Goal: Feedback & Contribution: Contribute content

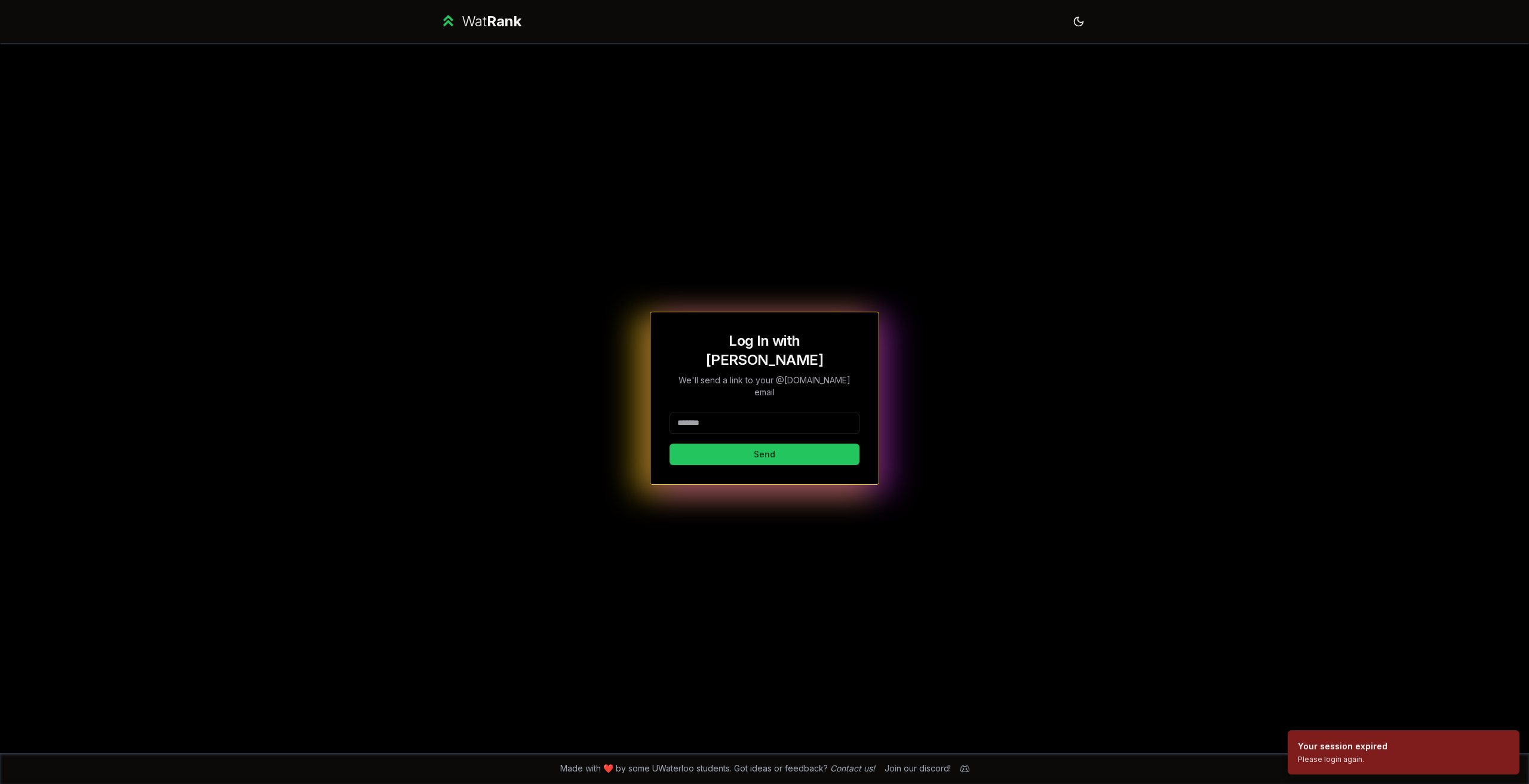
click at [751, 412] on input at bounding box center [764, 423] width 190 height 22
type input "**********"
click at [799, 444] on button "Send" at bounding box center [764, 454] width 190 height 22
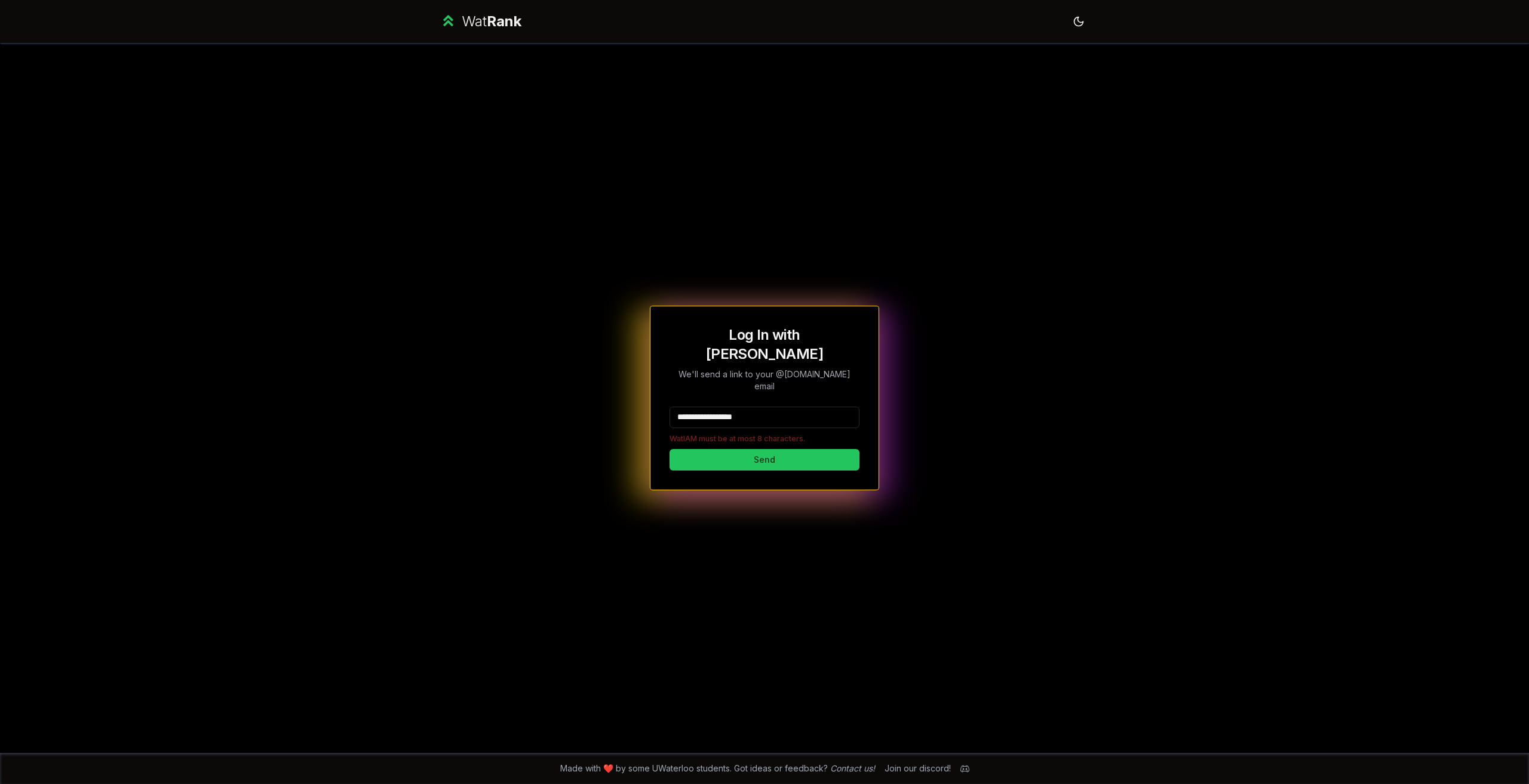
drag, startPoint x: 768, startPoint y: 397, endPoint x: 676, endPoint y: 399, distance: 92.0
click at [676, 407] on input "**********" at bounding box center [764, 418] width 190 height 22
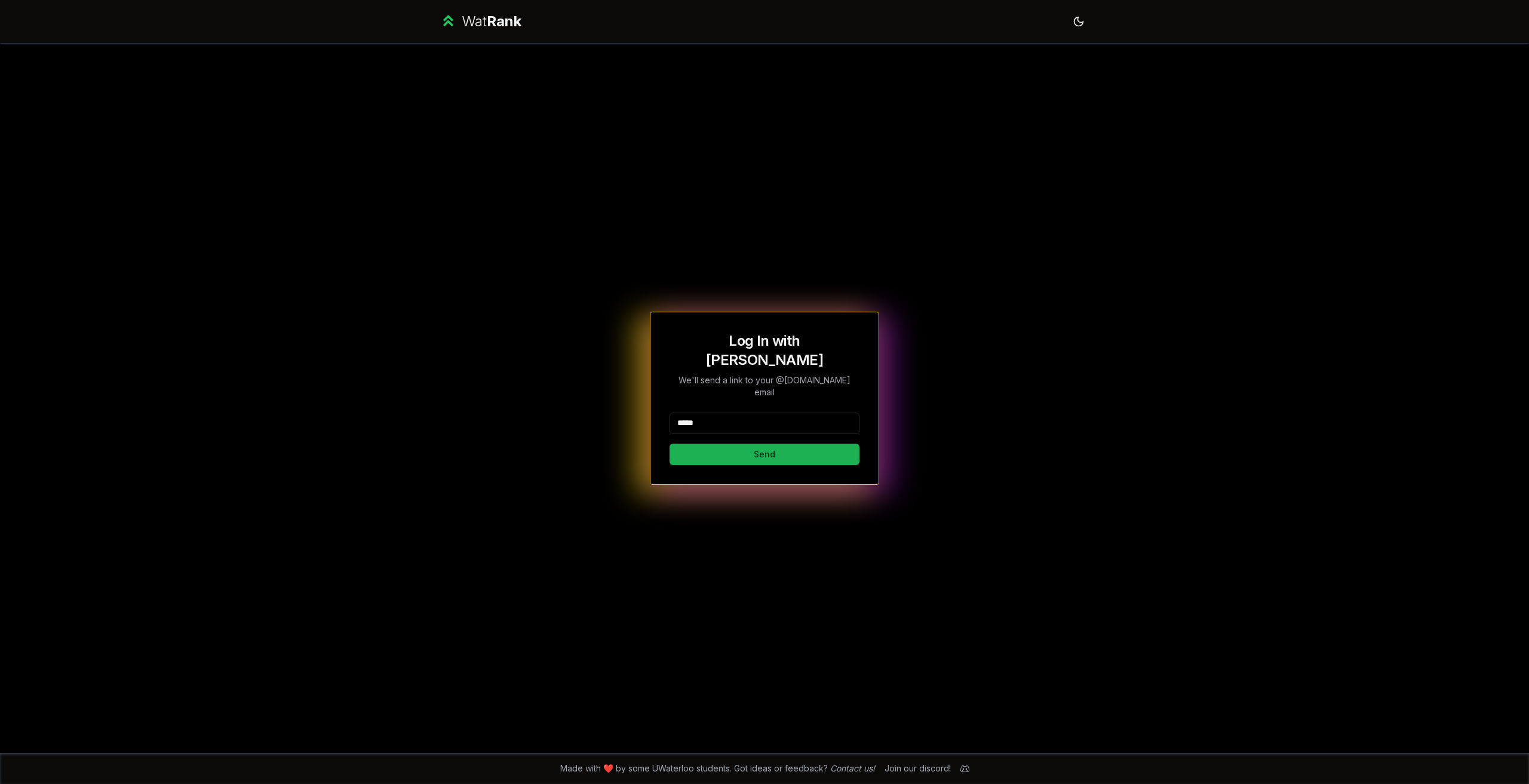
type input "*****"
click at [693, 445] on button "Send" at bounding box center [764, 454] width 190 height 22
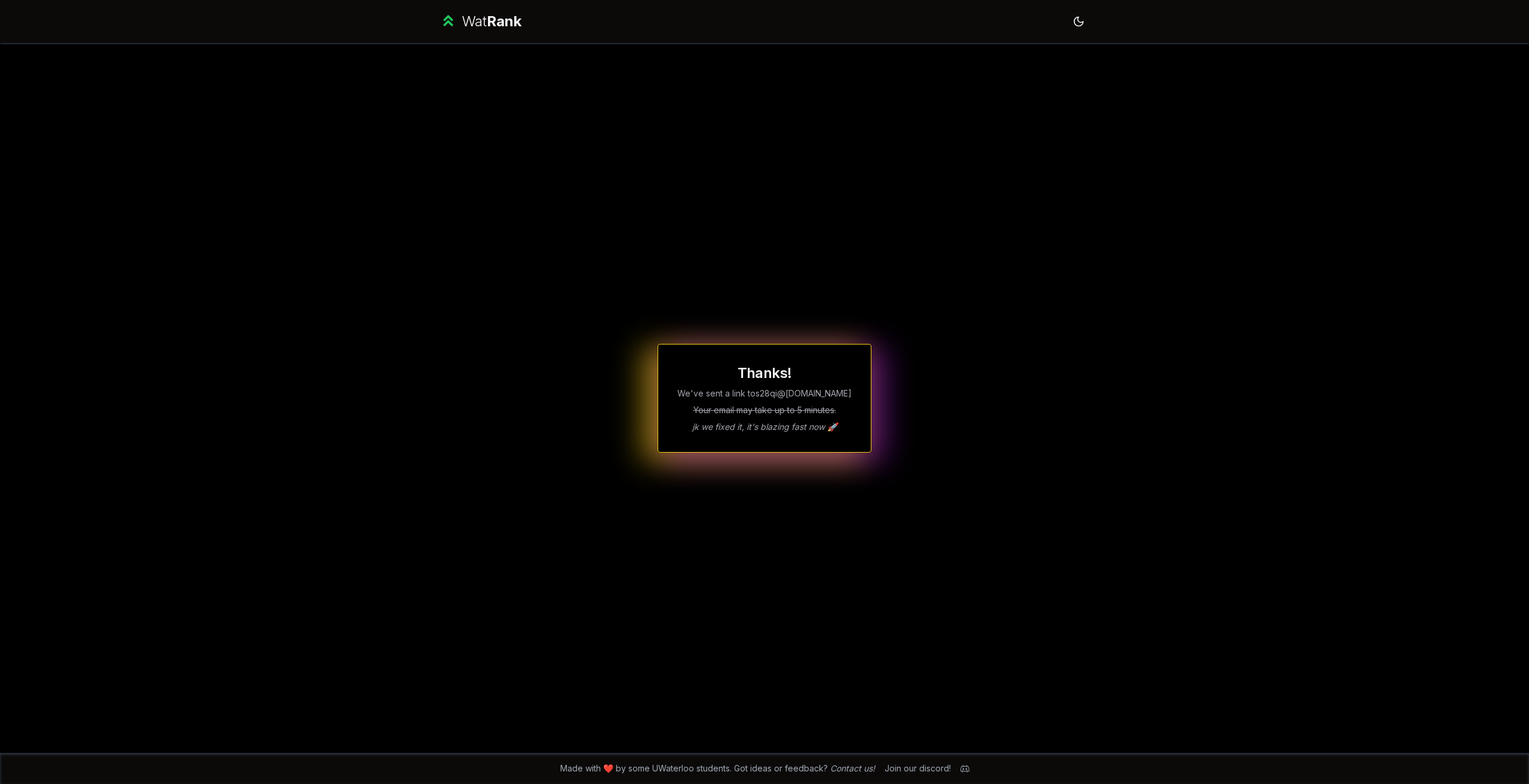
click at [1322, 503] on div "Wat Rank Toggle theme Thanks! We've sent a link to s28qi @uwaterloo.ca Your ema…" at bounding box center [764, 392] width 1529 height 784
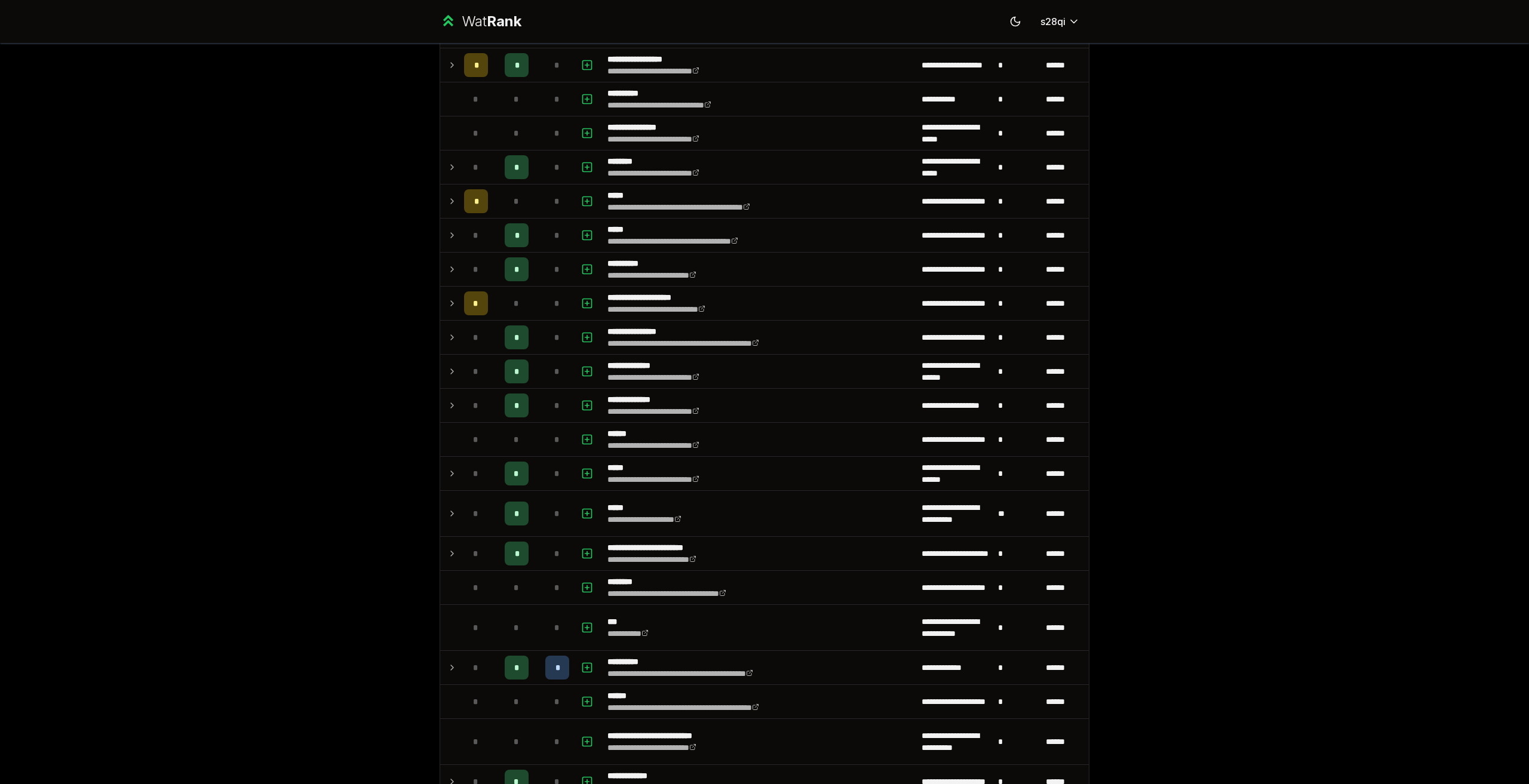
scroll to position [358, 0]
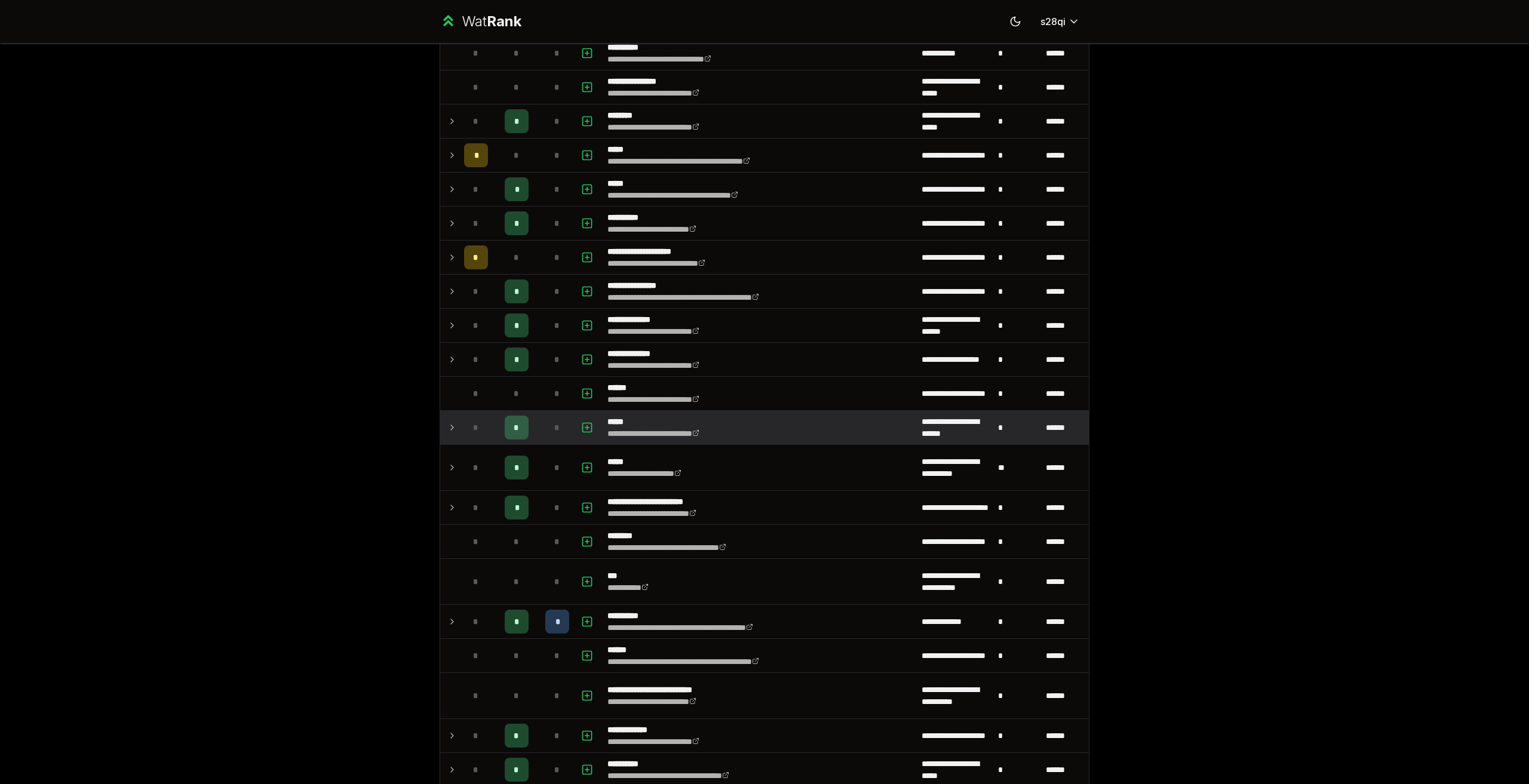
click at [493, 434] on td "*" at bounding box center [516, 427] width 48 height 33
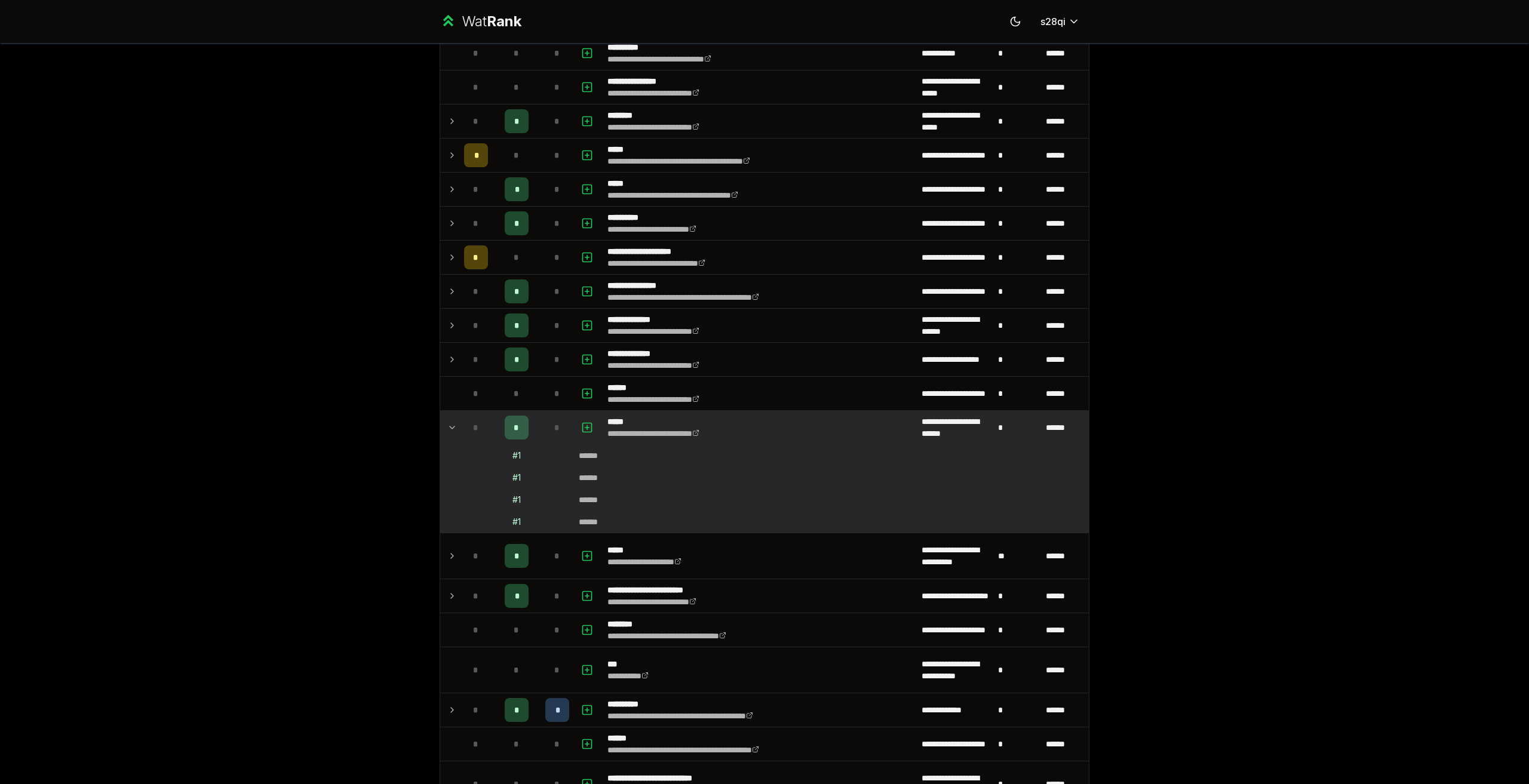
click at [582, 430] on icon "button" at bounding box center [587, 427] width 12 height 14
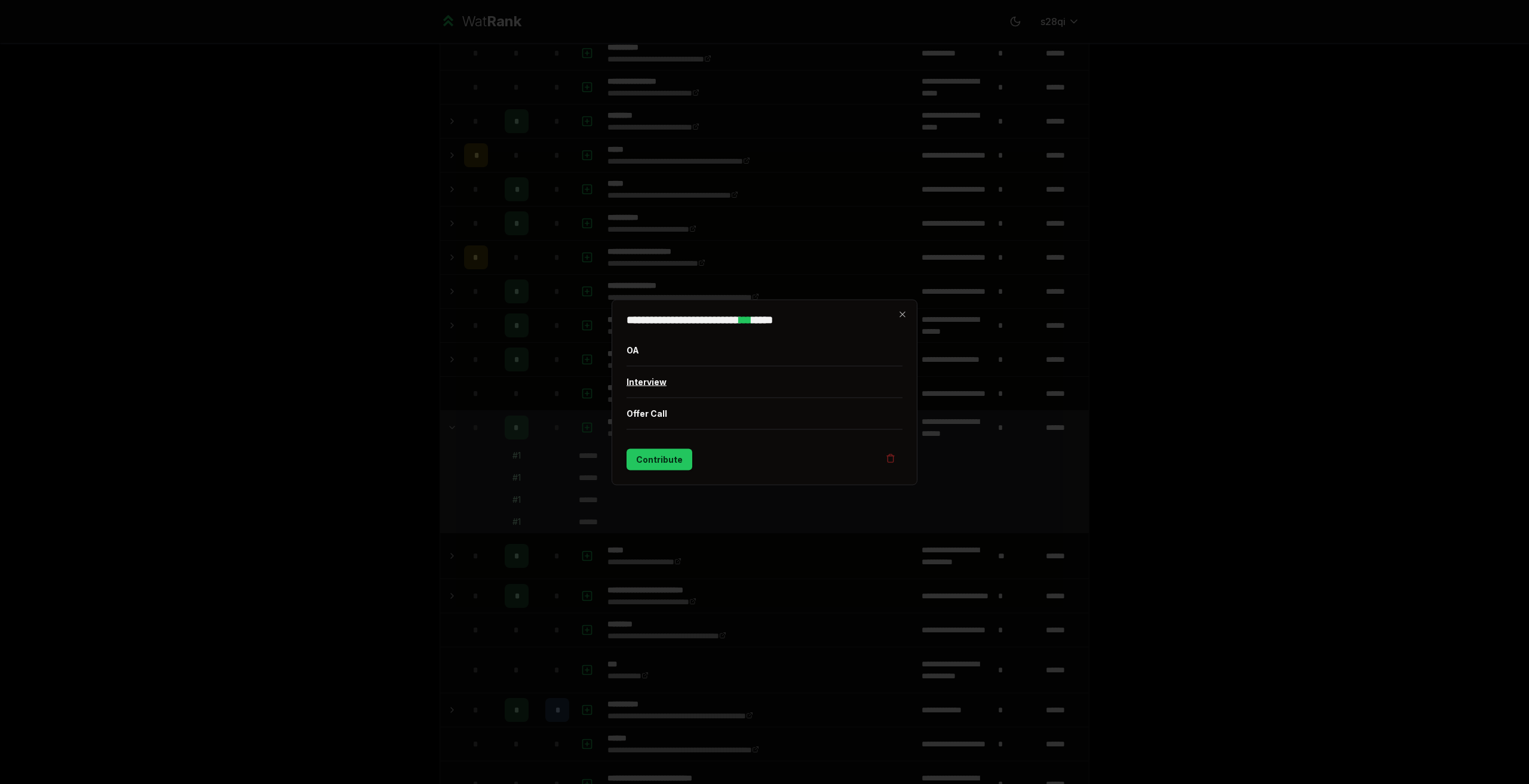
click at [683, 379] on button "Interview" at bounding box center [764, 381] width 276 height 31
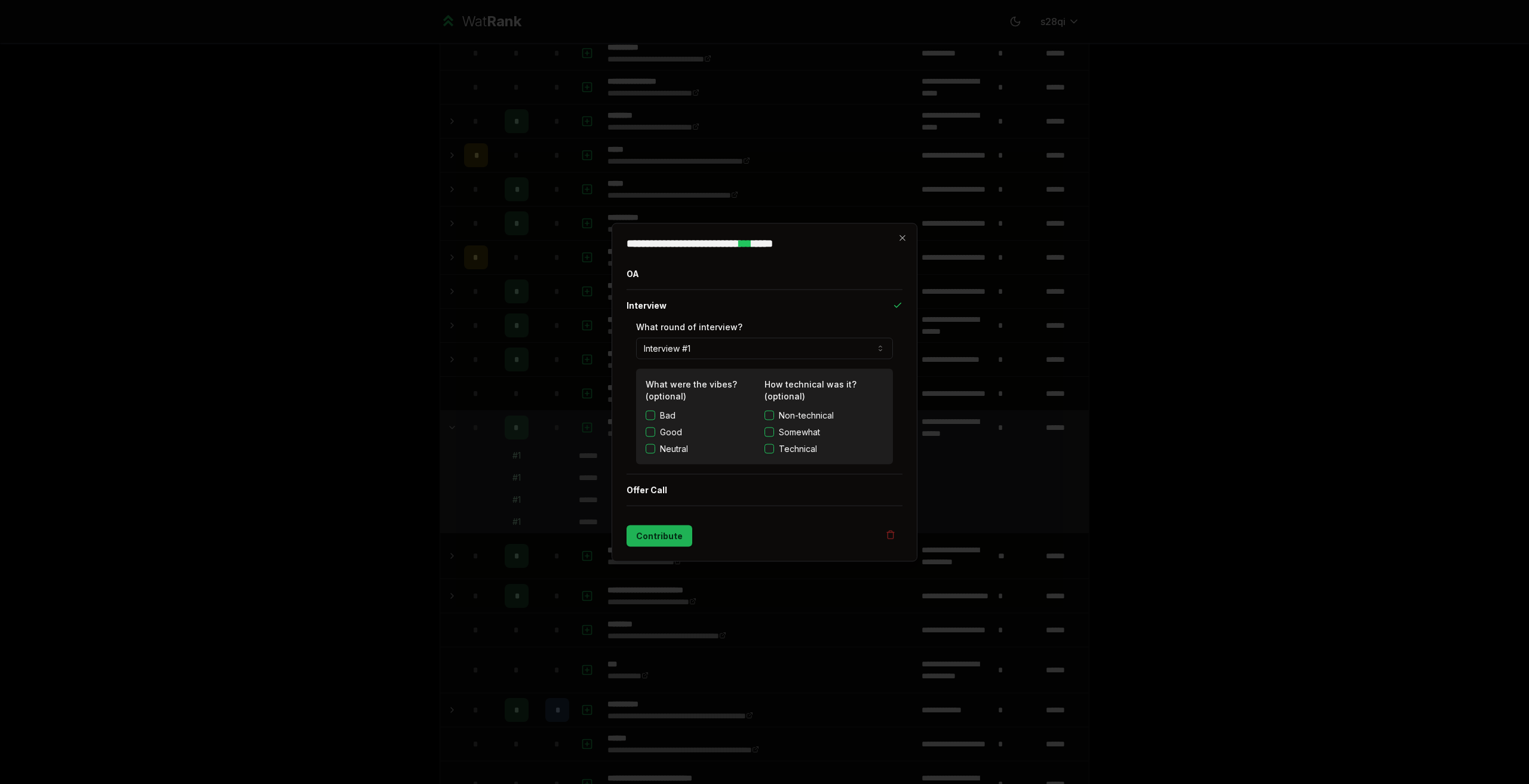
click at [687, 533] on button "Contribute" at bounding box center [659, 536] width 66 height 22
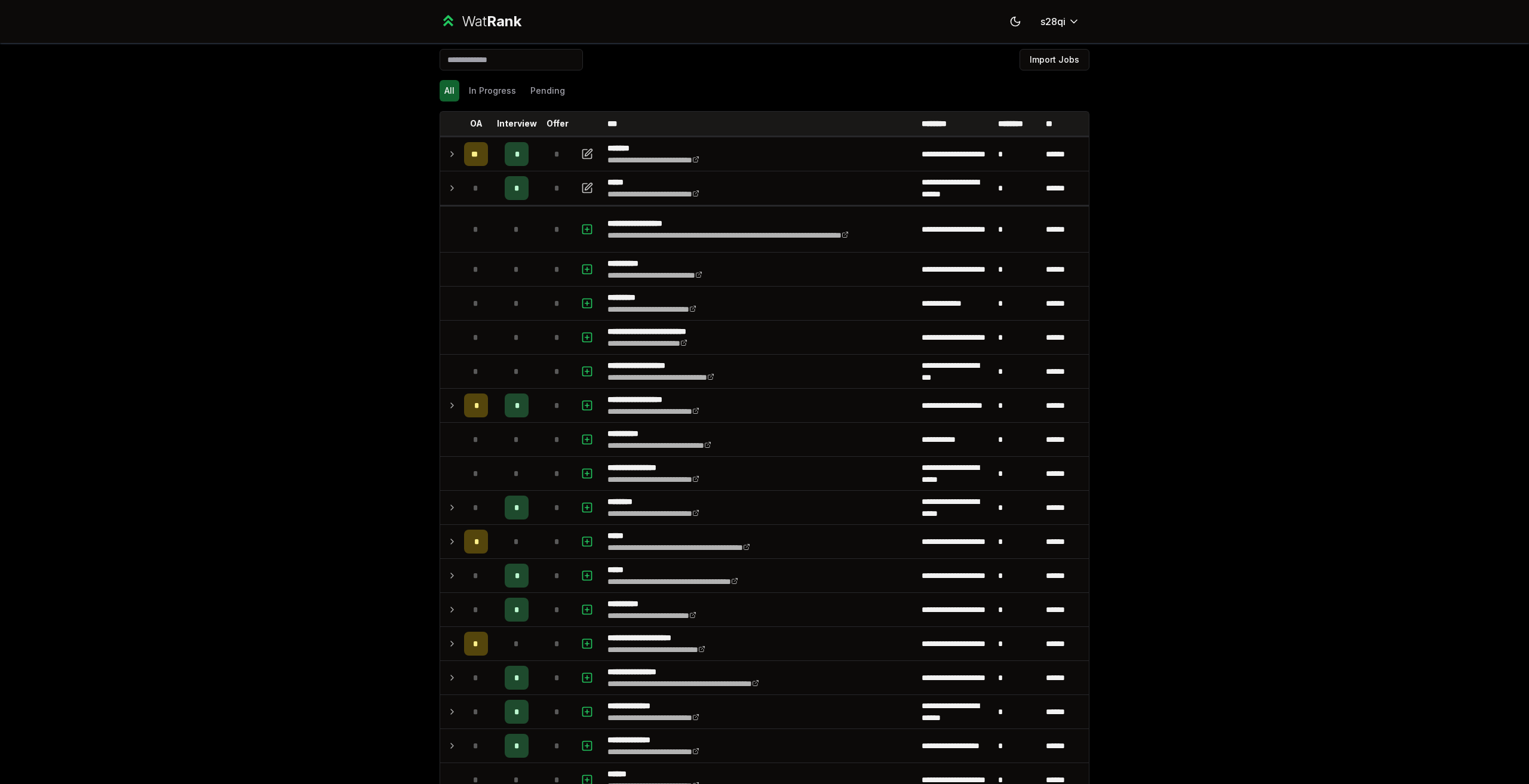
scroll to position [0, 0]
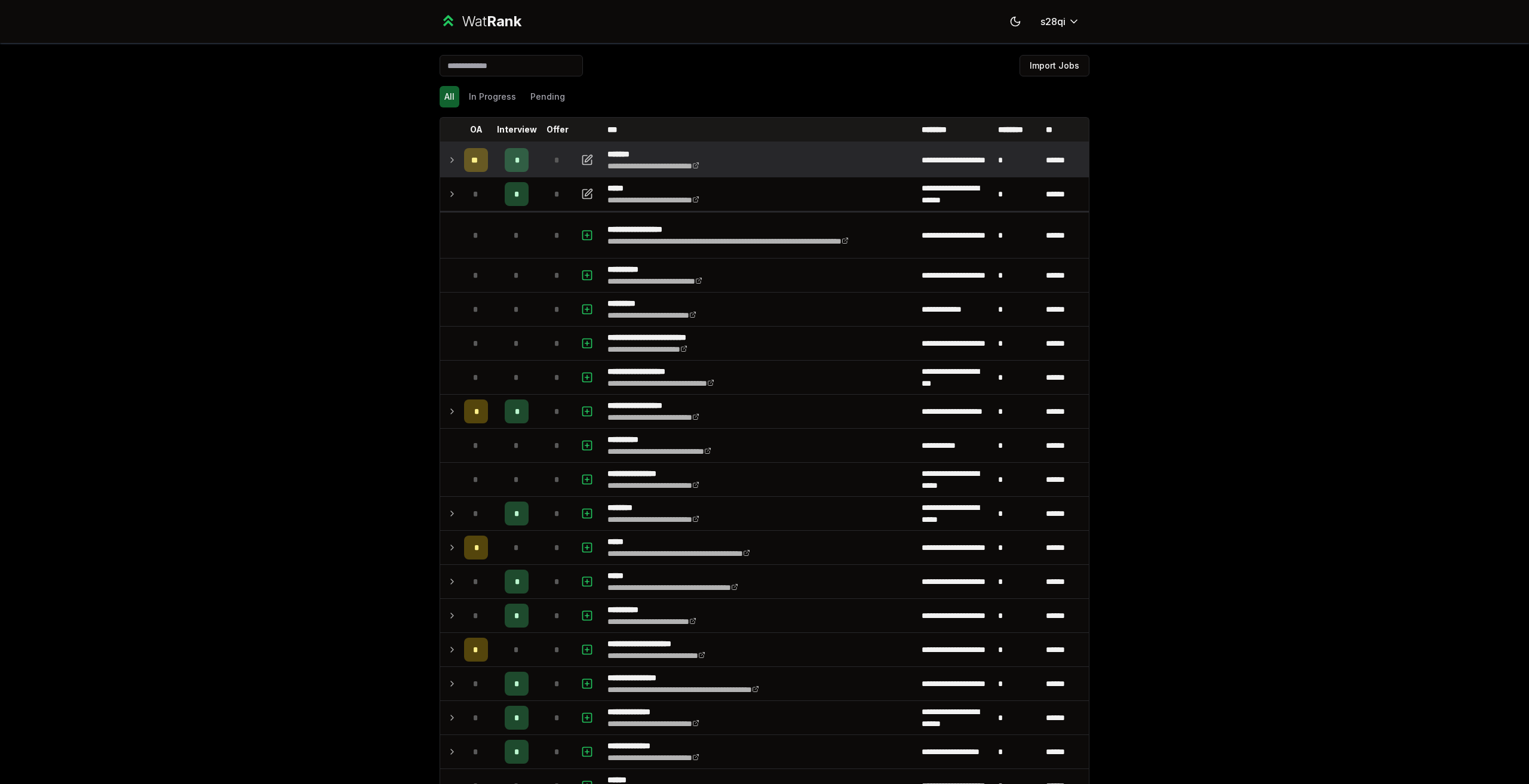
click at [515, 162] on div "*" at bounding box center [517, 160] width 24 height 24
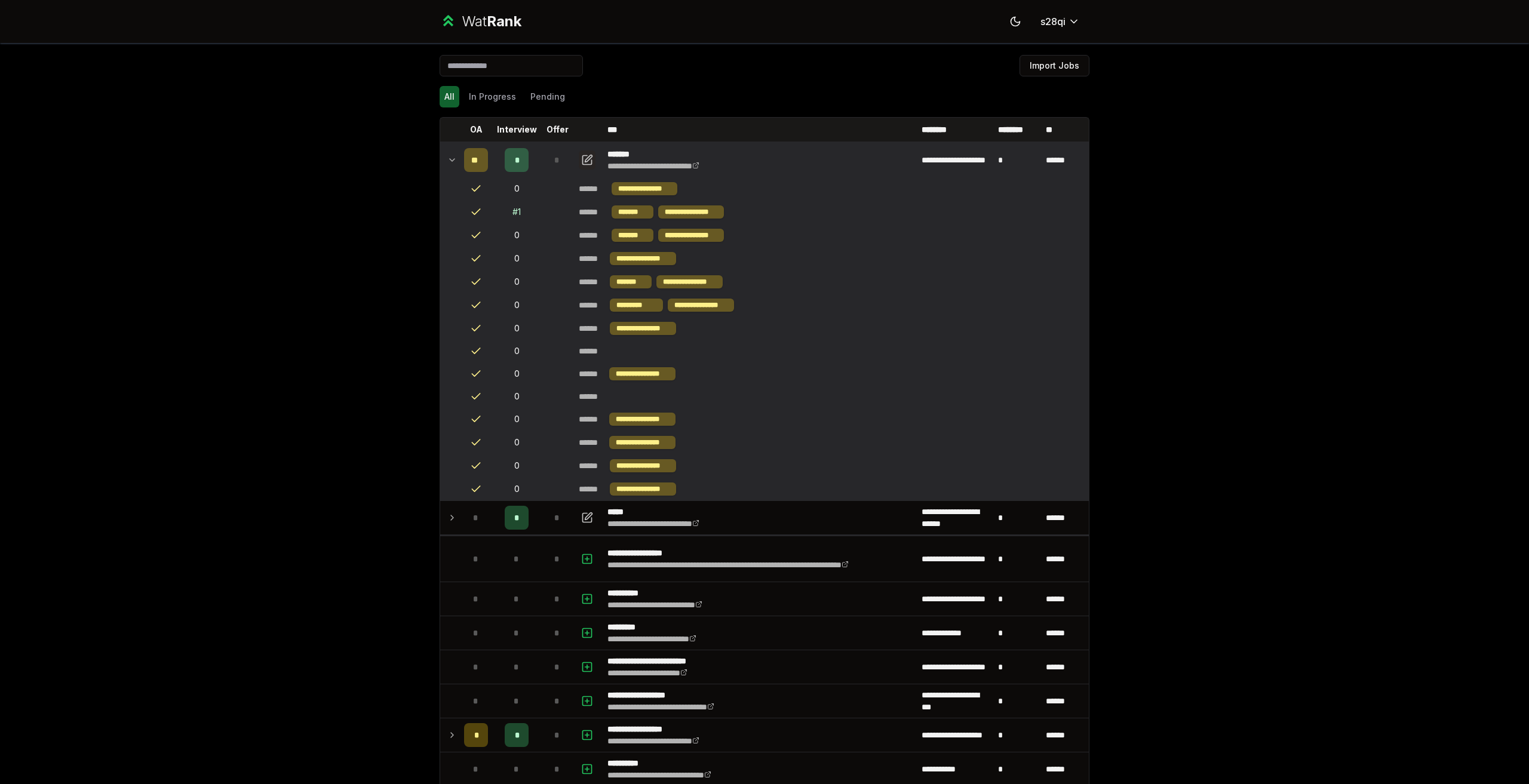
click at [587, 162] on icon "button" at bounding box center [587, 160] width 9 height 9
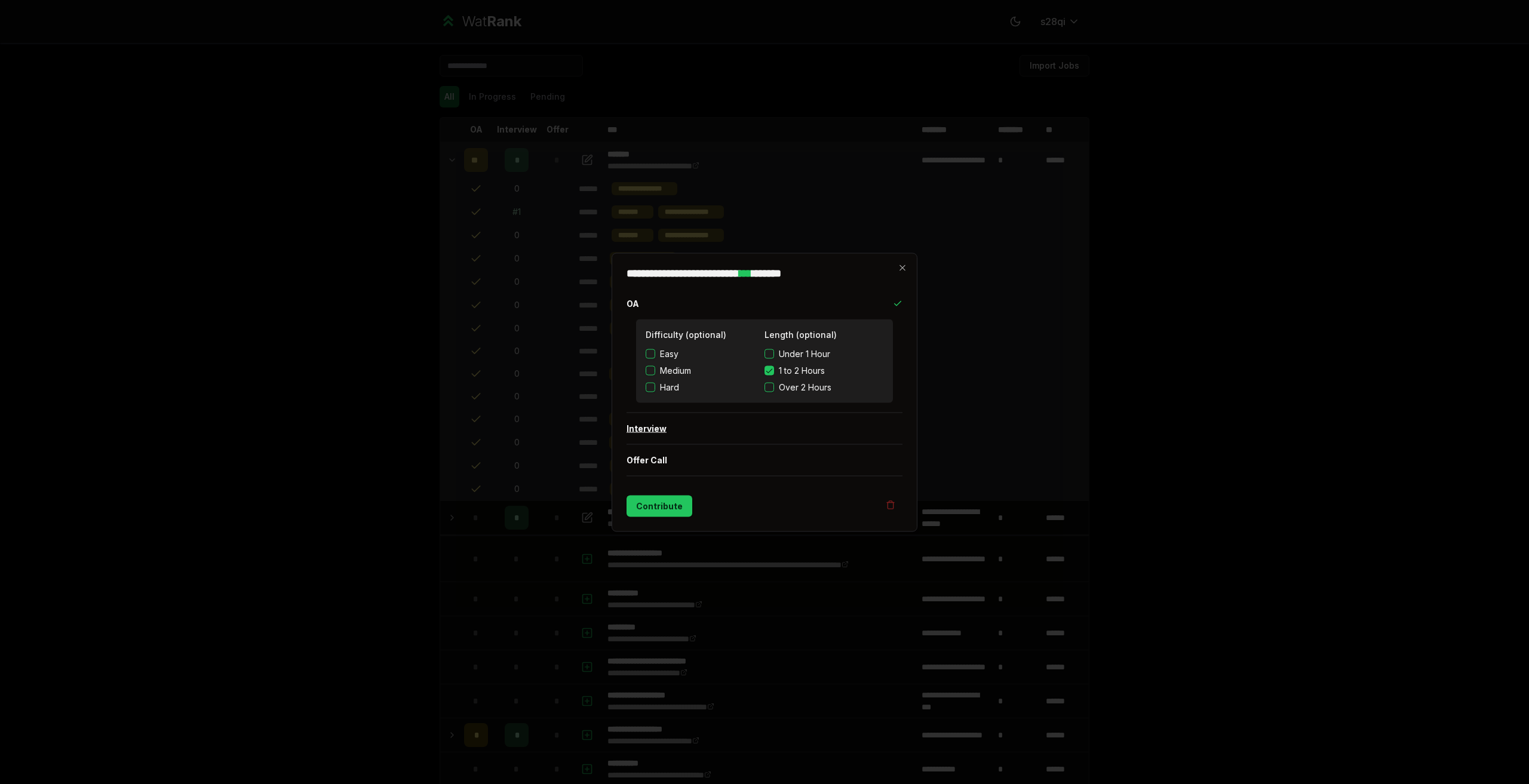
click at [727, 425] on button "Interview" at bounding box center [764, 428] width 276 height 31
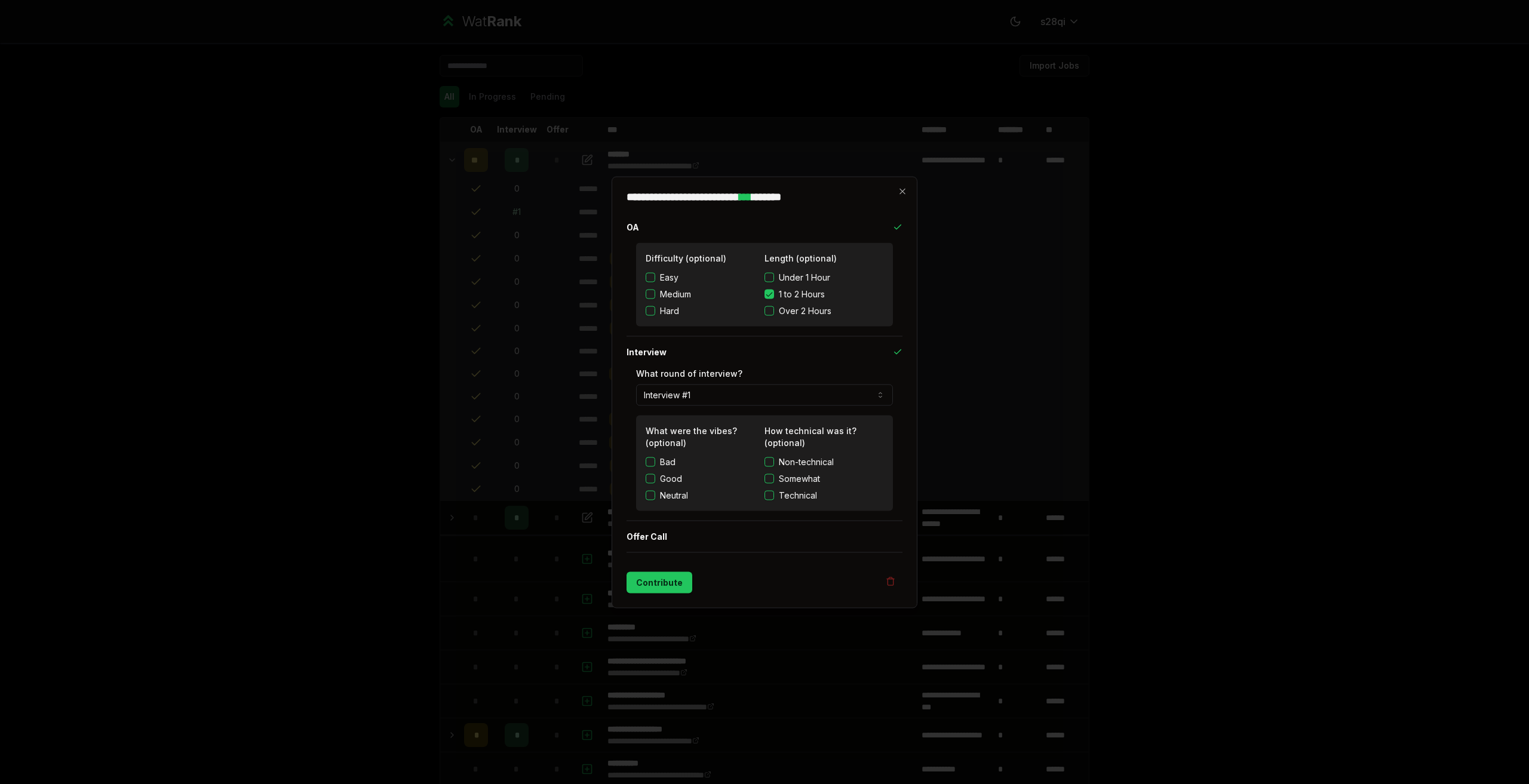
click at [680, 494] on label "Neutral" at bounding box center [674, 495] width 28 height 12
click at [655, 494] on button "Neutral" at bounding box center [651, 495] width 10 height 10
click at [709, 533] on button "Offer Call" at bounding box center [764, 536] width 276 height 31
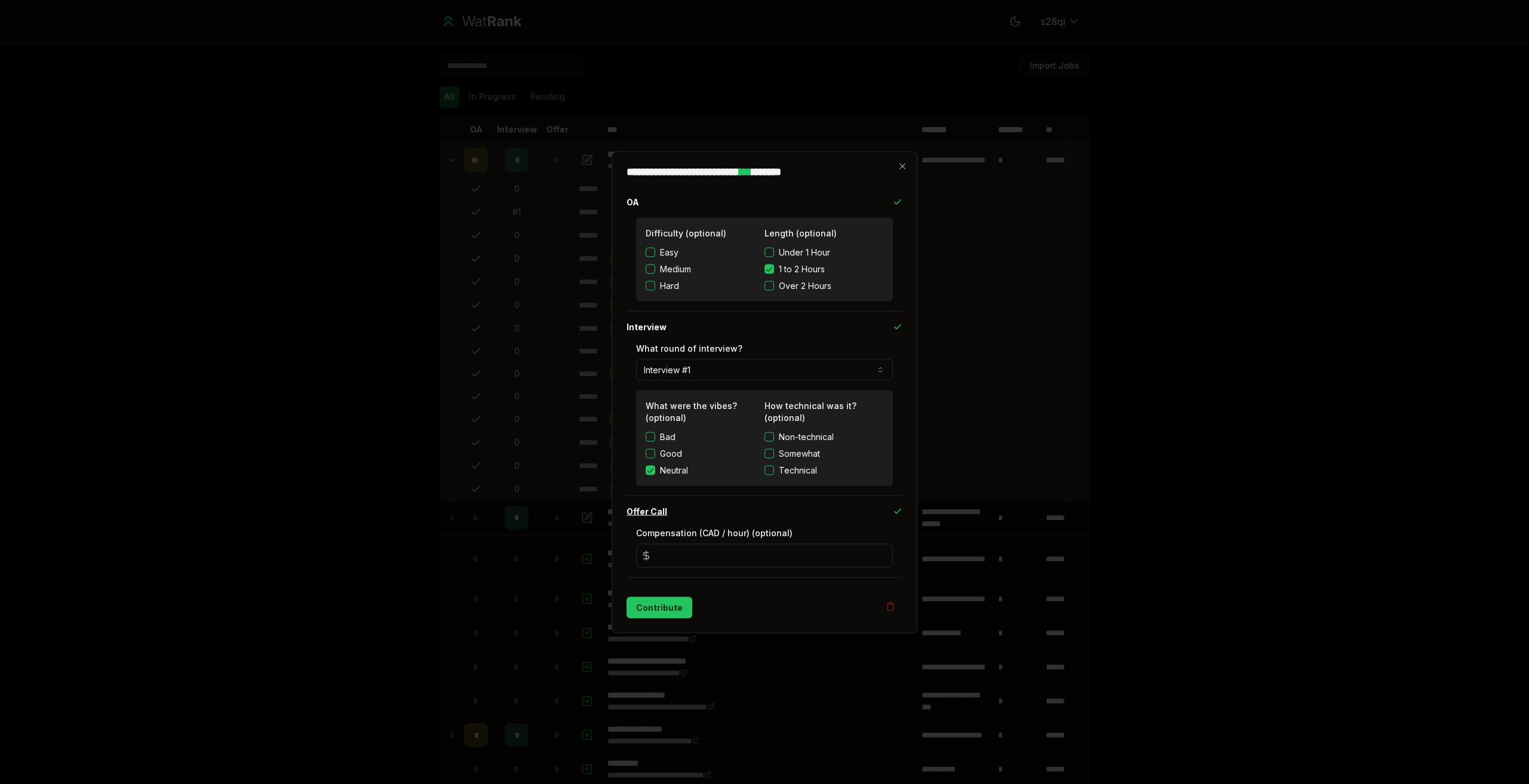
click at [711, 511] on button "Offer Call" at bounding box center [764, 511] width 276 height 31
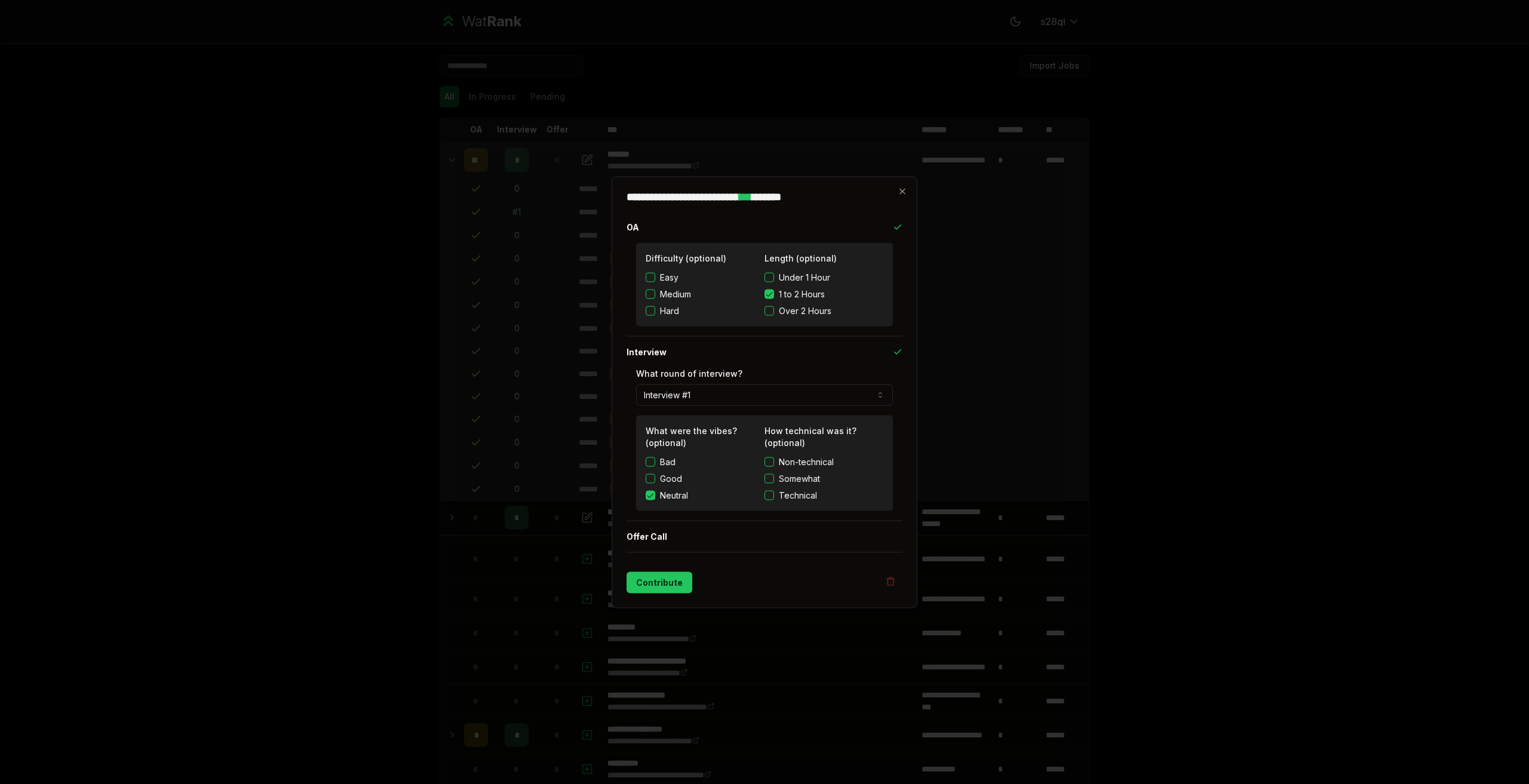
click at [827, 463] on span "Non-technical" at bounding box center [806, 462] width 55 height 12
click at [774, 463] on button "Non-technical" at bounding box center [769, 462] width 10 height 10
click at [682, 586] on button "Contribute" at bounding box center [659, 582] width 66 height 22
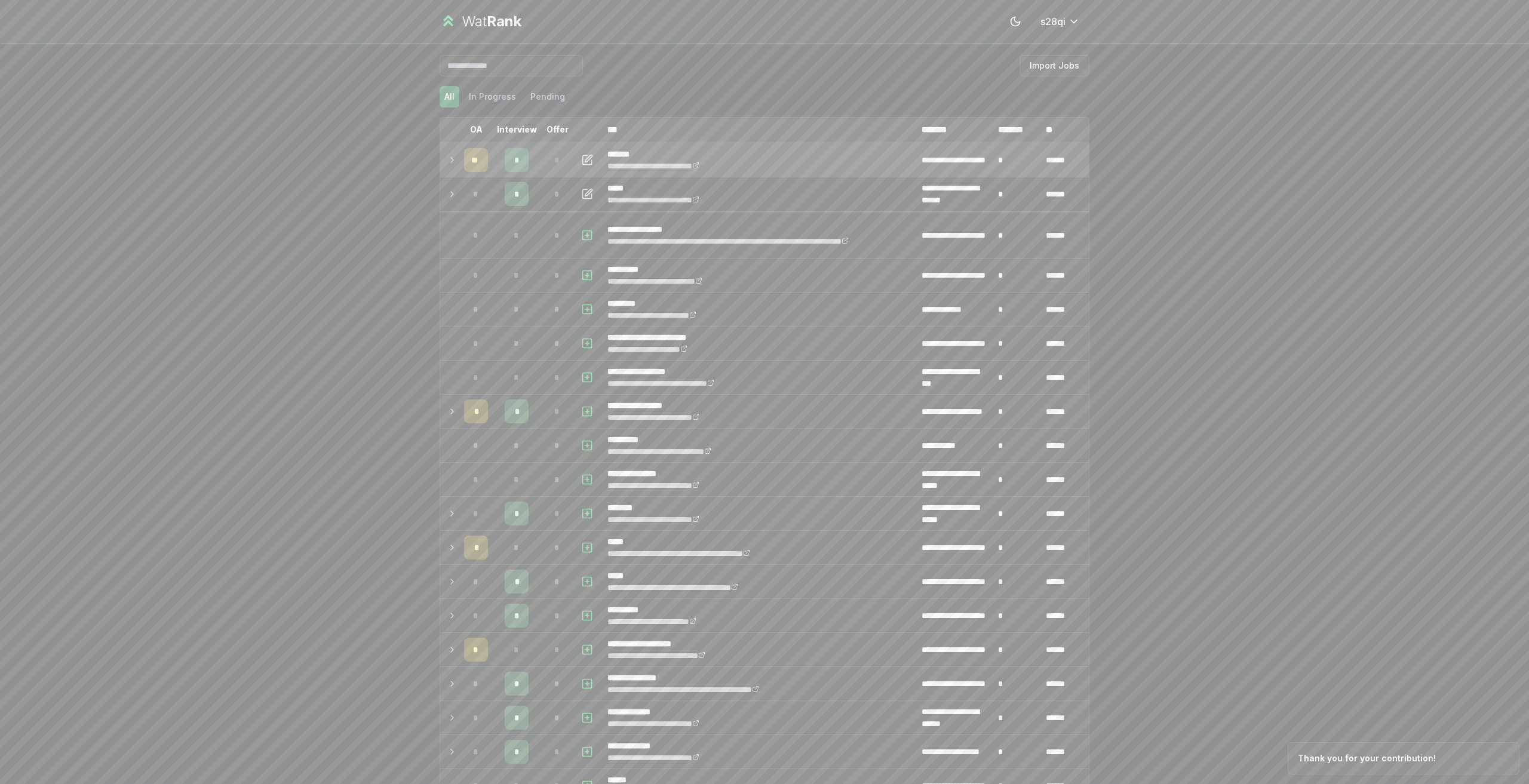
click at [447, 162] on icon at bounding box center [452, 160] width 10 height 14
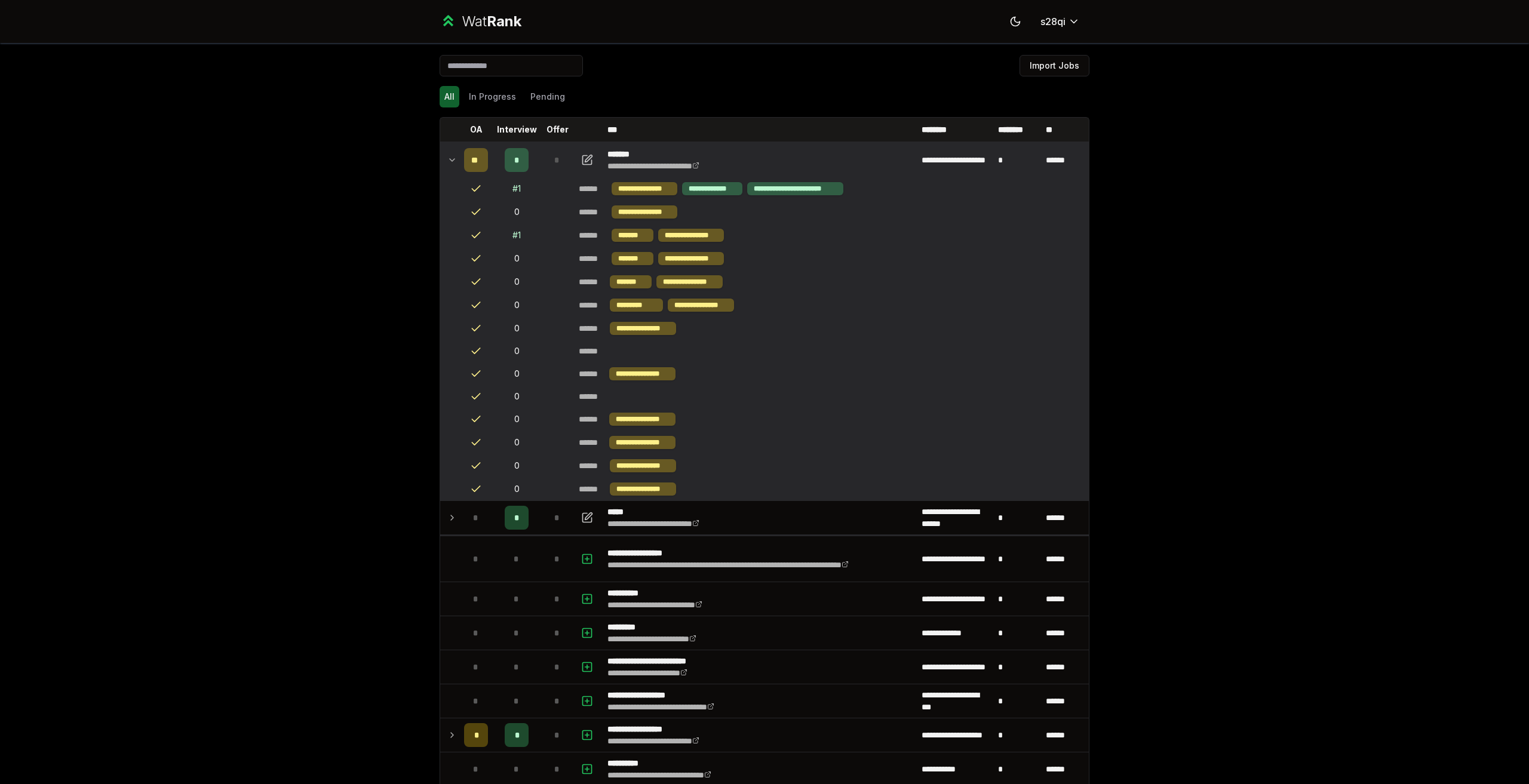
drag, startPoint x: 447, startPoint y: 157, endPoint x: 398, endPoint y: 157, distance: 49.0
click at [399, 157] on div "**********" at bounding box center [764, 392] width 1529 height 784
click at [512, 189] on div "# 1" at bounding box center [517, 189] width 8 height 12
click at [513, 234] on div "# 1" at bounding box center [517, 235] width 8 height 12
click at [505, 166] on div "*" at bounding box center [517, 160] width 24 height 24
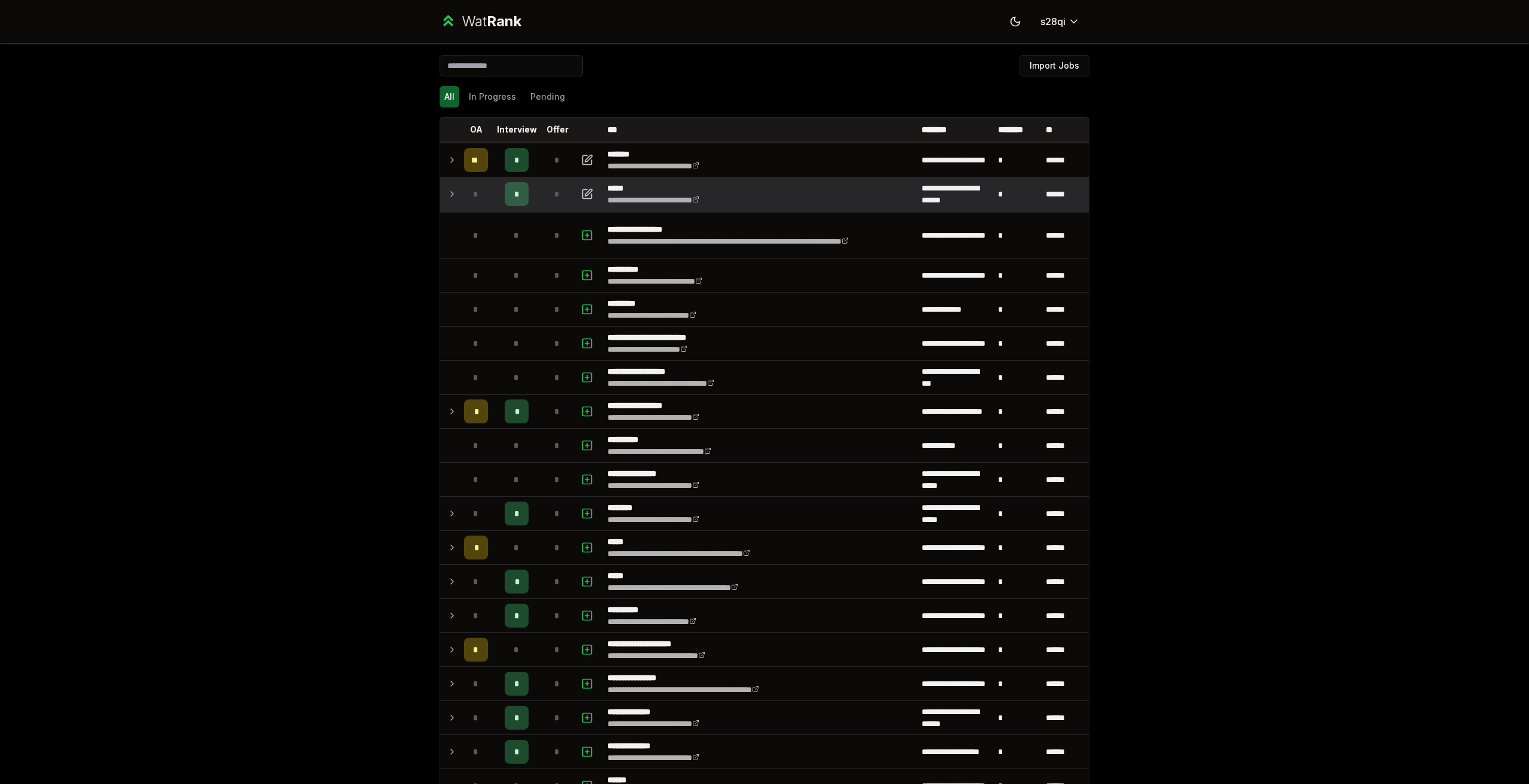
click at [540, 201] on td "*" at bounding box center [556, 193] width 33 height 33
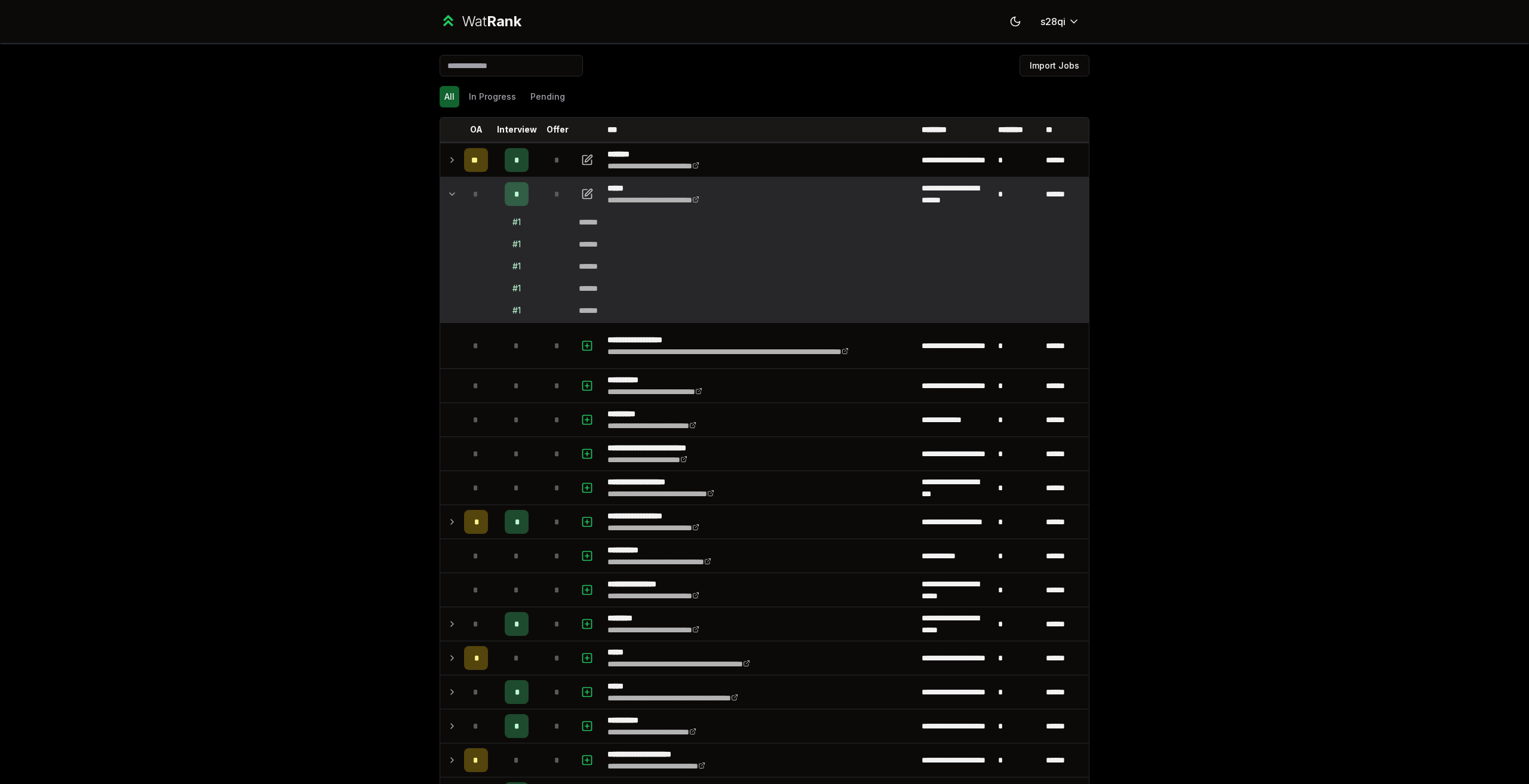
click at [540, 201] on td "*" at bounding box center [556, 193] width 33 height 33
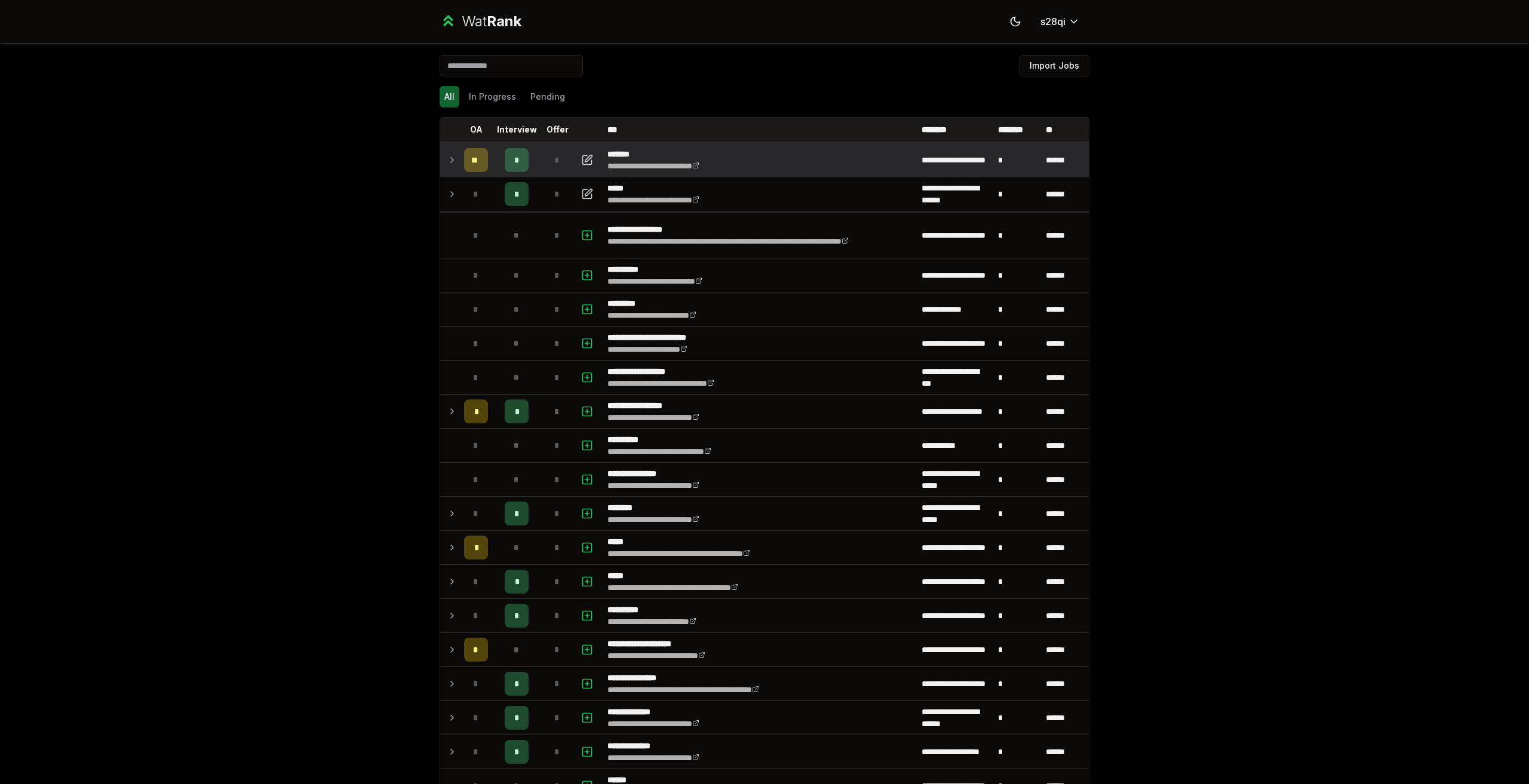
click at [545, 160] on div "*" at bounding box center [557, 160] width 24 height 24
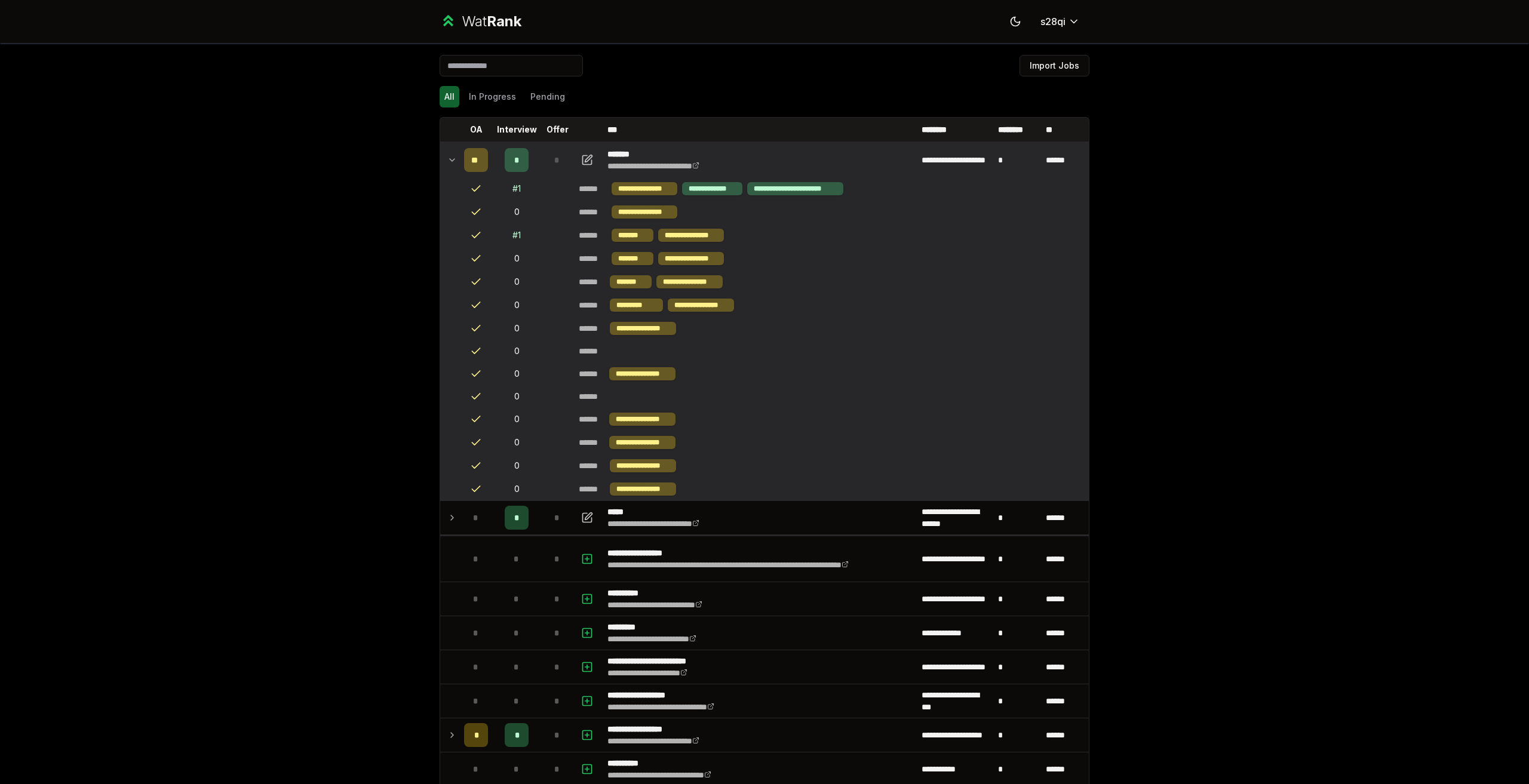
click at [545, 160] on div "*" at bounding box center [557, 160] width 24 height 24
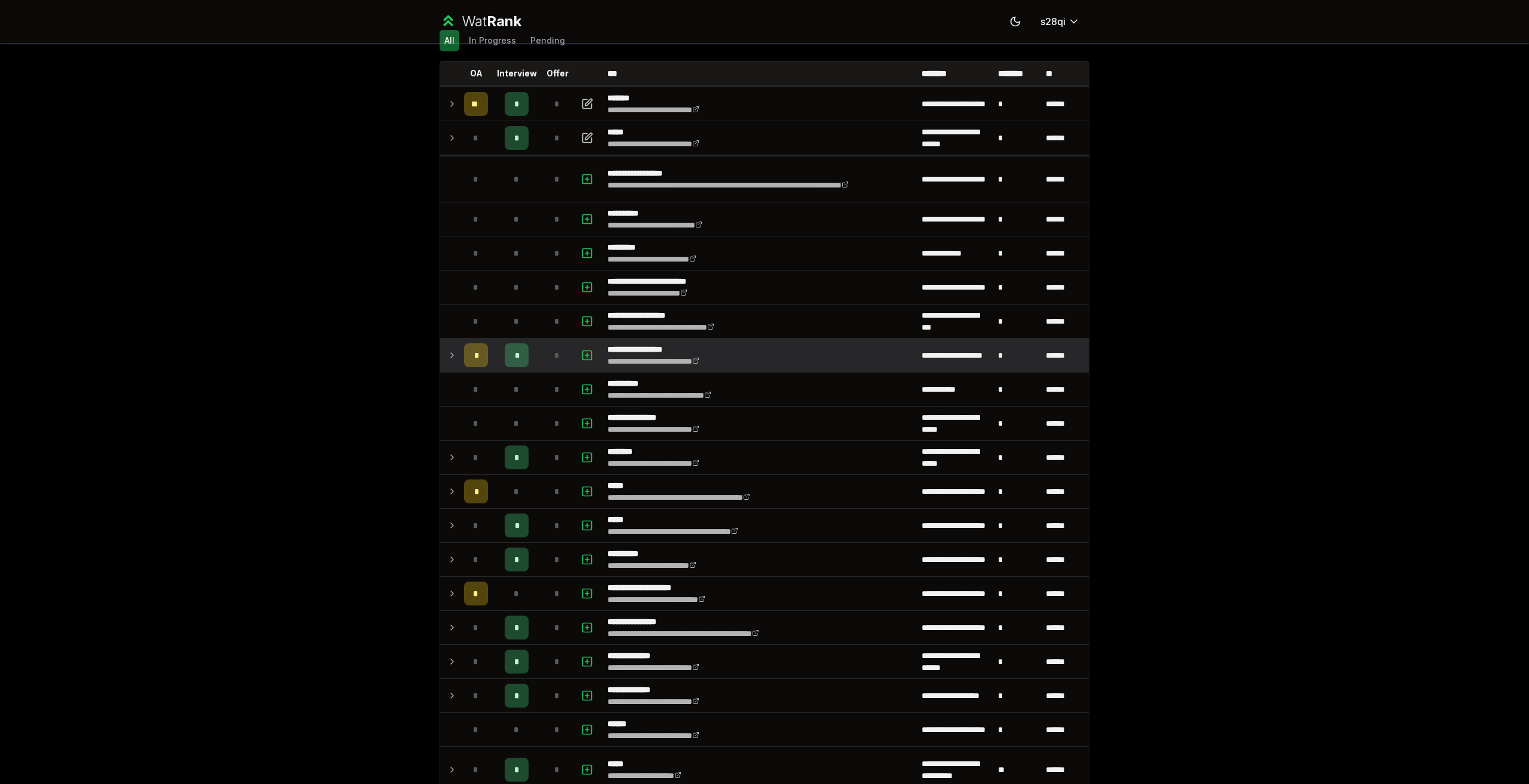
scroll to position [60, 0]
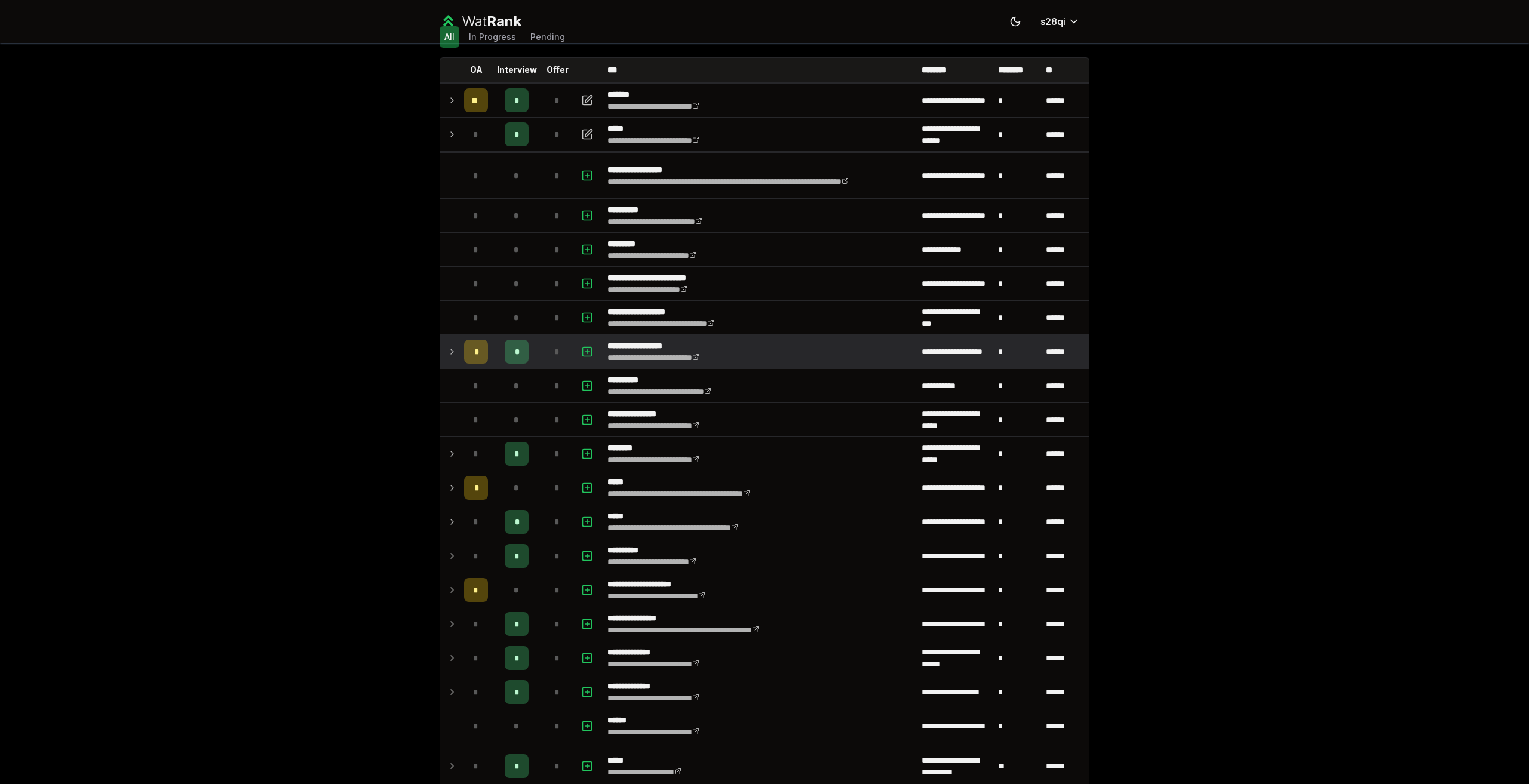
click at [561, 351] on div "*" at bounding box center [557, 352] width 24 height 24
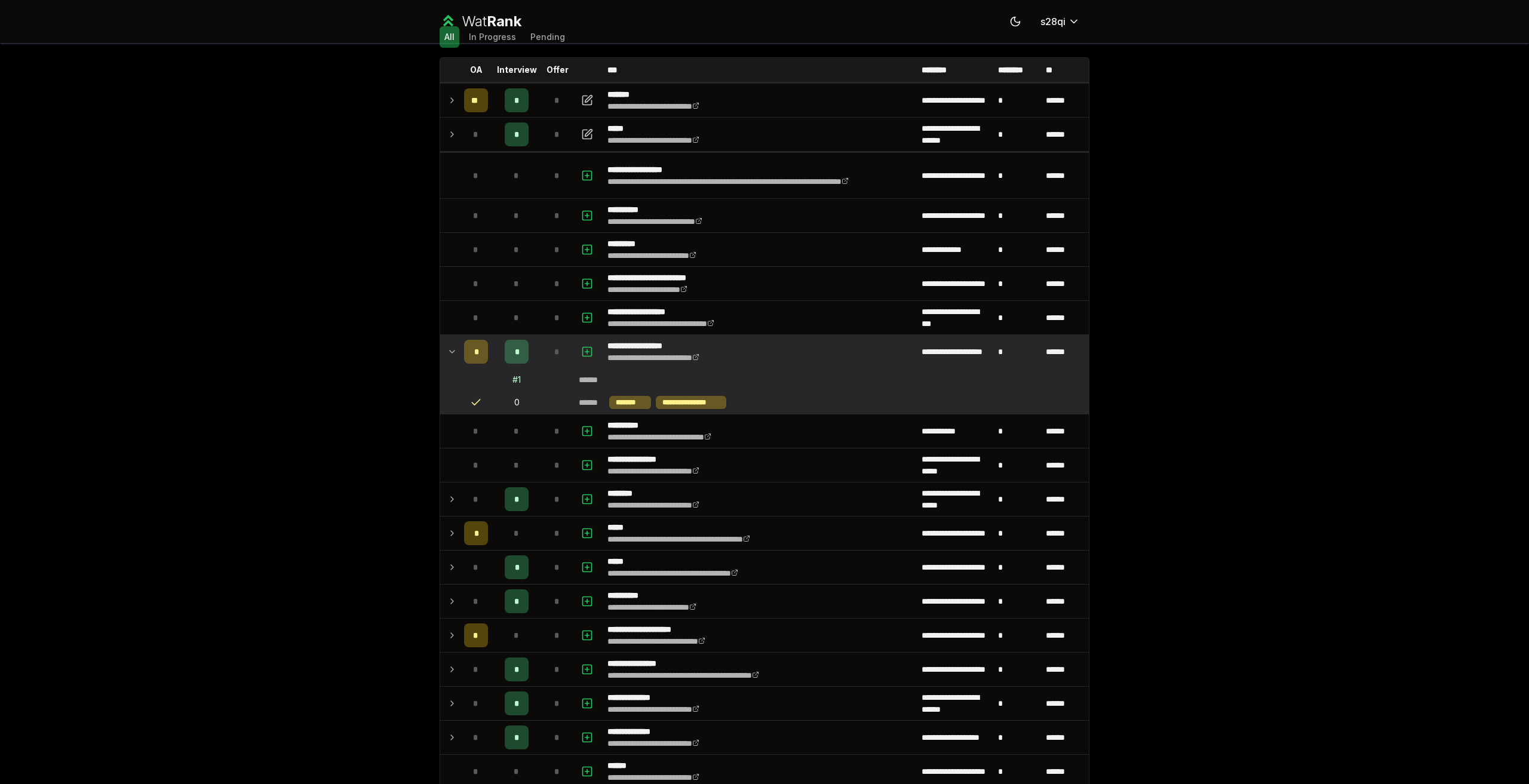
click at [585, 348] on icon "button" at bounding box center [587, 352] width 12 height 14
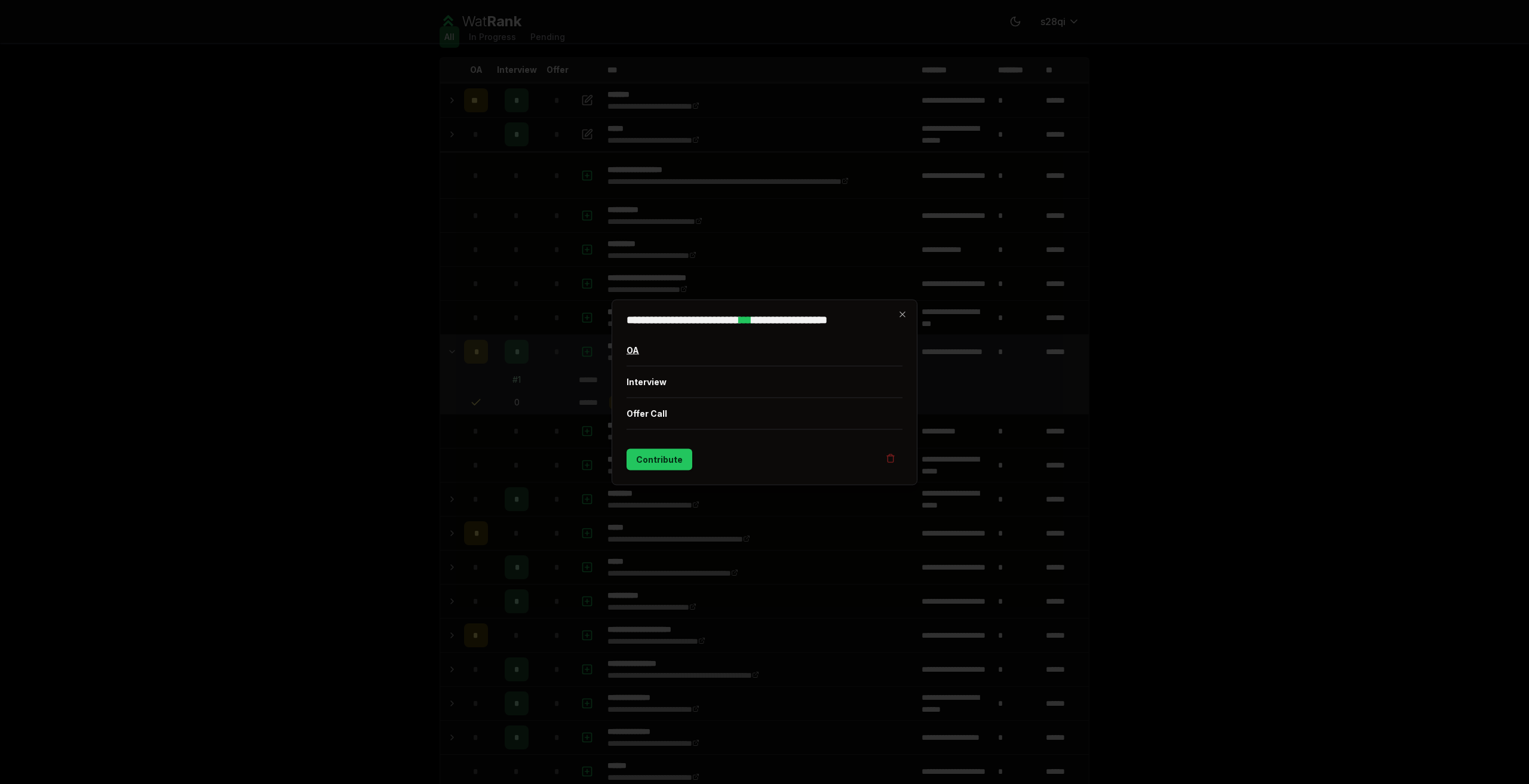
click at [672, 355] on button "OA" at bounding box center [764, 350] width 276 height 31
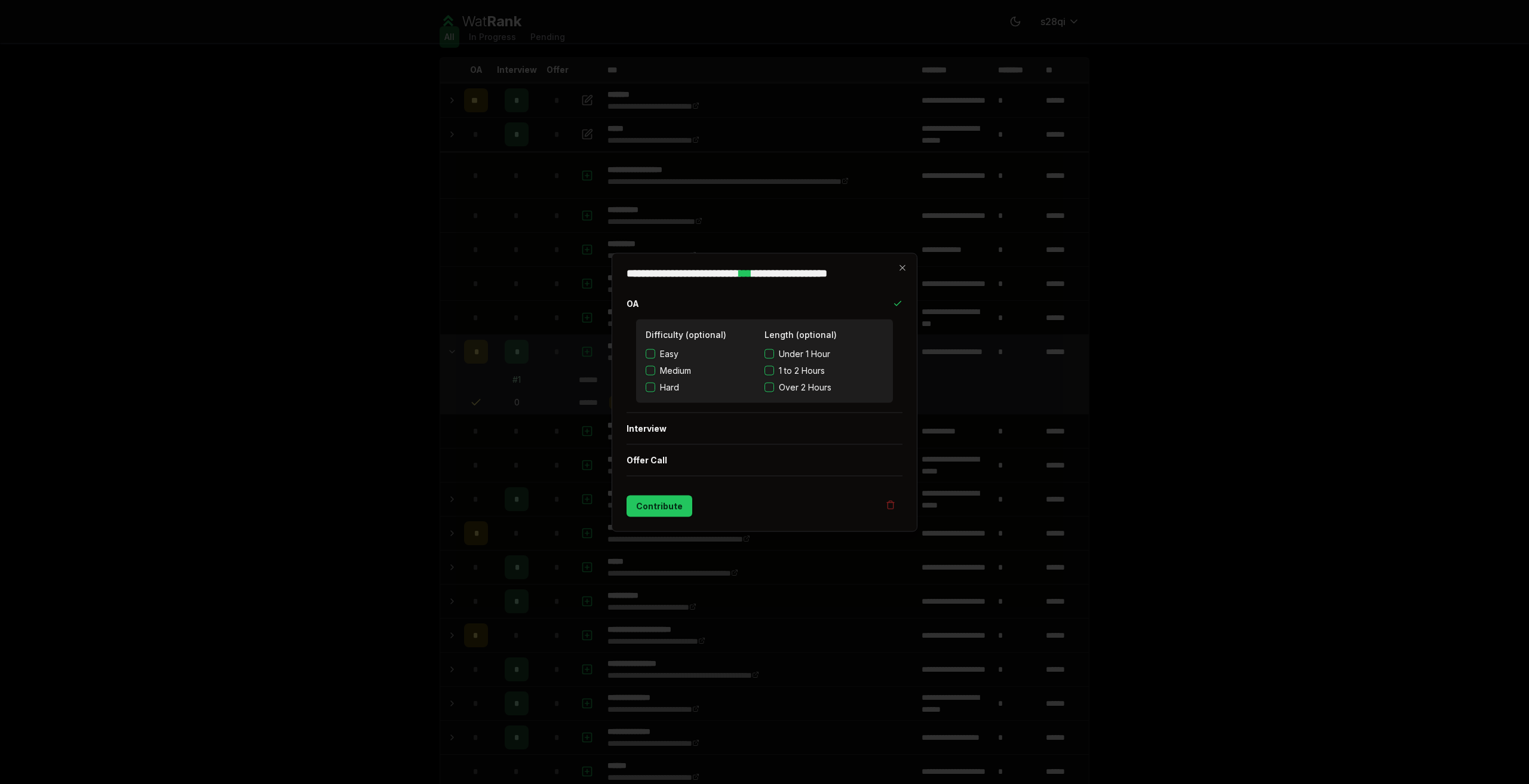
click at [676, 362] on div "Easy Medium Hard" at bounding box center [705, 370] width 119 height 45
click at [675, 359] on span "Easy" at bounding box center [669, 354] width 19 height 12
click at [655, 358] on button "Easy" at bounding box center [651, 353] width 10 height 10
click at [672, 417] on button "Interview" at bounding box center [764, 428] width 276 height 31
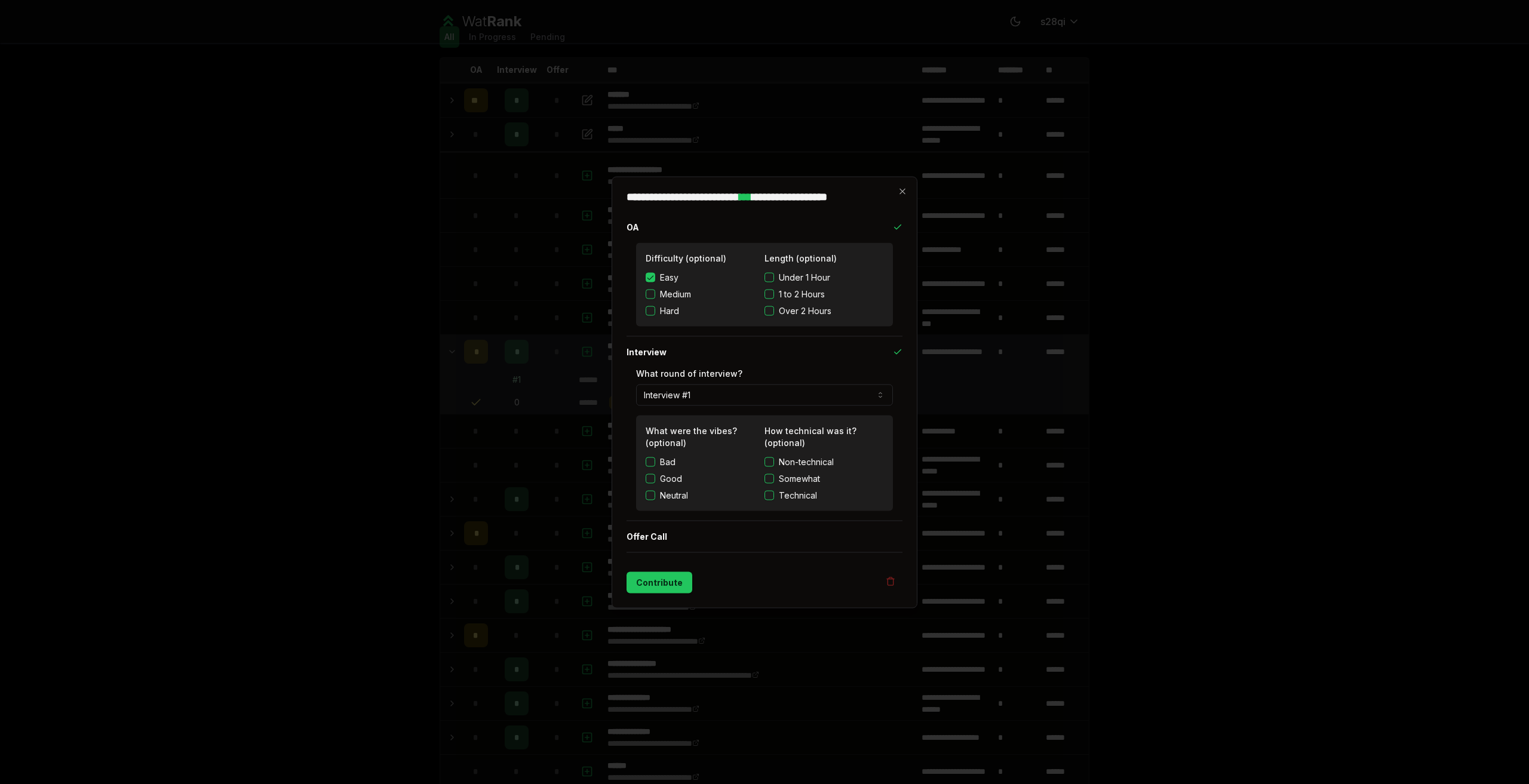
click at [798, 492] on span "Technical" at bounding box center [798, 495] width 38 height 12
click at [774, 492] on button "Technical" at bounding box center [769, 495] width 10 height 10
click at [669, 476] on label "Good" at bounding box center [671, 478] width 22 height 12
click at [655, 476] on button "Good" at bounding box center [651, 478] width 10 height 10
click at [672, 481] on label "Good" at bounding box center [671, 478] width 22 height 12
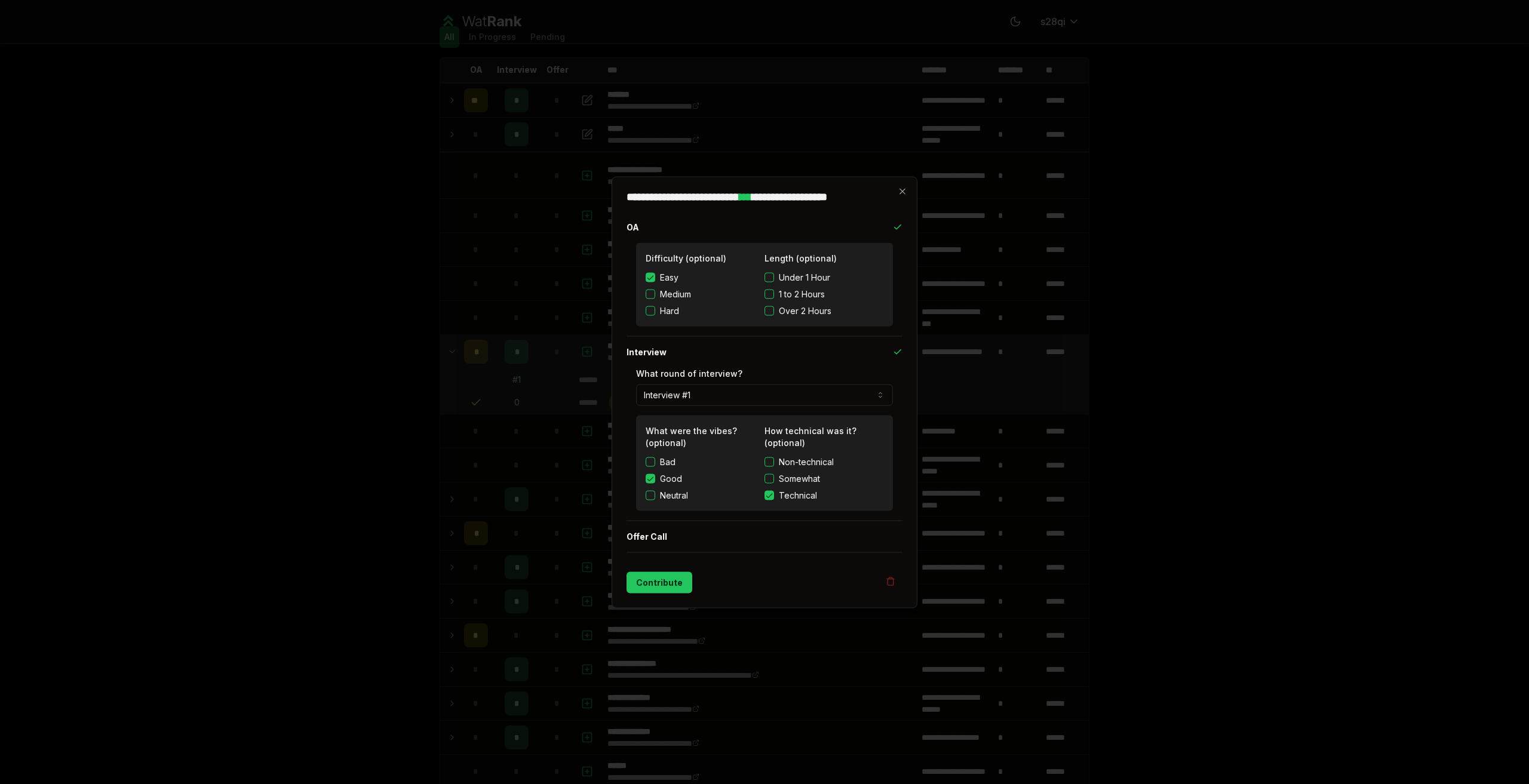
click at [655, 481] on button "Good" at bounding box center [651, 478] width 10 height 10
click at [676, 584] on button "Contribute" at bounding box center [659, 582] width 66 height 22
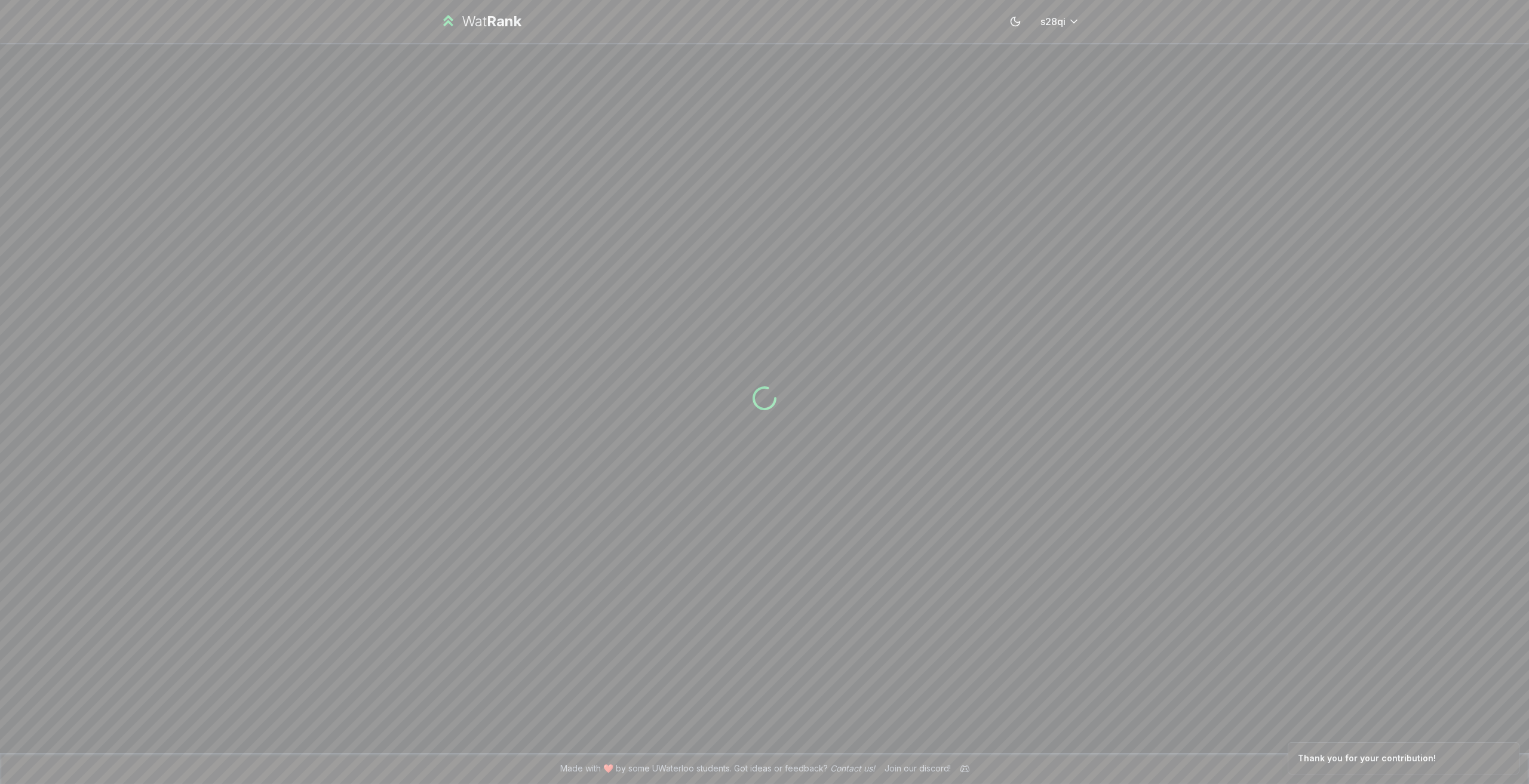
scroll to position [0, 0]
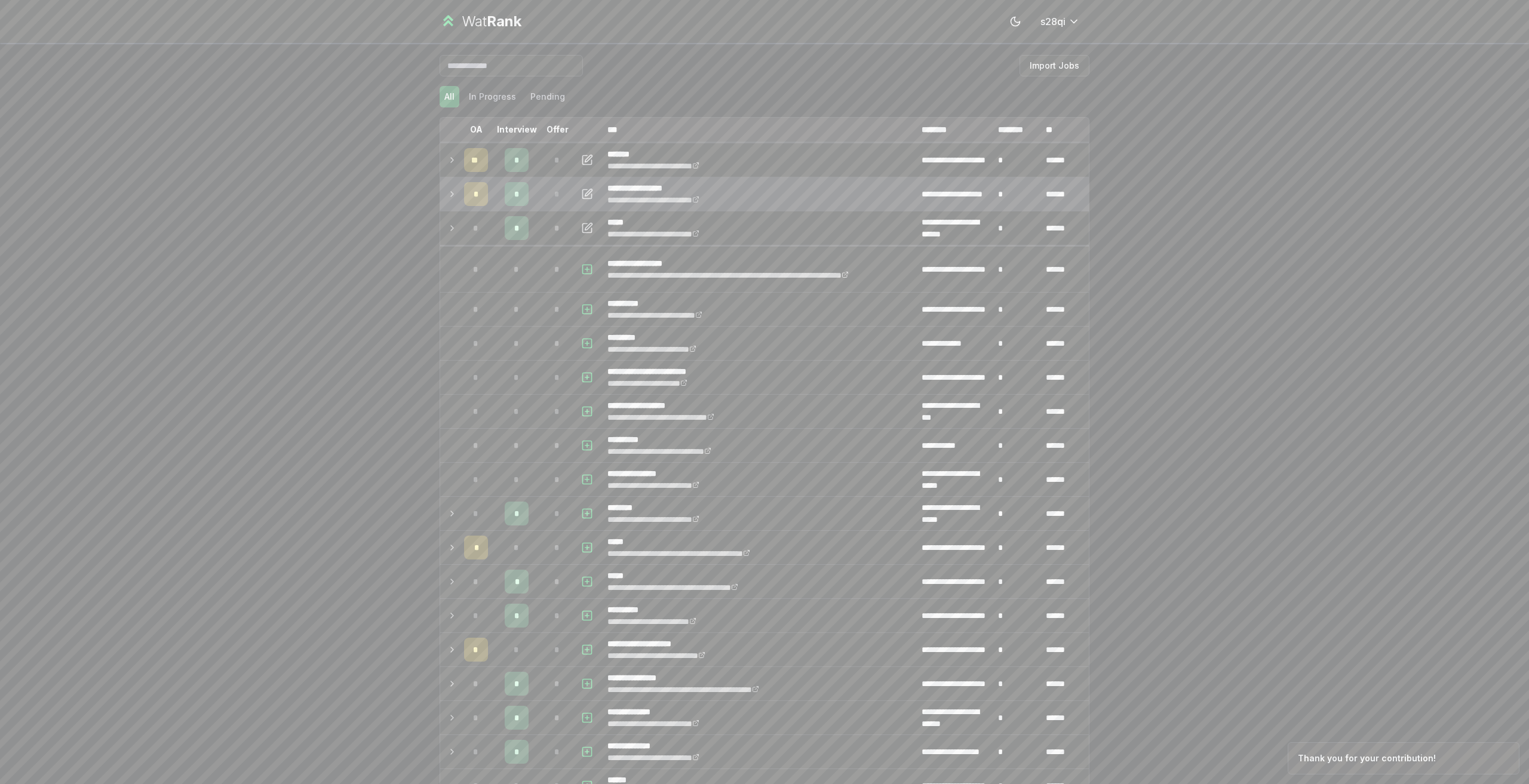
click at [459, 185] on td "*" at bounding box center [476, 193] width 33 height 33
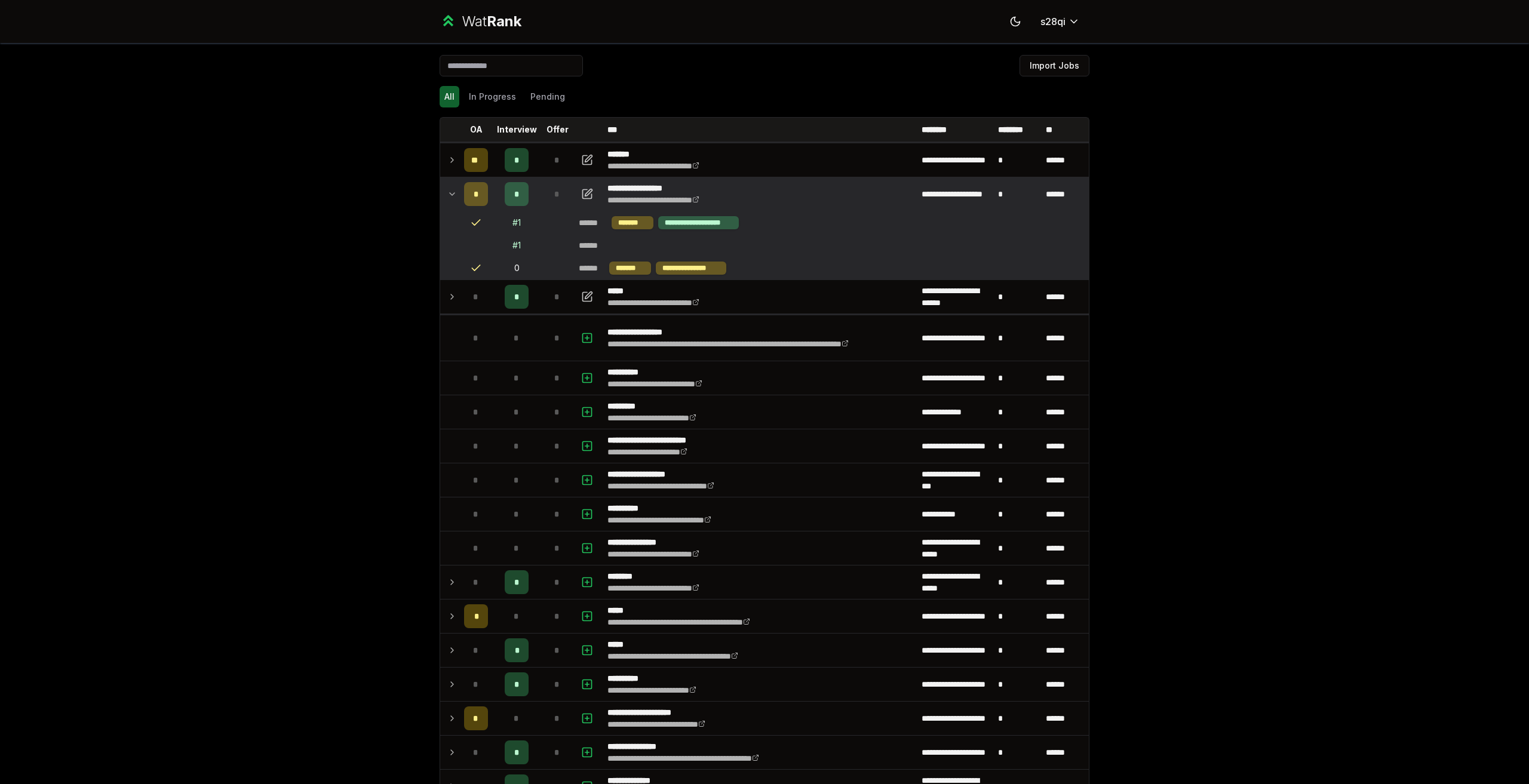
click at [454, 194] on td at bounding box center [450, 193] width 19 height 33
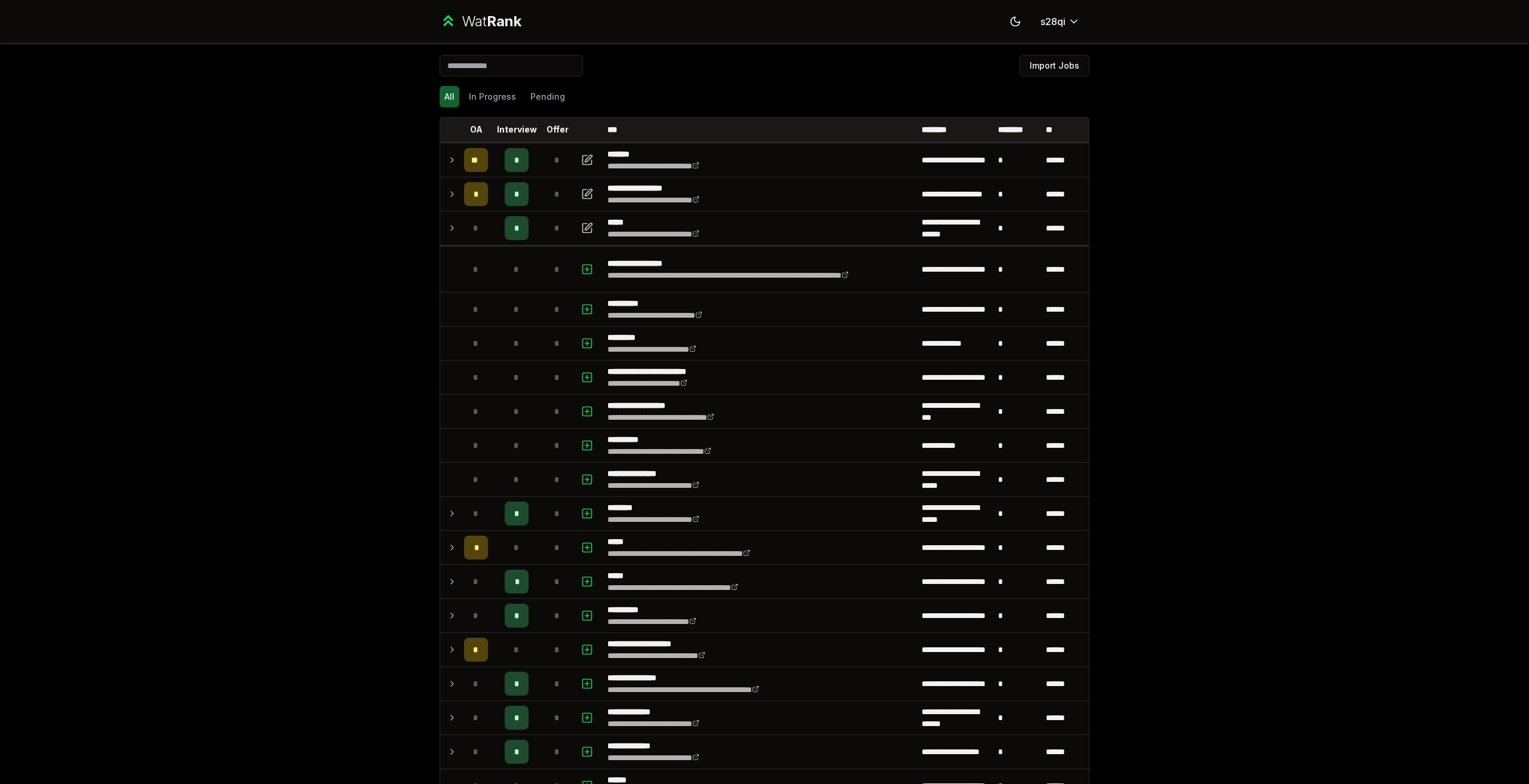
click at [385, 353] on div "**********" at bounding box center [764, 392] width 1529 height 784
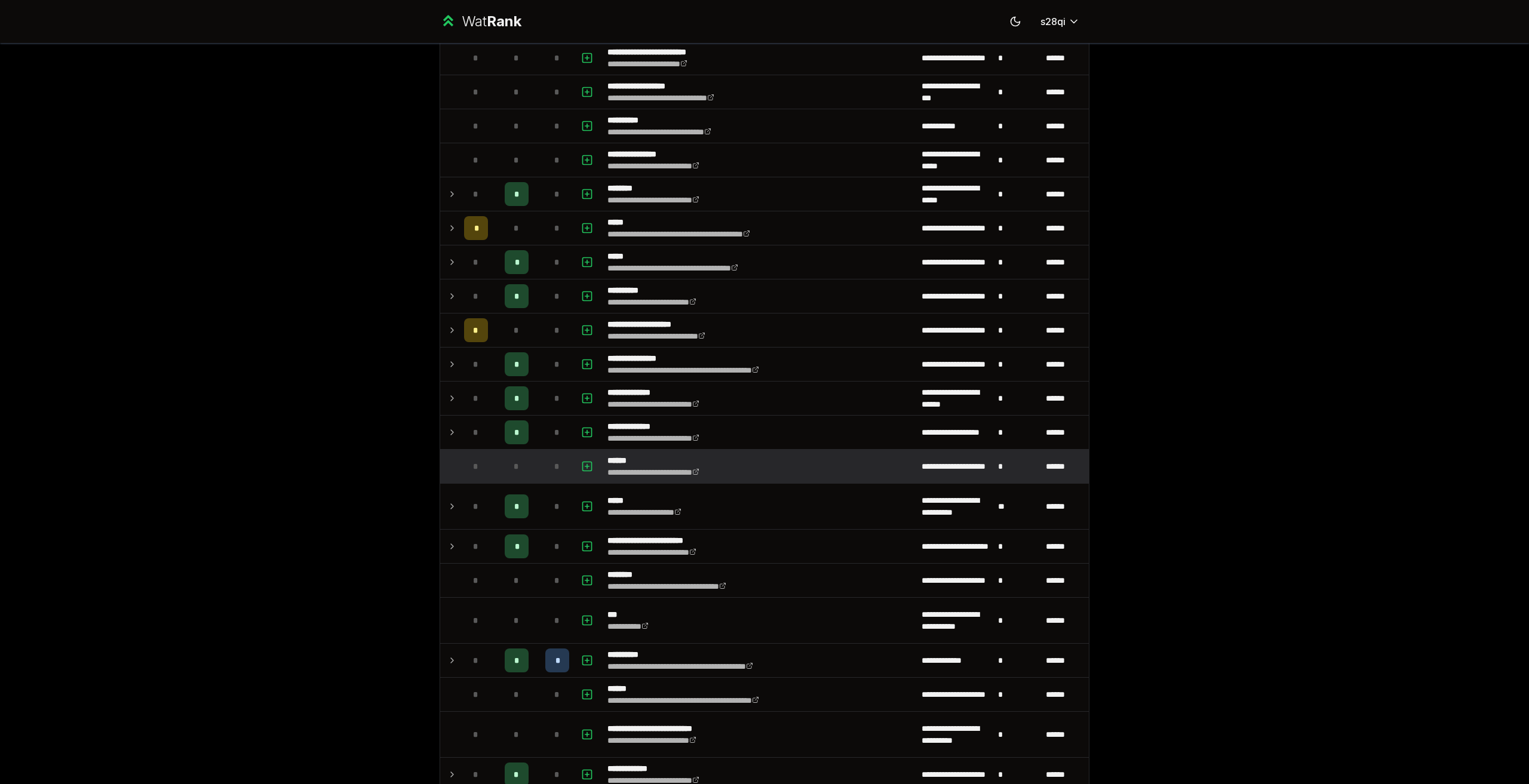
scroll to position [358, 0]
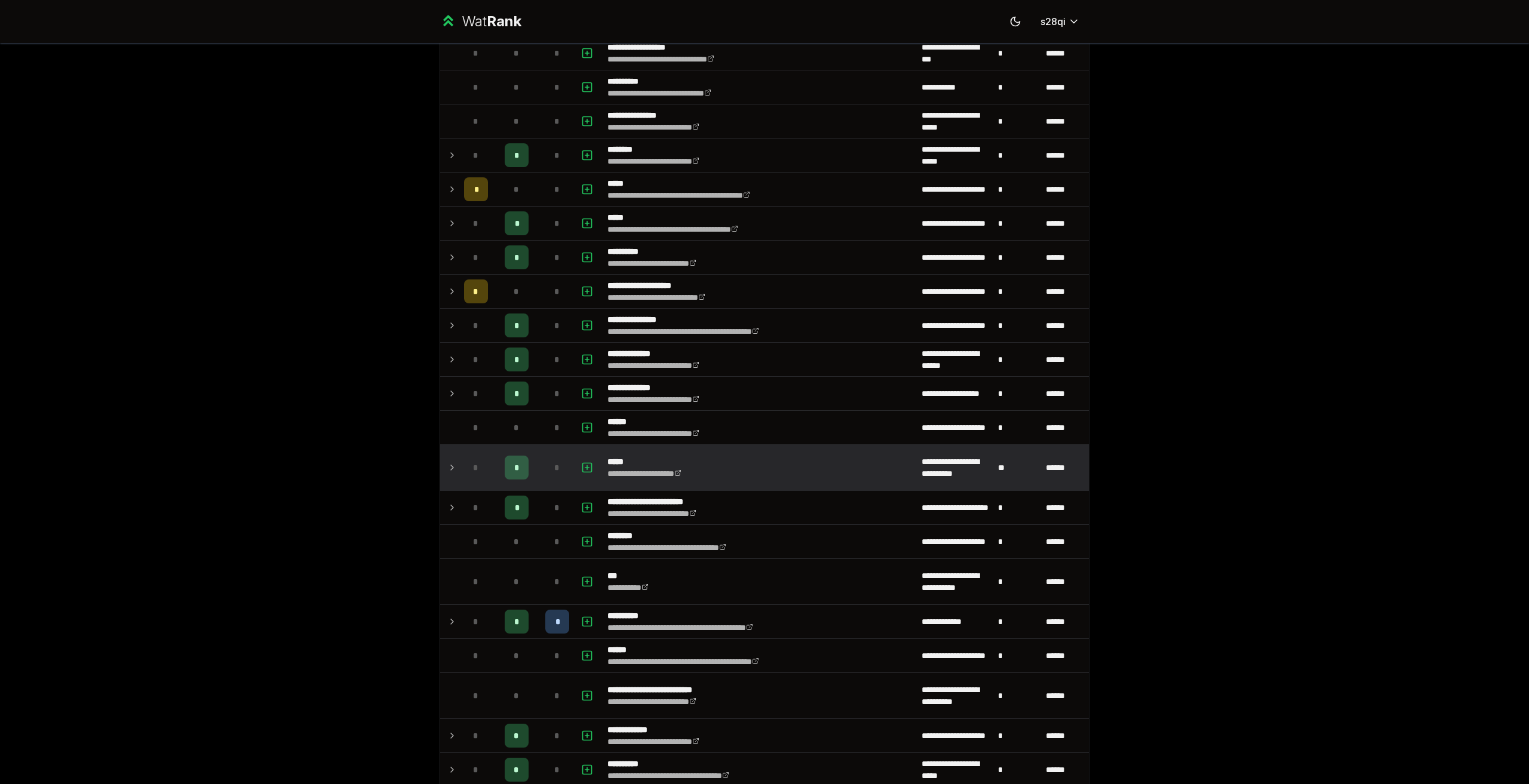
click at [459, 471] on td "*" at bounding box center [476, 467] width 33 height 45
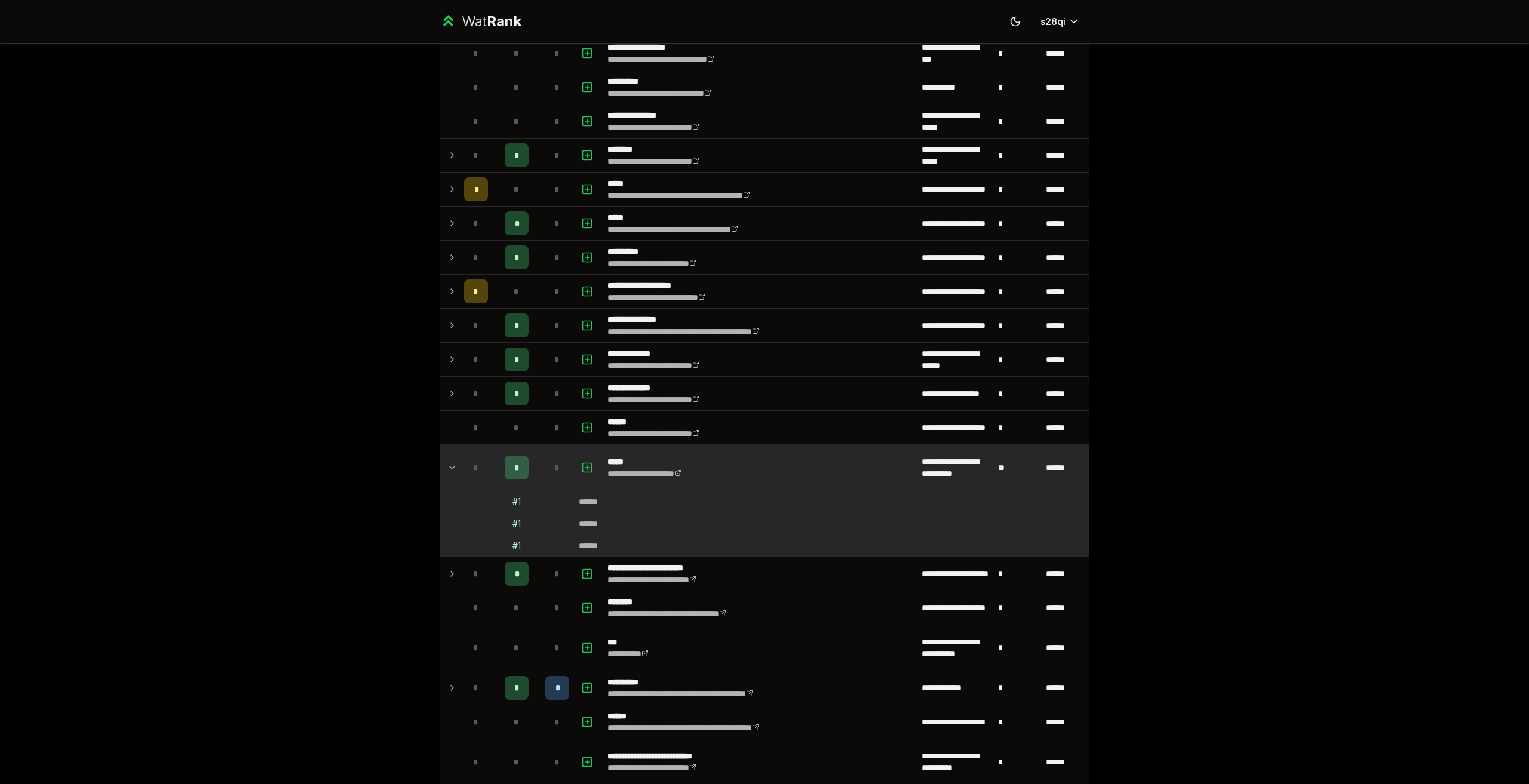
click at [587, 468] on icon "button" at bounding box center [587, 467] width 0 height 4
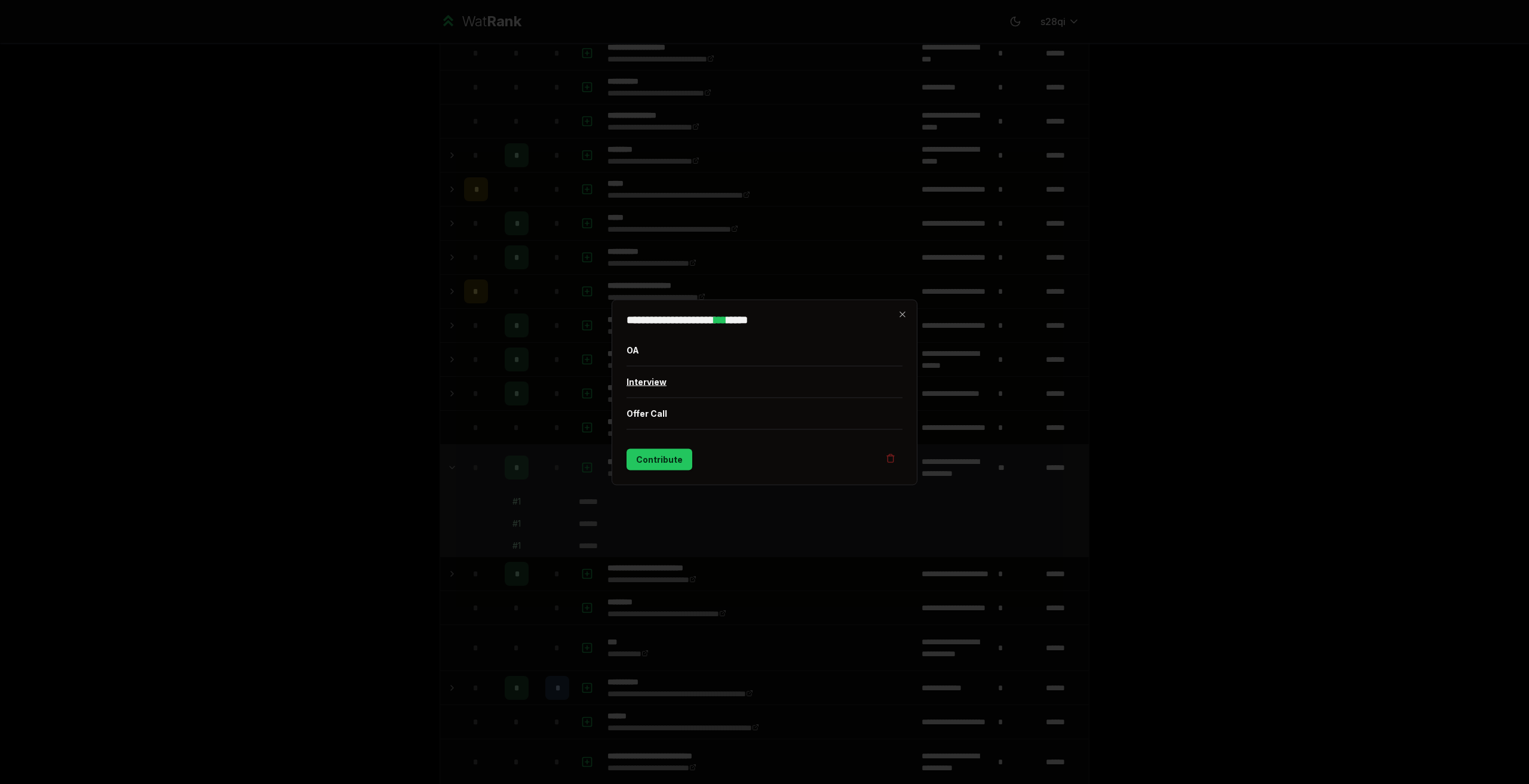
drag, startPoint x: 708, startPoint y: 364, endPoint x: 710, endPoint y: 379, distance: 15.1
click at [710, 379] on div "OA Interview Offer Call" at bounding box center [764, 382] width 276 height 95
click at [710, 379] on button "Interview" at bounding box center [764, 381] width 276 height 31
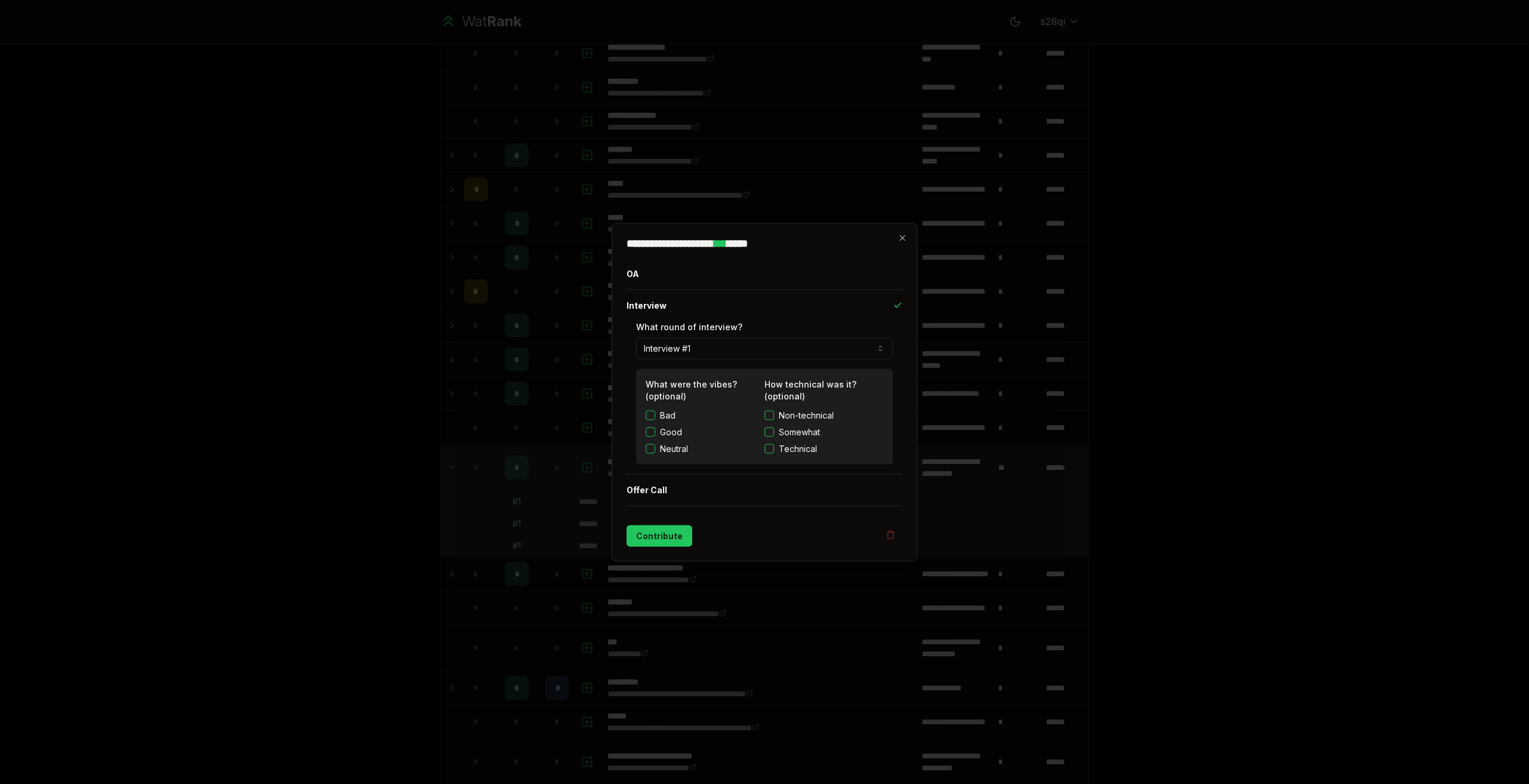
click at [771, 432] on button "Somewhat" at bounding box center [769, 431] width 10 height 10
click at [771, 445] on button "Technical" at bounding box center [769, 448] width 10 height 10
click at [686, 540] on button "Contribute" at bounding box center [659, 536] width 66 height 22
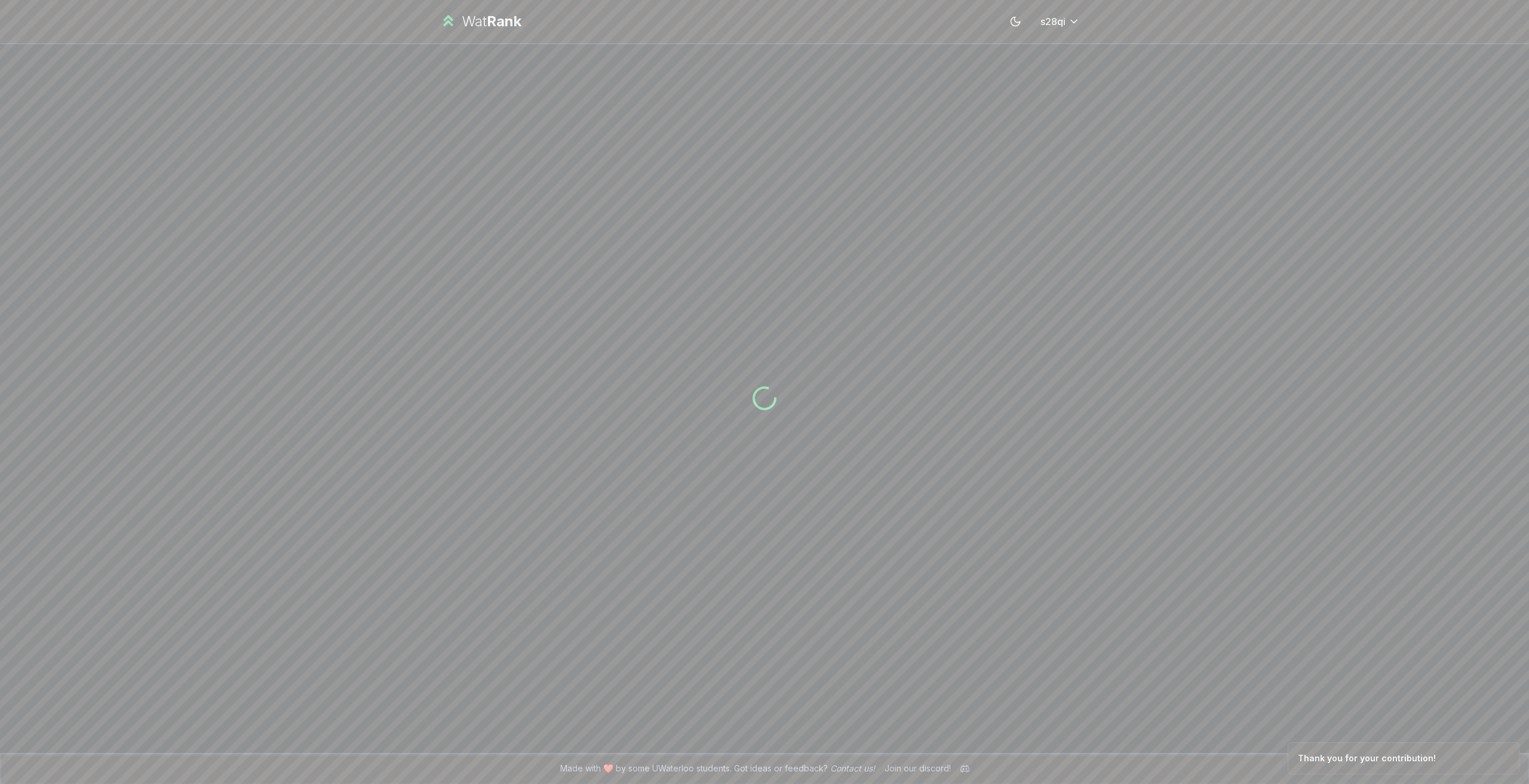
scroll to position [0, 0]
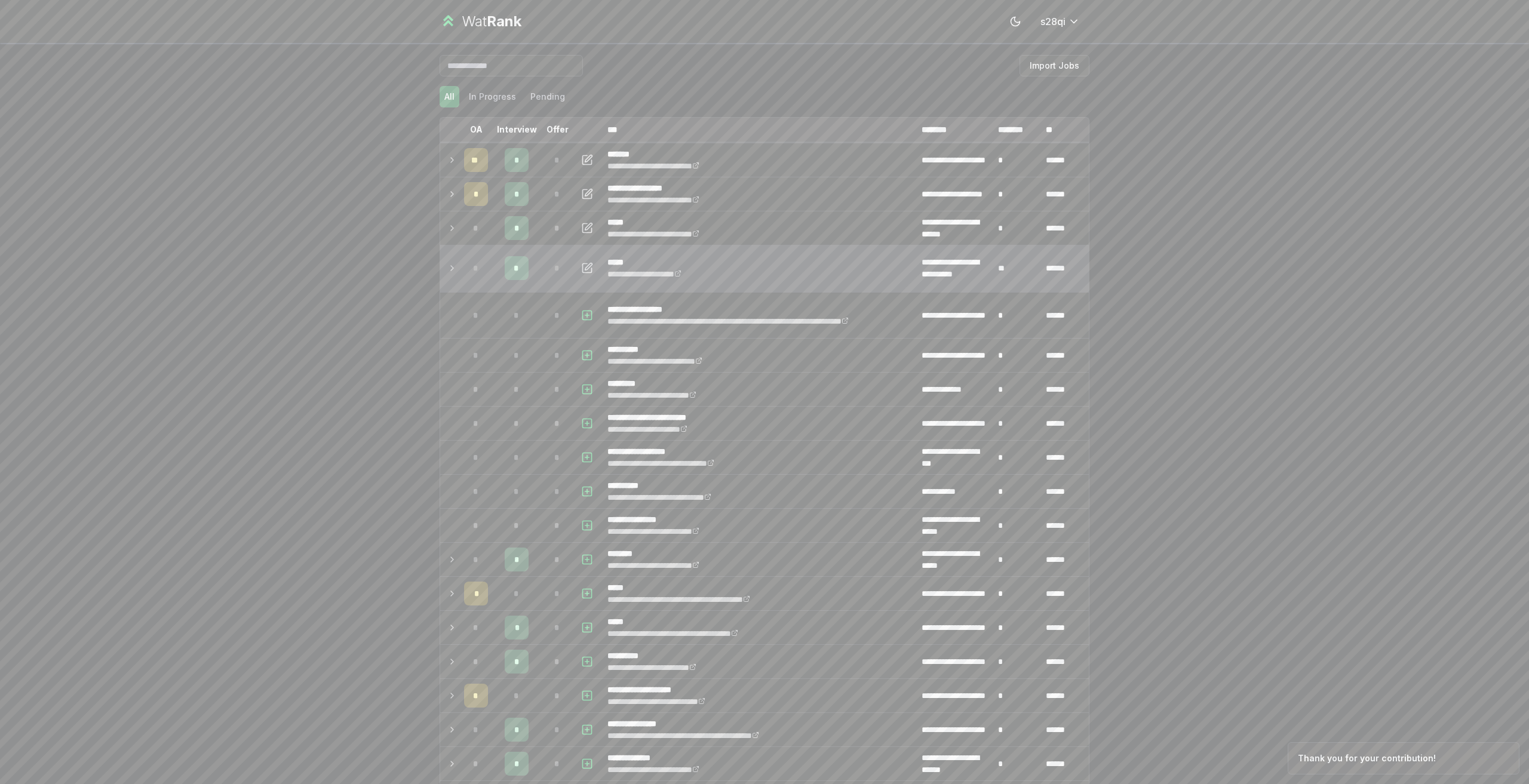
click at [450, 266] on icon at bounding box center [452, 268] width 10 height 14
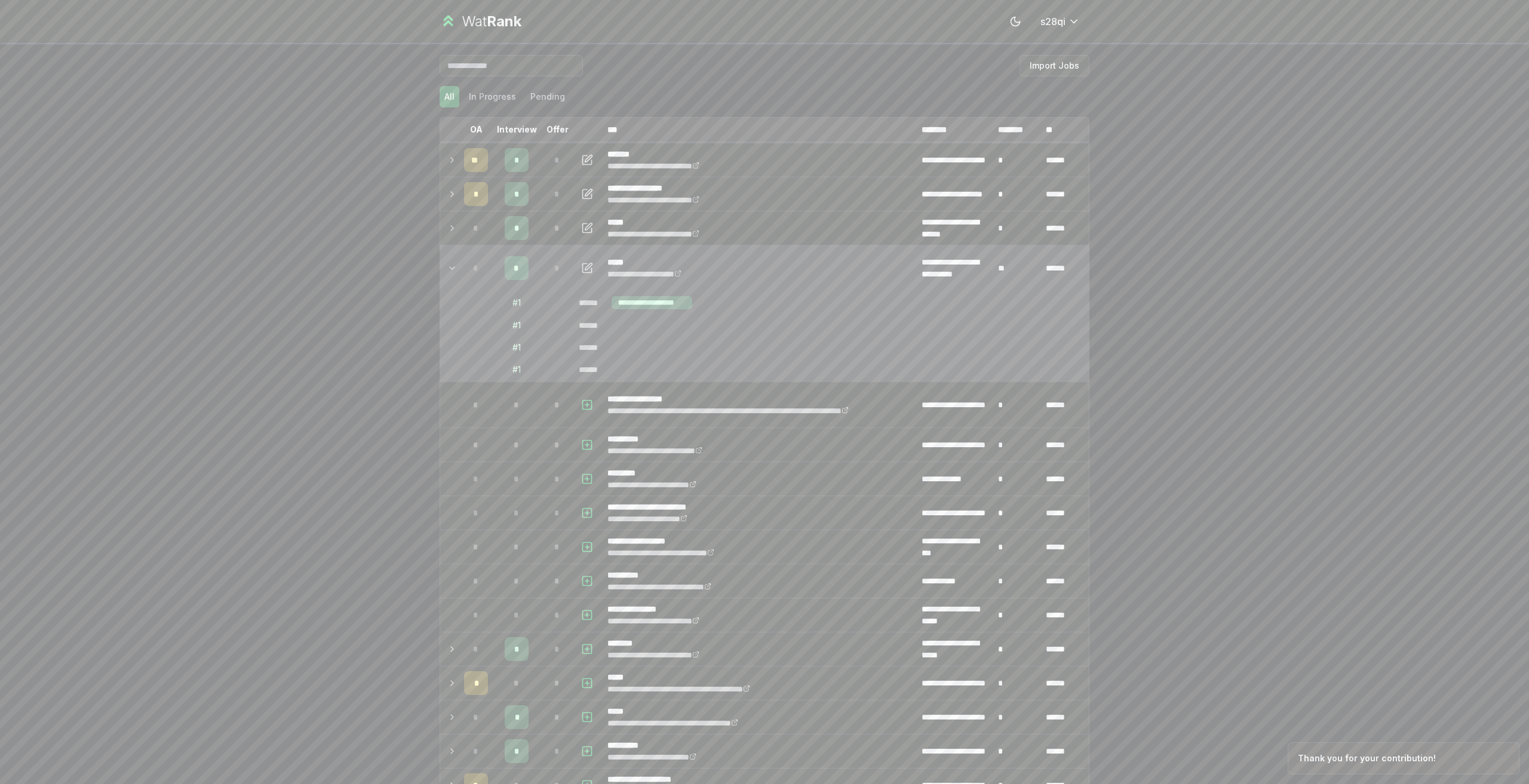
click at [450, 266] on icon at bounding box center [452, 268] width 10 height 14
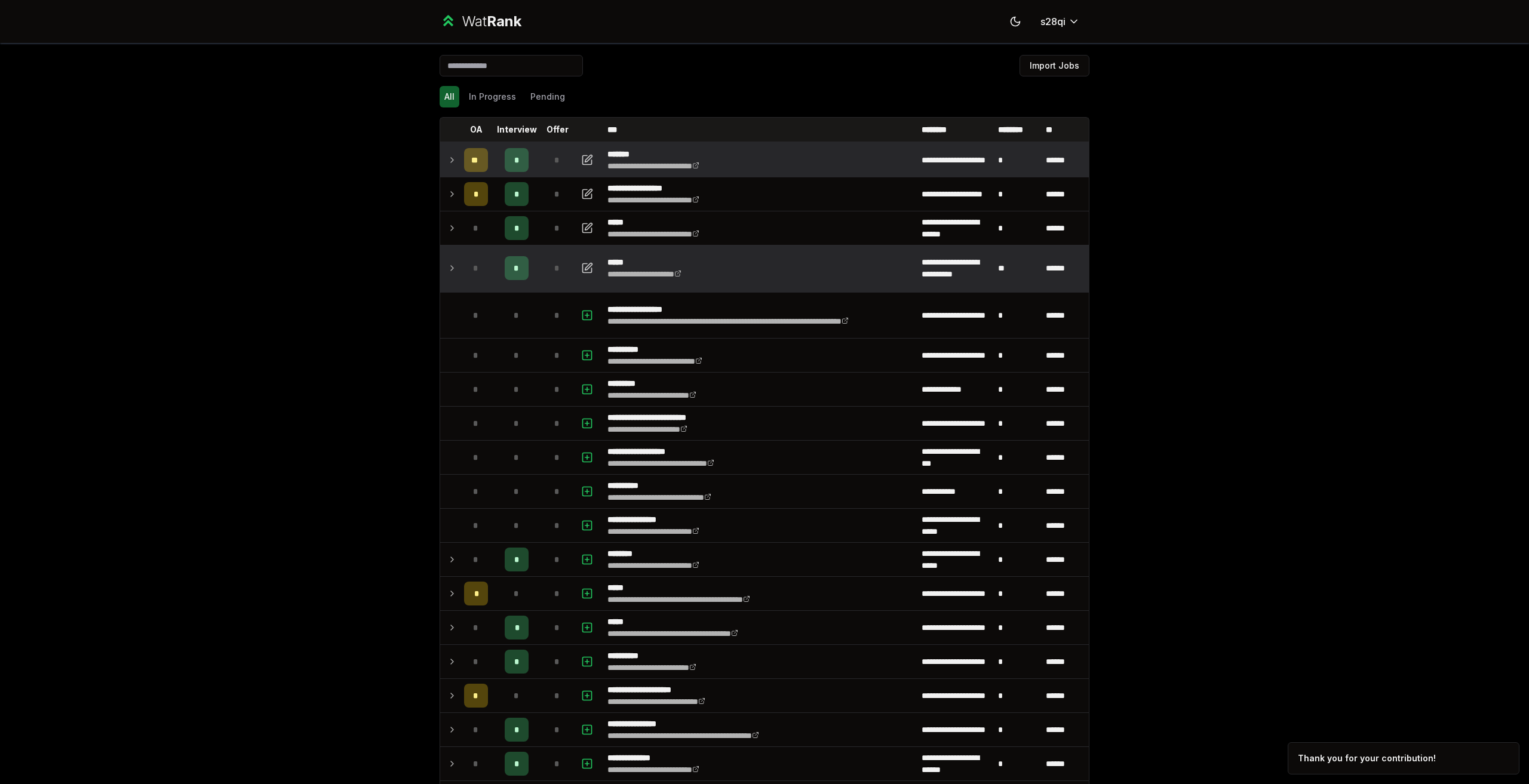
click at [450, 162] on icon at bounding box center [452, 160] width 10 height 14
click at [581, 158] on icon "button" at bounding box center [587, 160] width 12 height 14
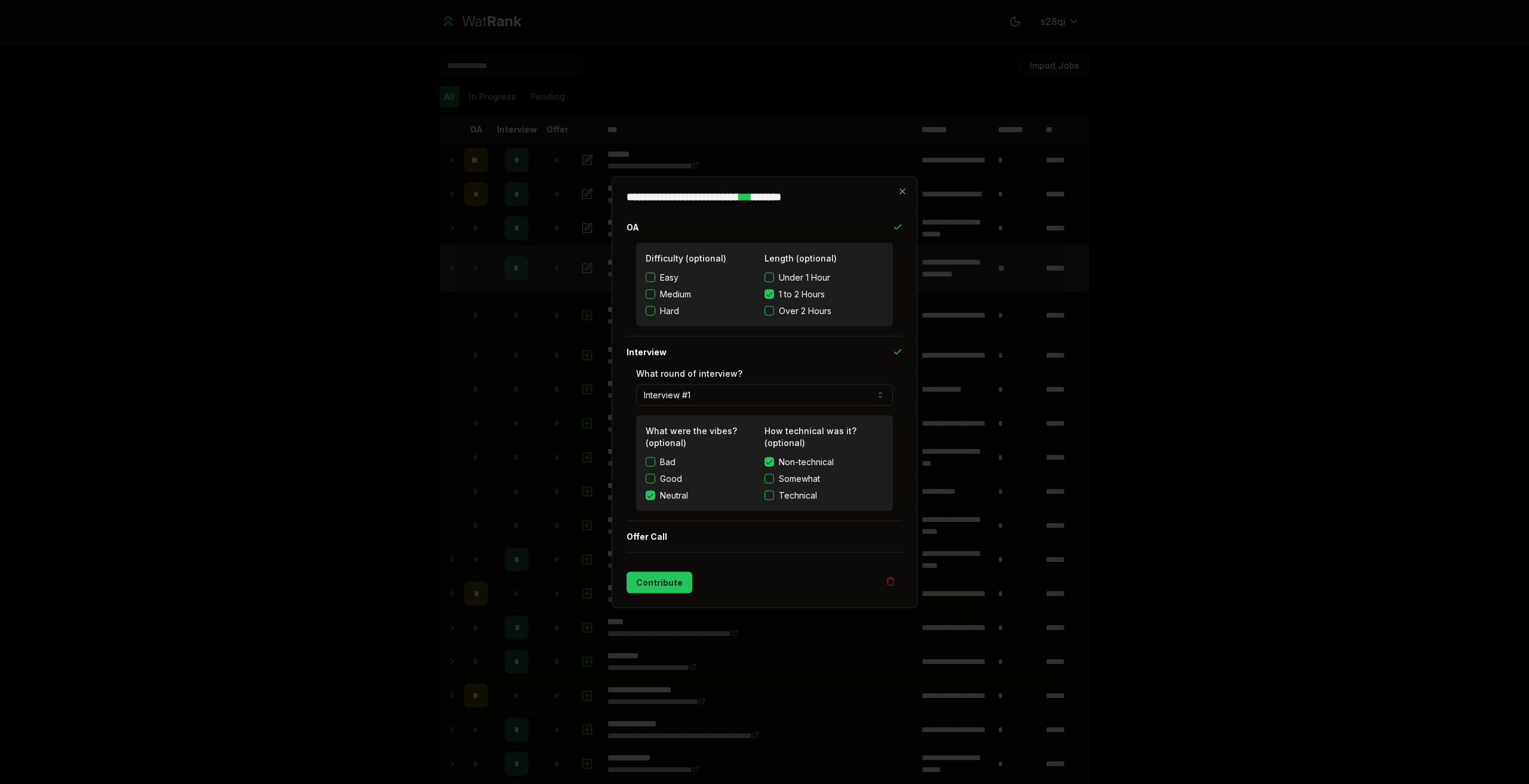
click at [670, 497] on label "Neutral" at bounding box center [674, 495] width 28 height 12
click at [655, 497] on button "Neutral" at bounding box center [651, 495] width 10 height 10
click at [655, 582] on button "Contribute" at bounding box center [659, 582] width 66 height 22
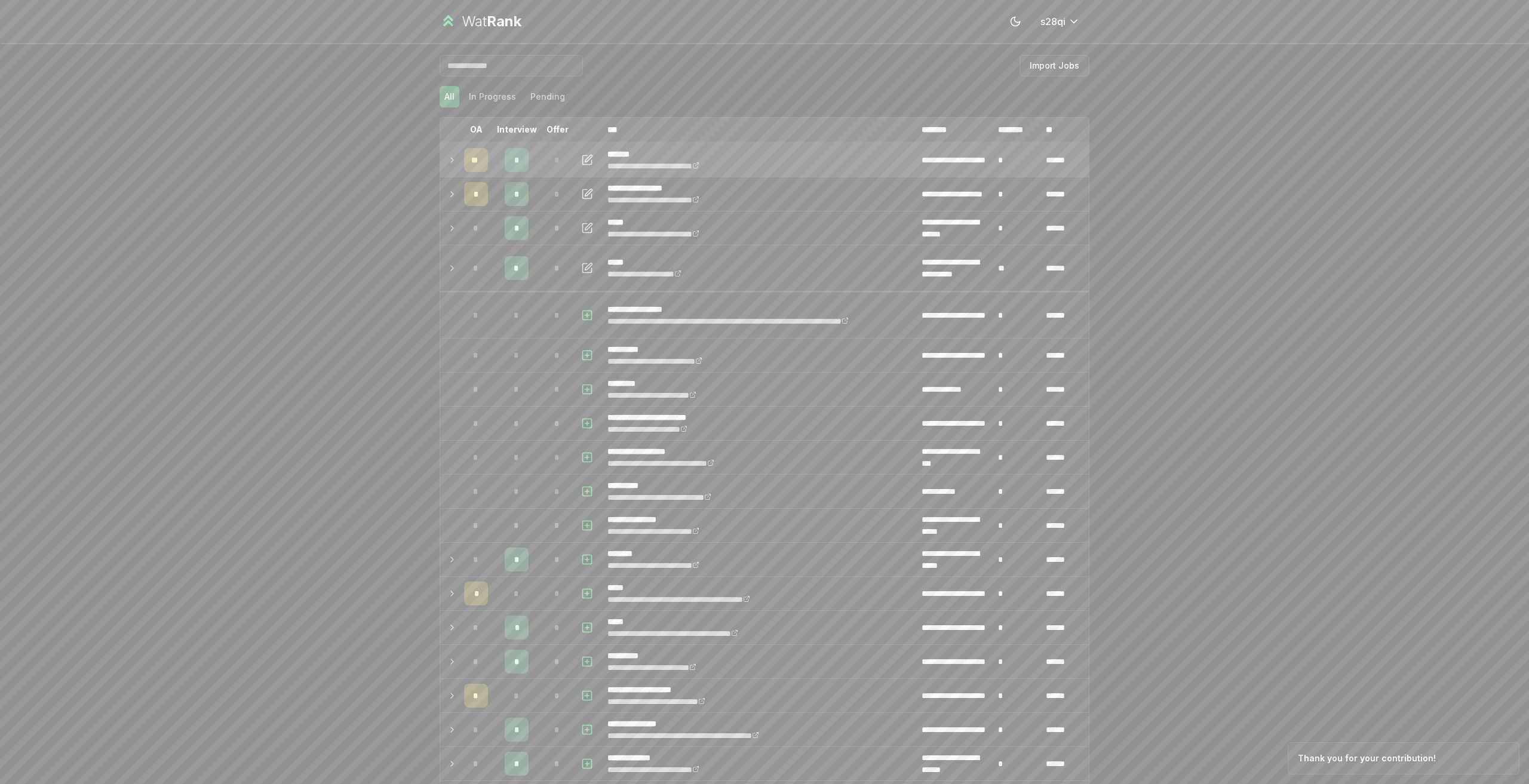
click at [442, 159] on td at bounding box center [450, 160] width 19 height 33
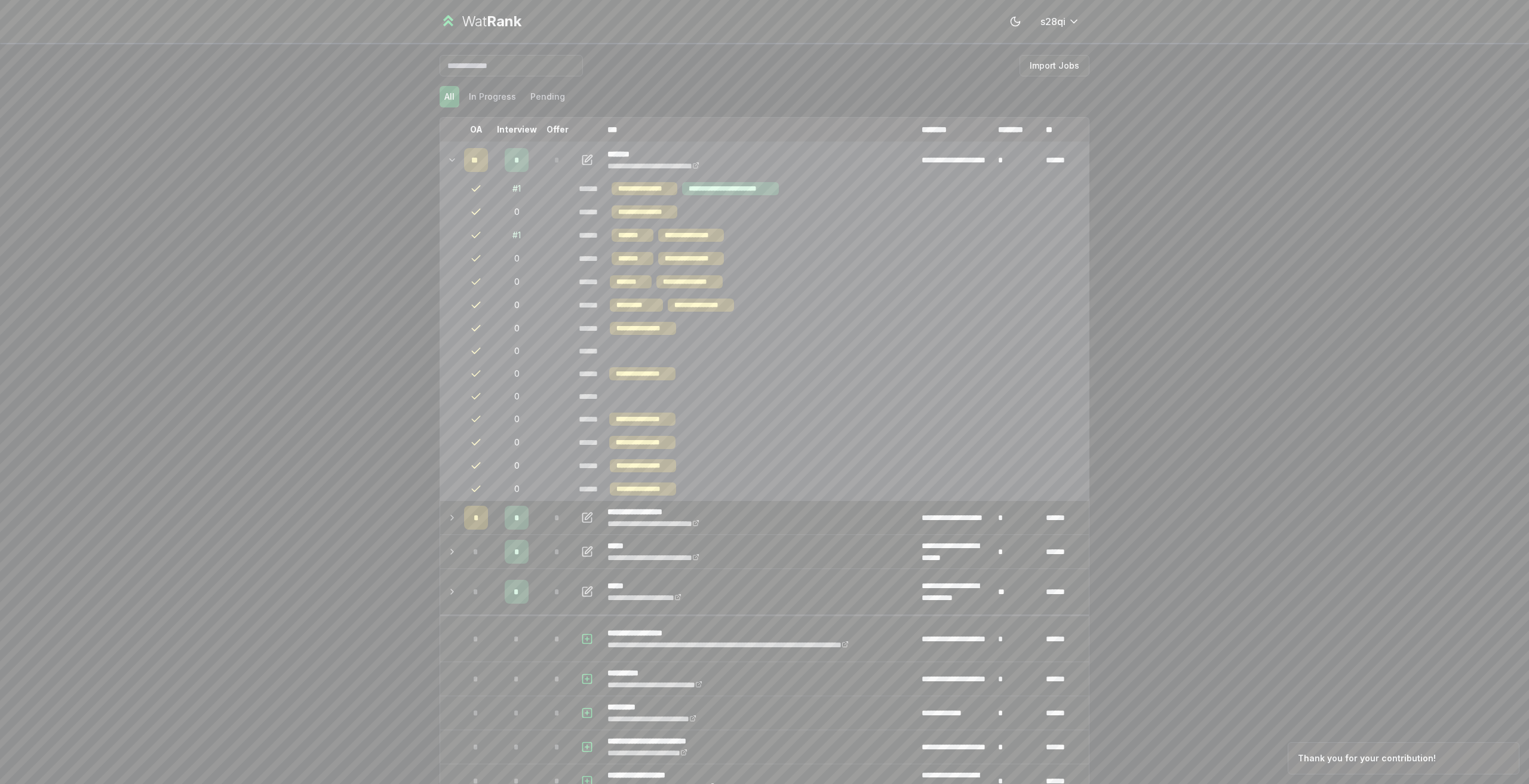
click at [448, 162] on icon at bounding box center [452, 160] width 10 height 14
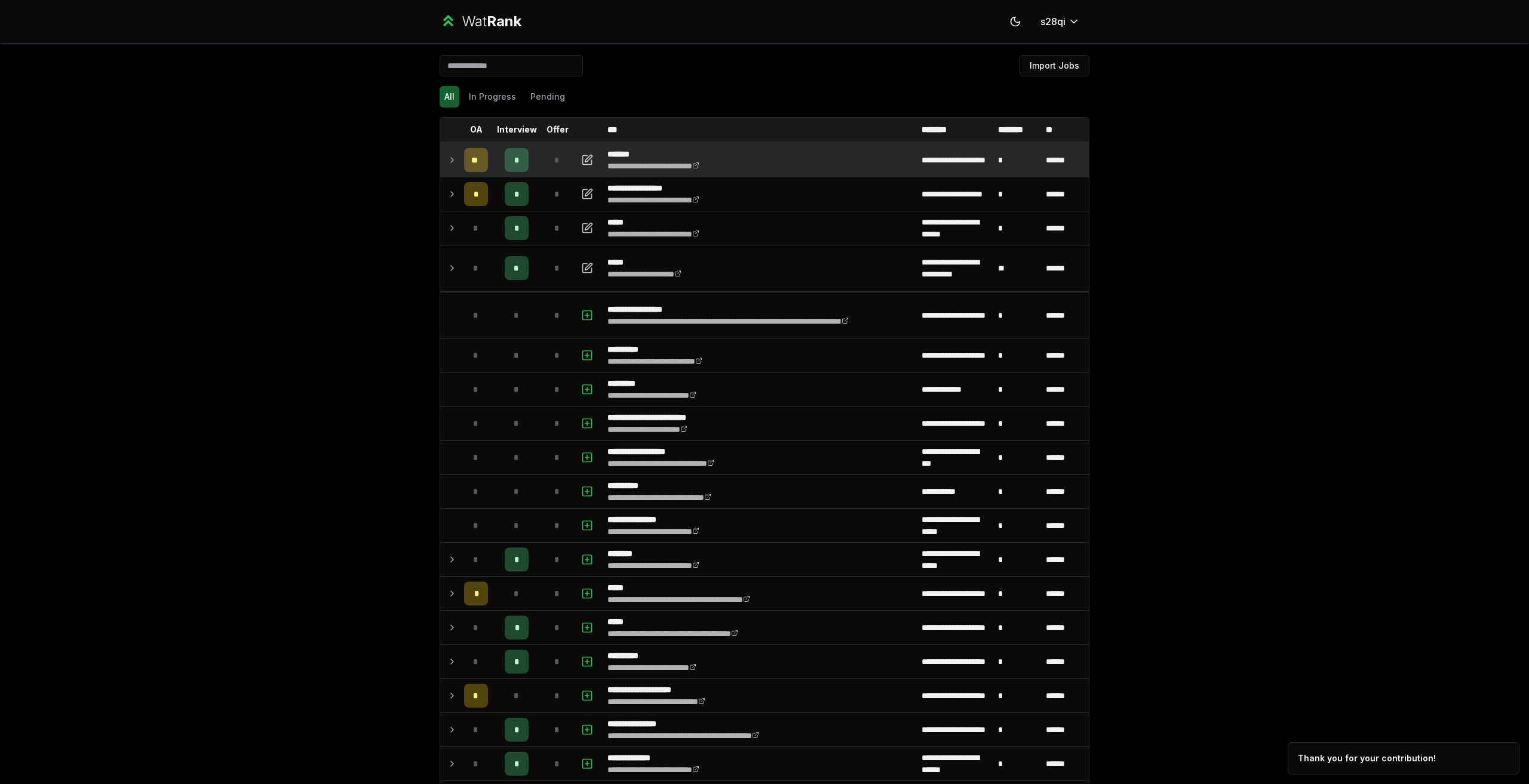
click at [392, 286] on div "**********" at bounding box center [764, 392] width 1529 height 784
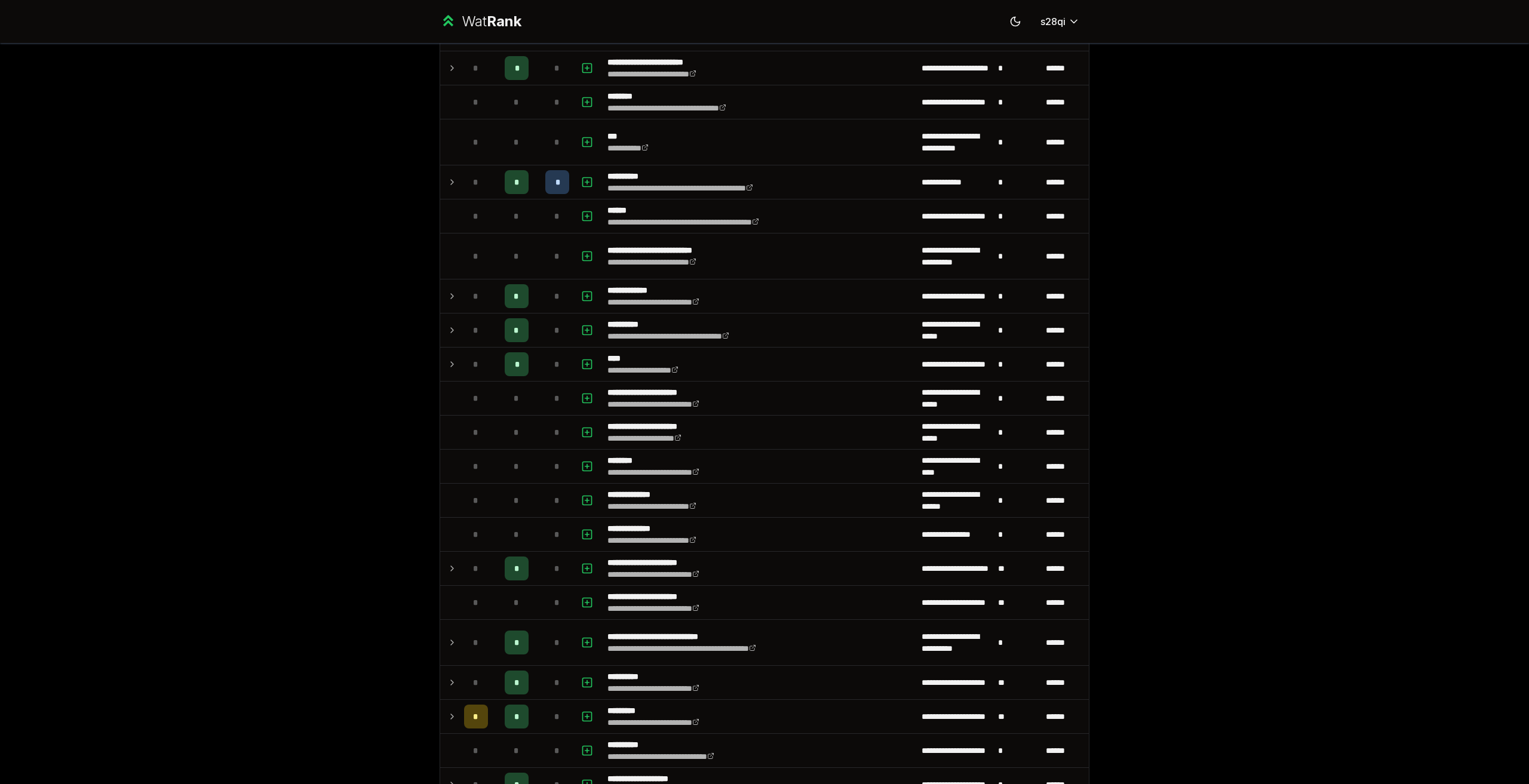
scroll to position [836, 0]
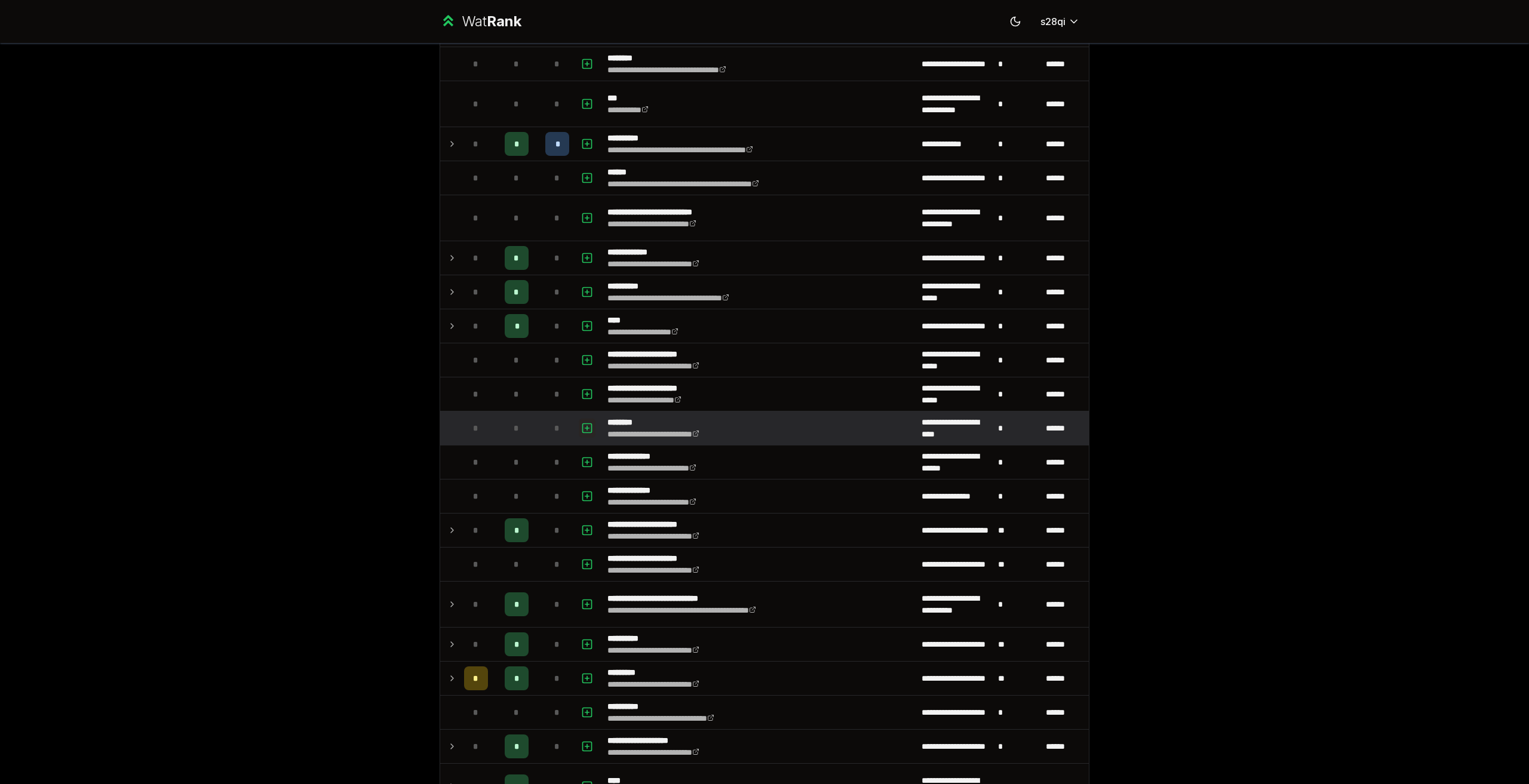
click at [585, 427] on icon "button" at bounding box center [587, 428] width 12 height 14
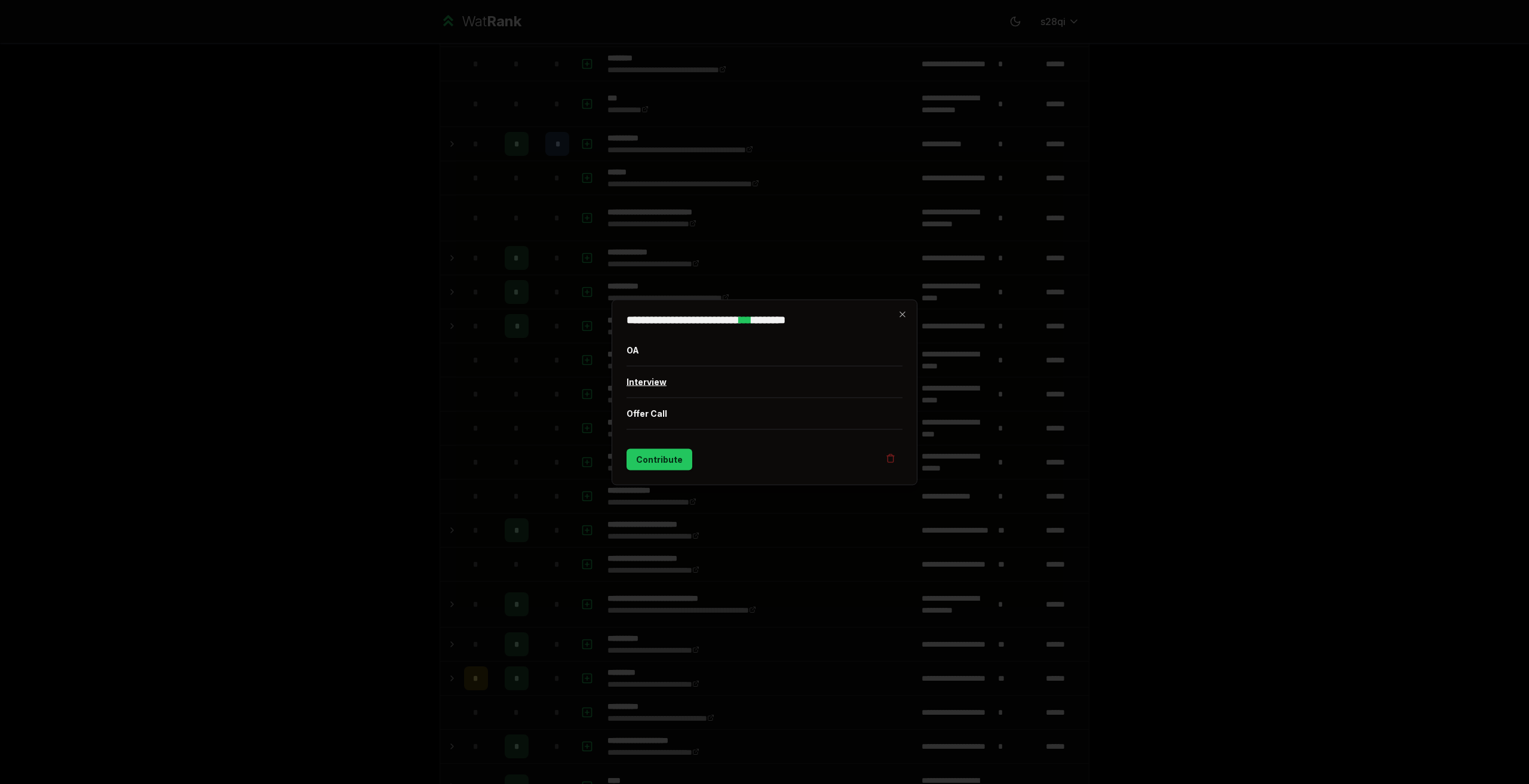
click at [656, 394] on button "Interview" at bounding box center [764, 381] width 276 height 31
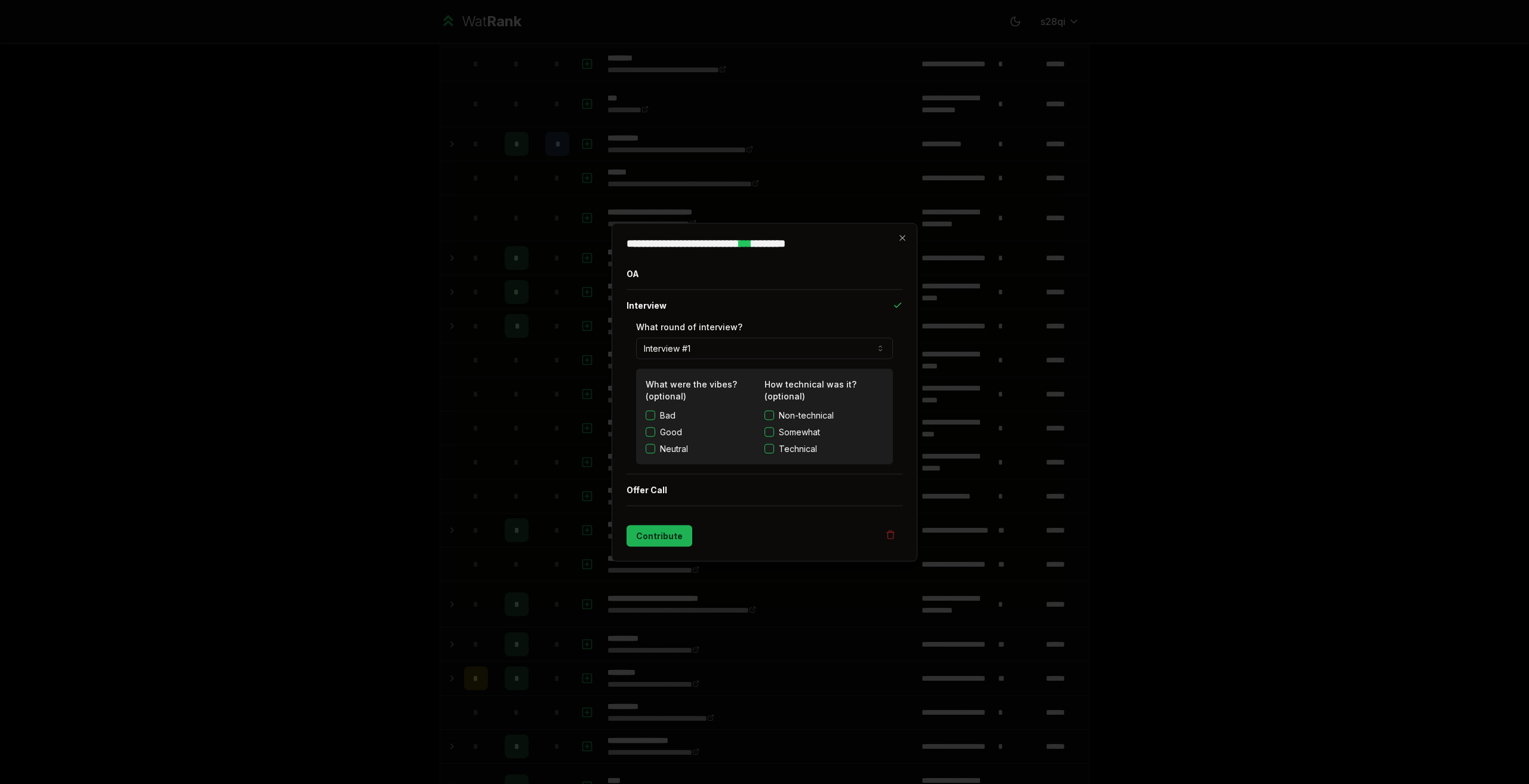
click at [676, 534] on button "Contribute" at bounding box center [659, 536] width 66 height 22
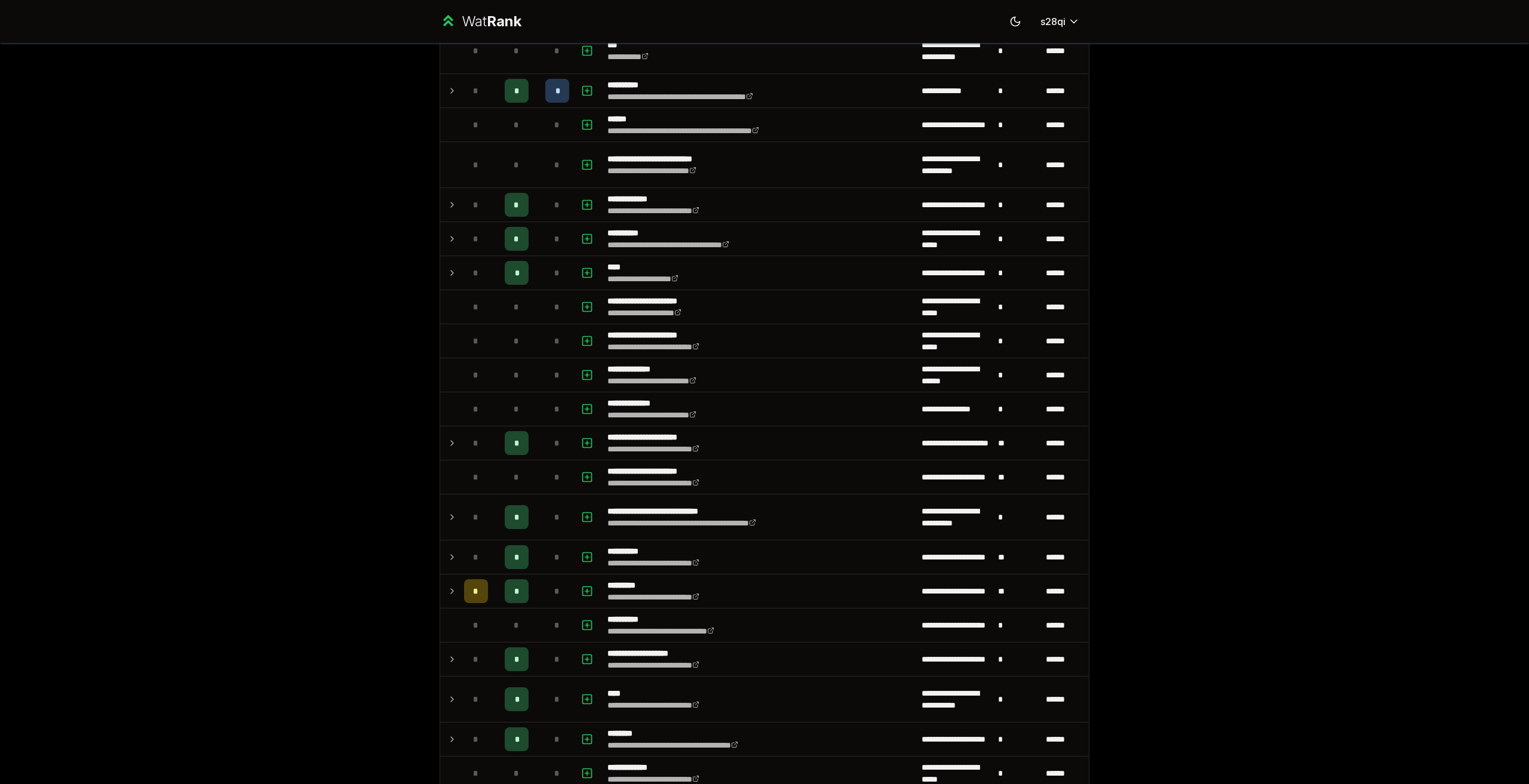
scroll to position [918, 0]
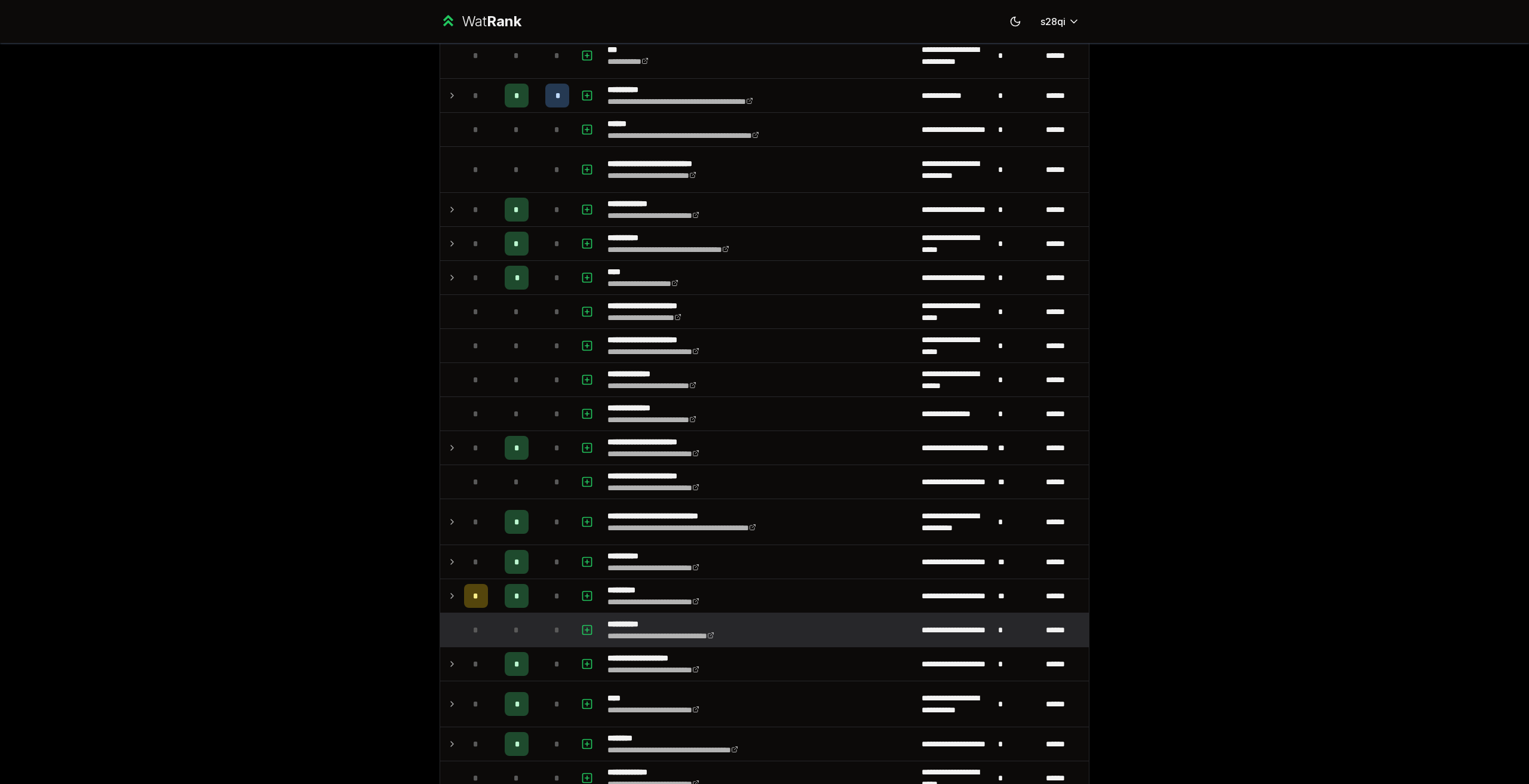
click at [464, 633] on div "*" at bounding box center [476, 630] width 24 height 24
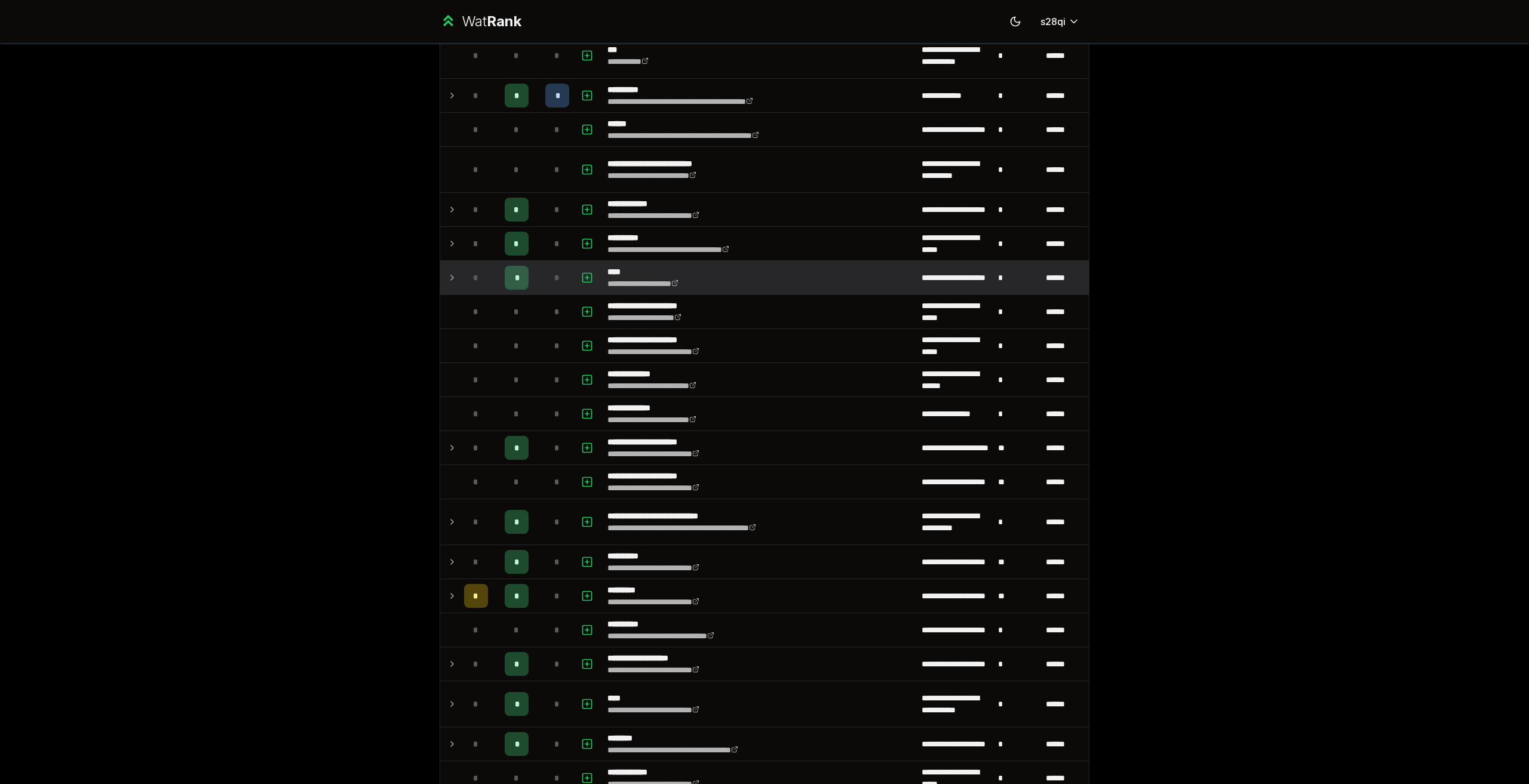
click at [481, 278] on div "*" at bounding box center [476, 278] width 24 height 24
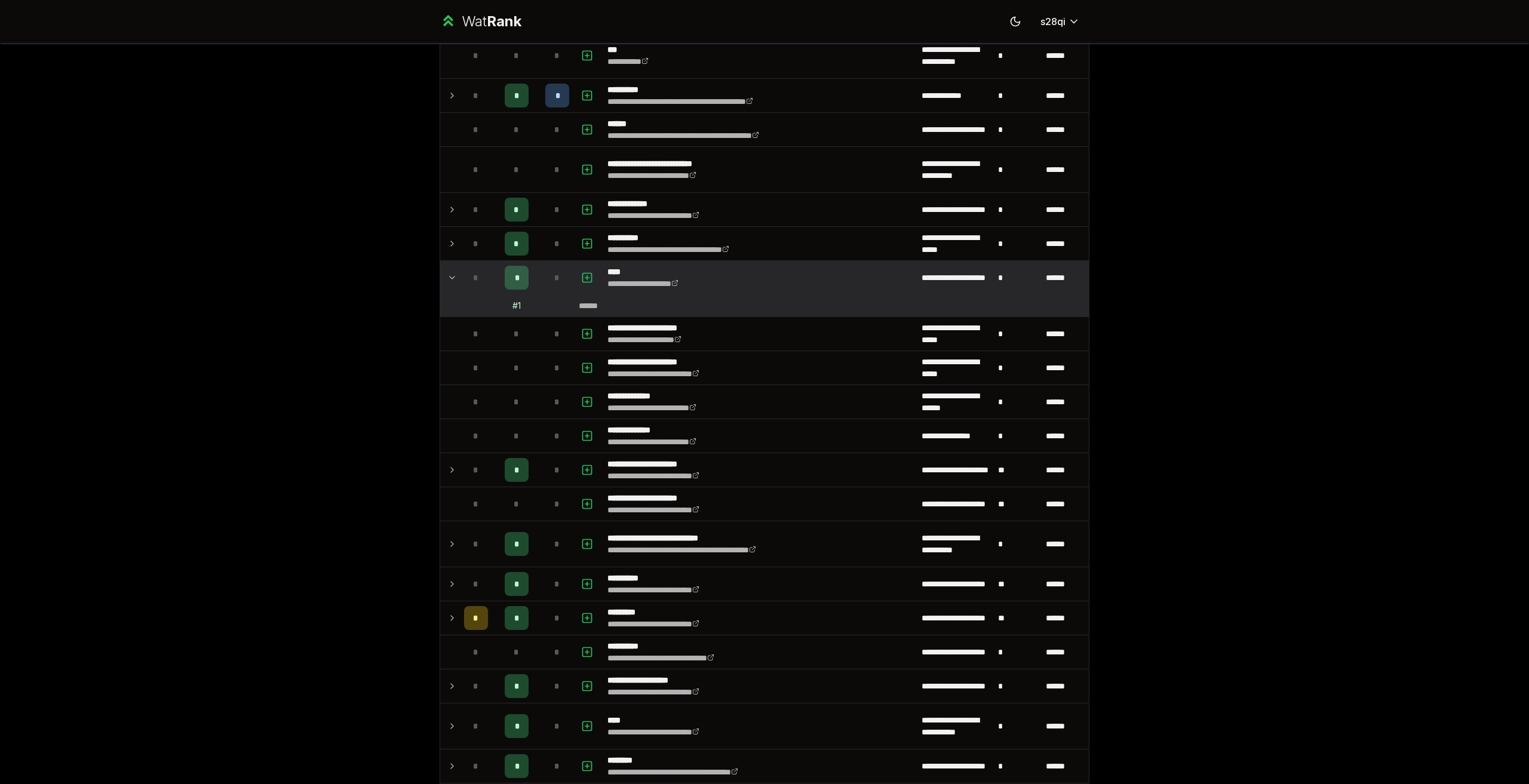
click at [481, 278] on div "*" at bounding box center [476, 278] width 24 height 24
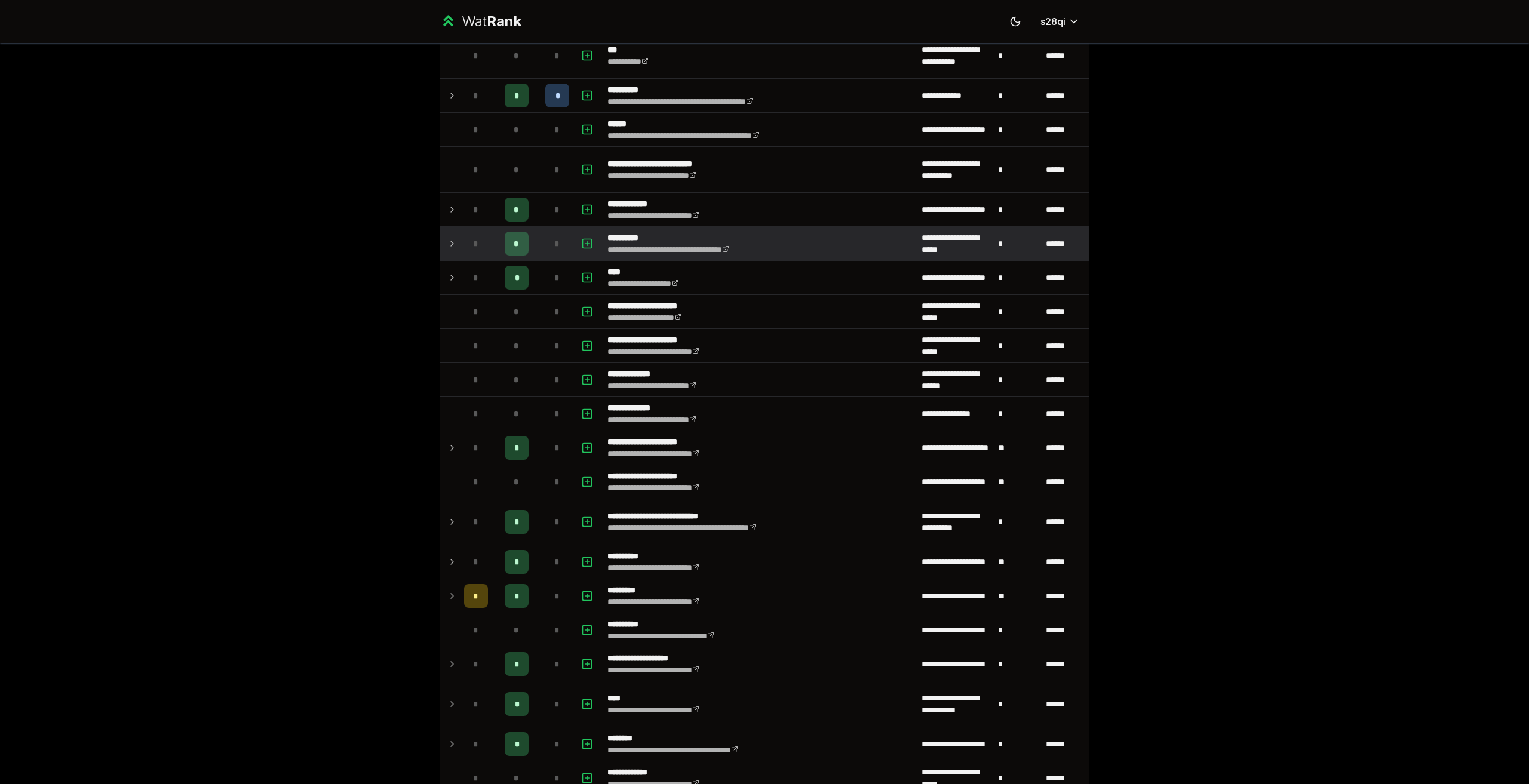
click at [482, 249] on div "*" at bounding box center [476, 243] width 24 height 24
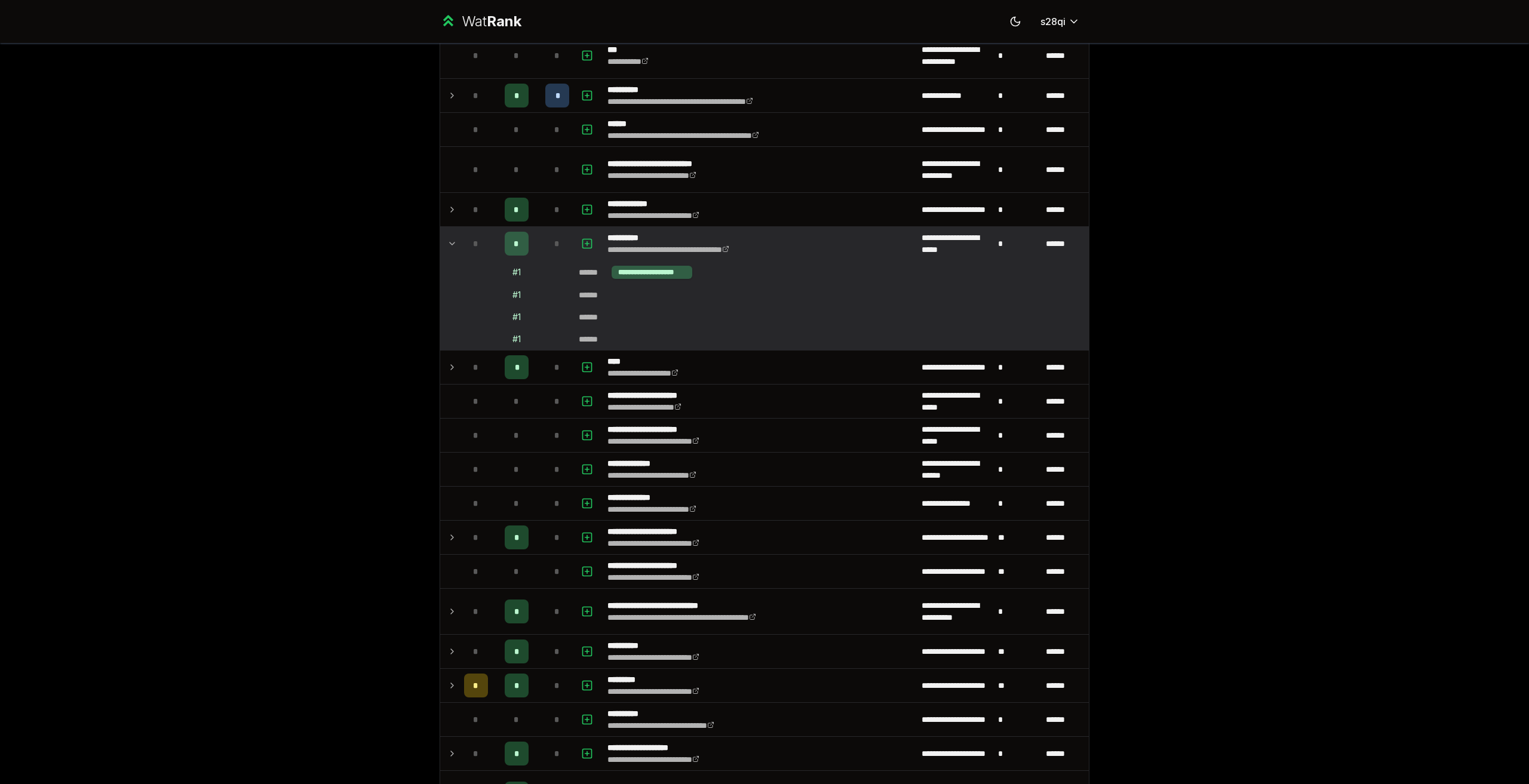
click at [482, 249] on div "*" at bounding box center [476, 243] width 24 height 24
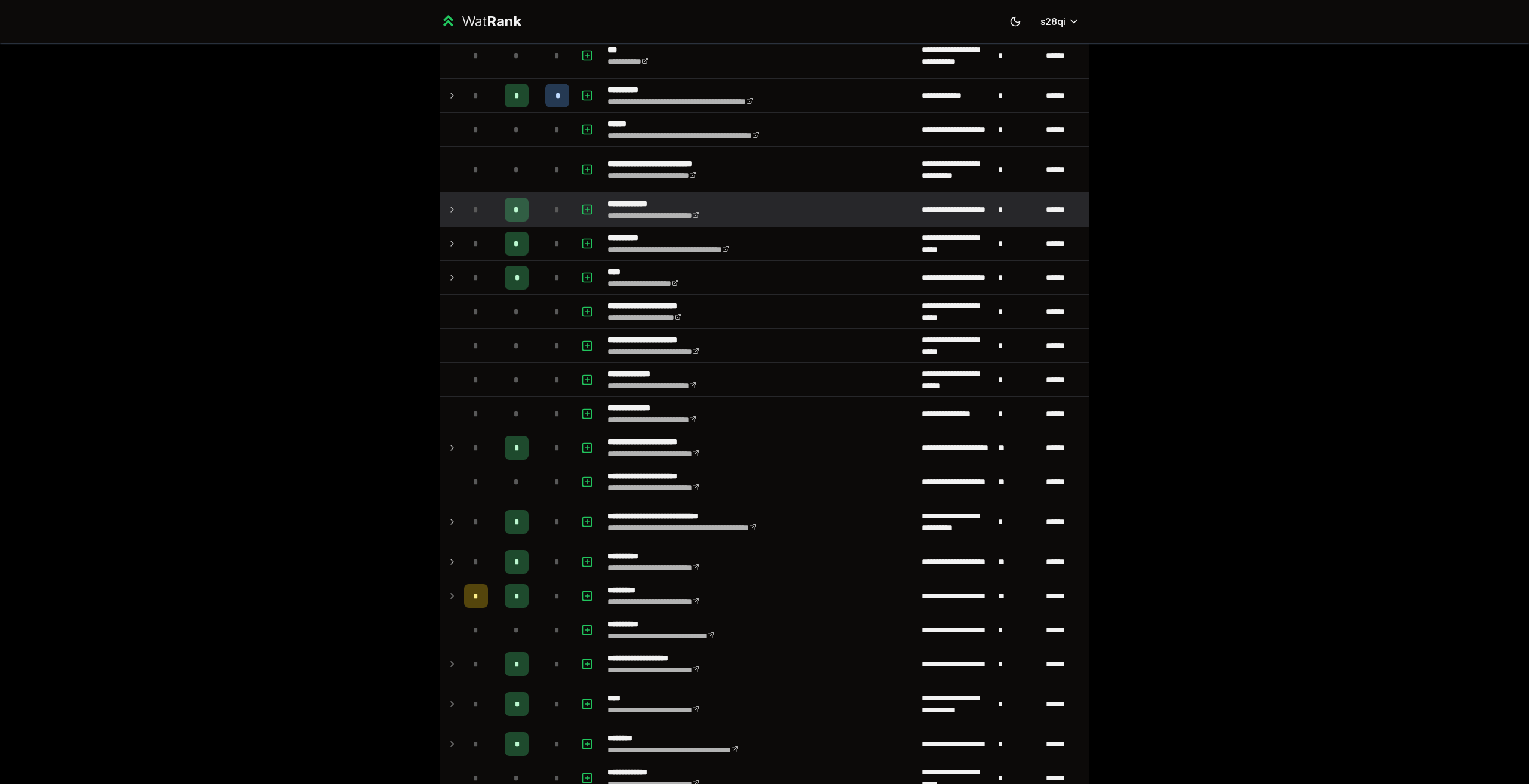
click at [481, 213] on div "*" at bounding box center [476, 210] width 24 height 24
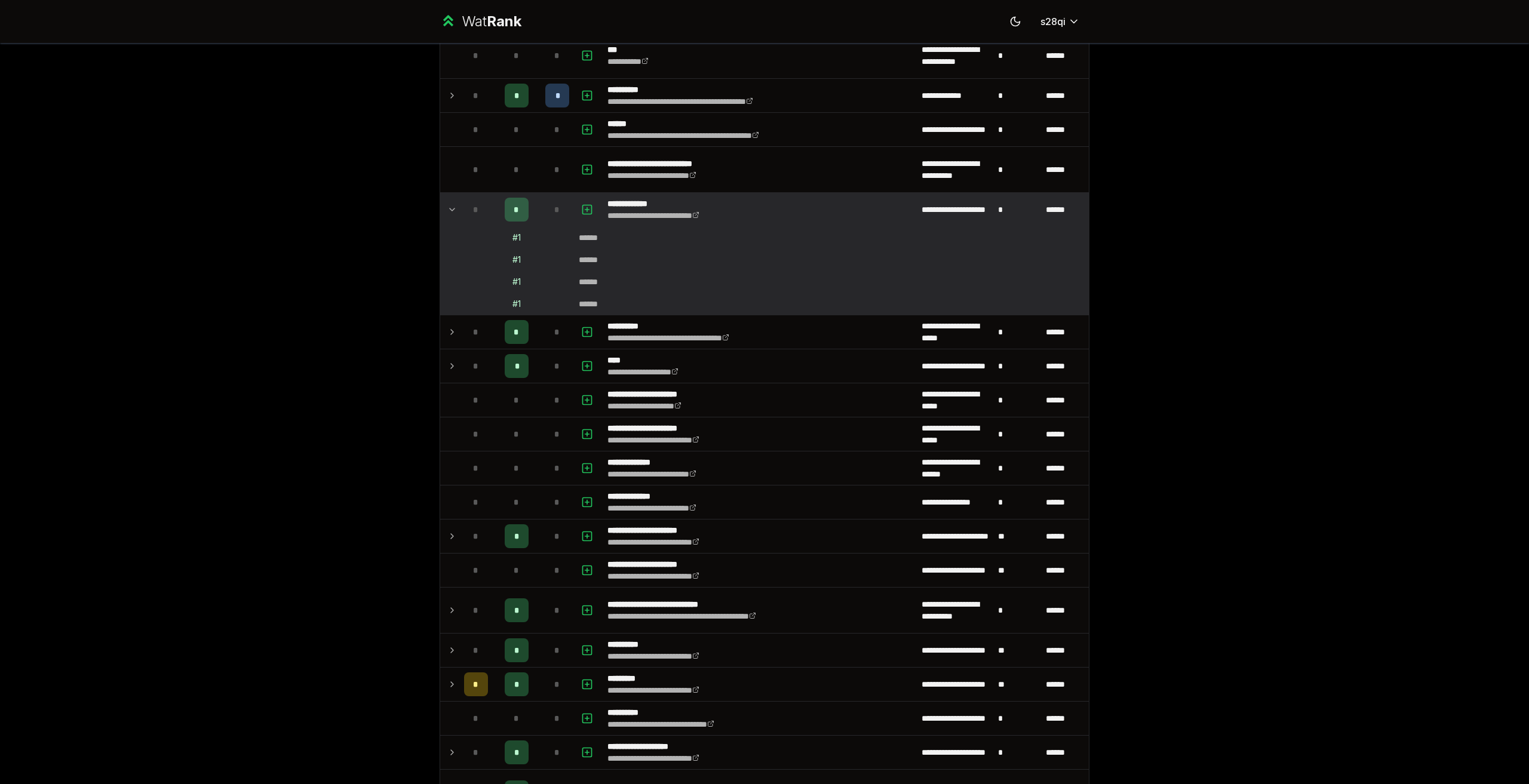
click at [481, 213] on div "*" at bounding box center [476, 210] width 24 height 24
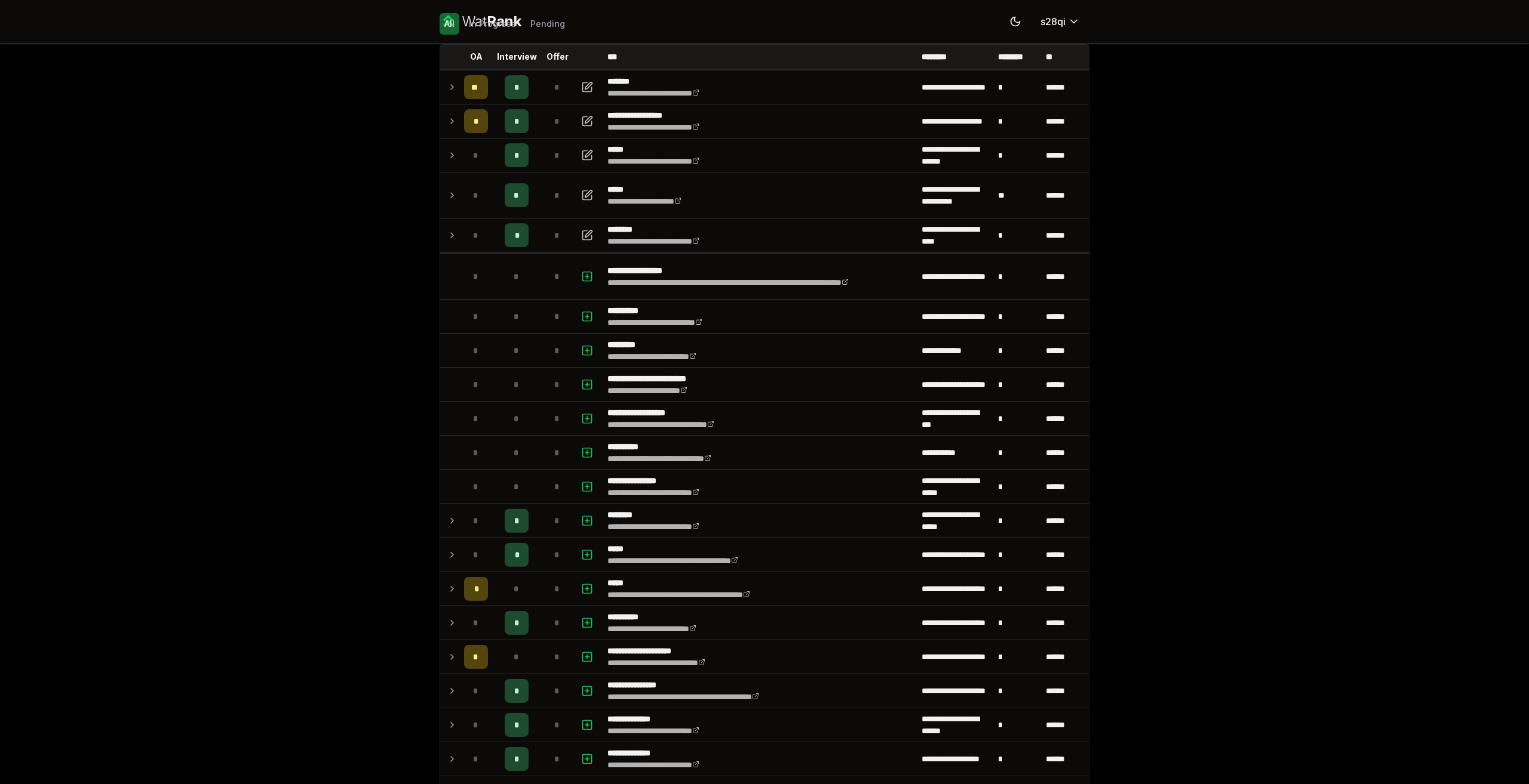
scroll to position [0, 0]
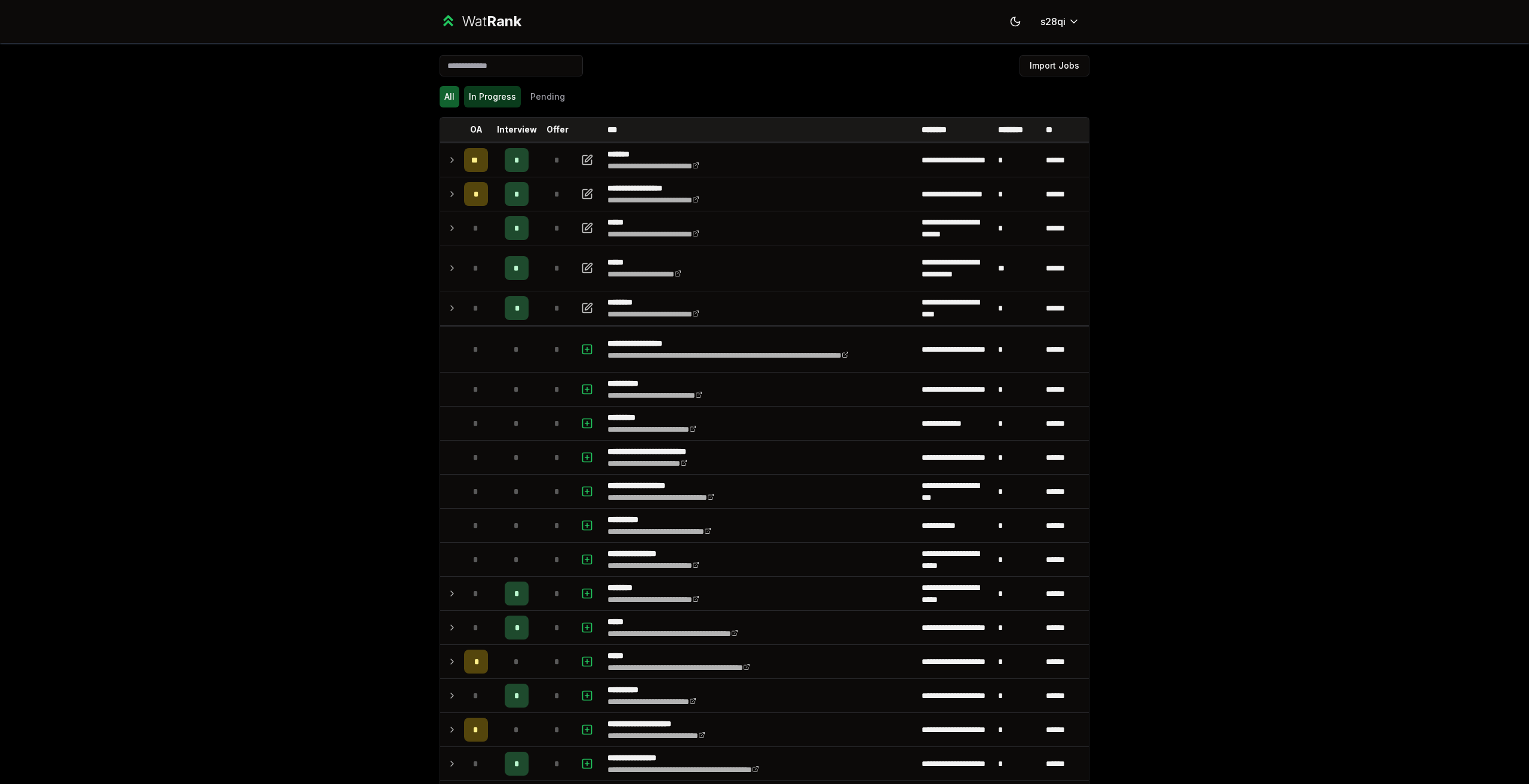
click at [470, 93] on button "In Progress" at bounding box center [493, 97] width 57 height 22
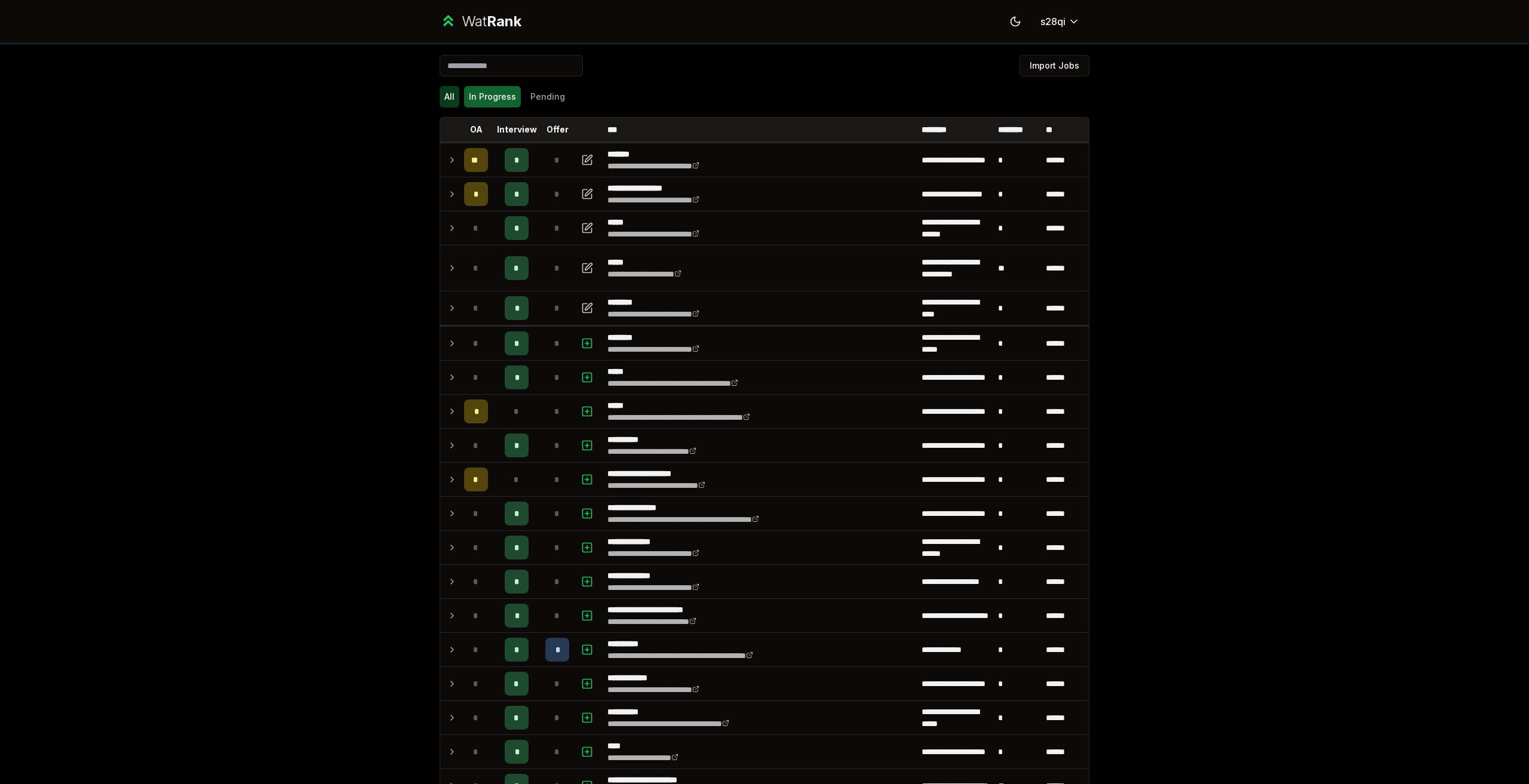
click at [446, 98] on button "All" at bounding box center [449, 97] width 20 height 22
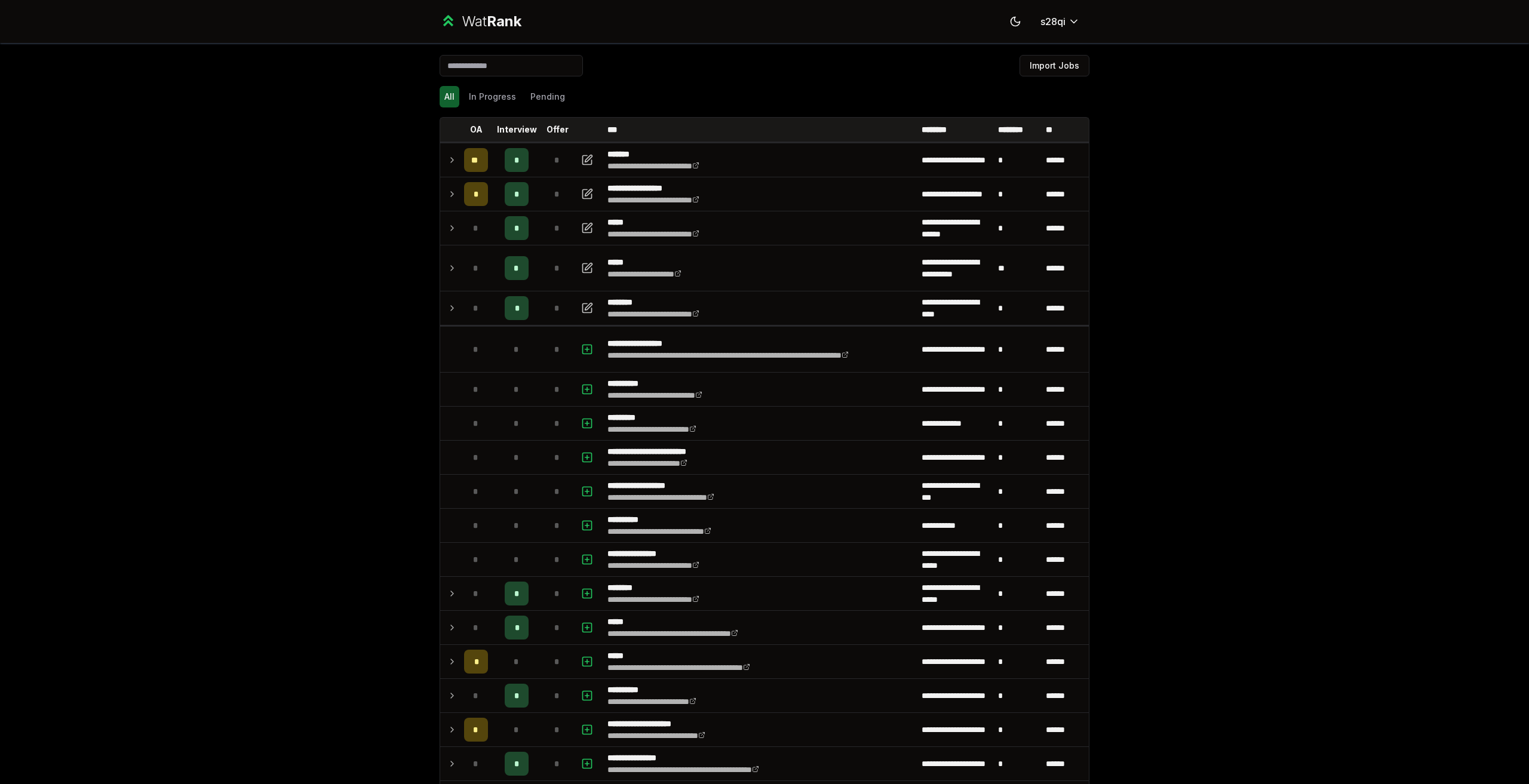
drag, startPoint x: 407, startPoint y: 337, endPoint x: 1229, endPoint y: 514, distance: 840.8
click at [1229, 512] on div "**********" at bounding box center [764, 392] width 1529 height 784
click at [1229, 514] on div "**********" at bounding box center [764, 392] width 1529 height 784
click at [1067, 32] on div "Wat Rank Toggle theme s28qi" at bounding box center [764, 21] width 688 height 43
click at [1067, 25] on html "**********" at bounding box center [764, 392] width 1529 height 784
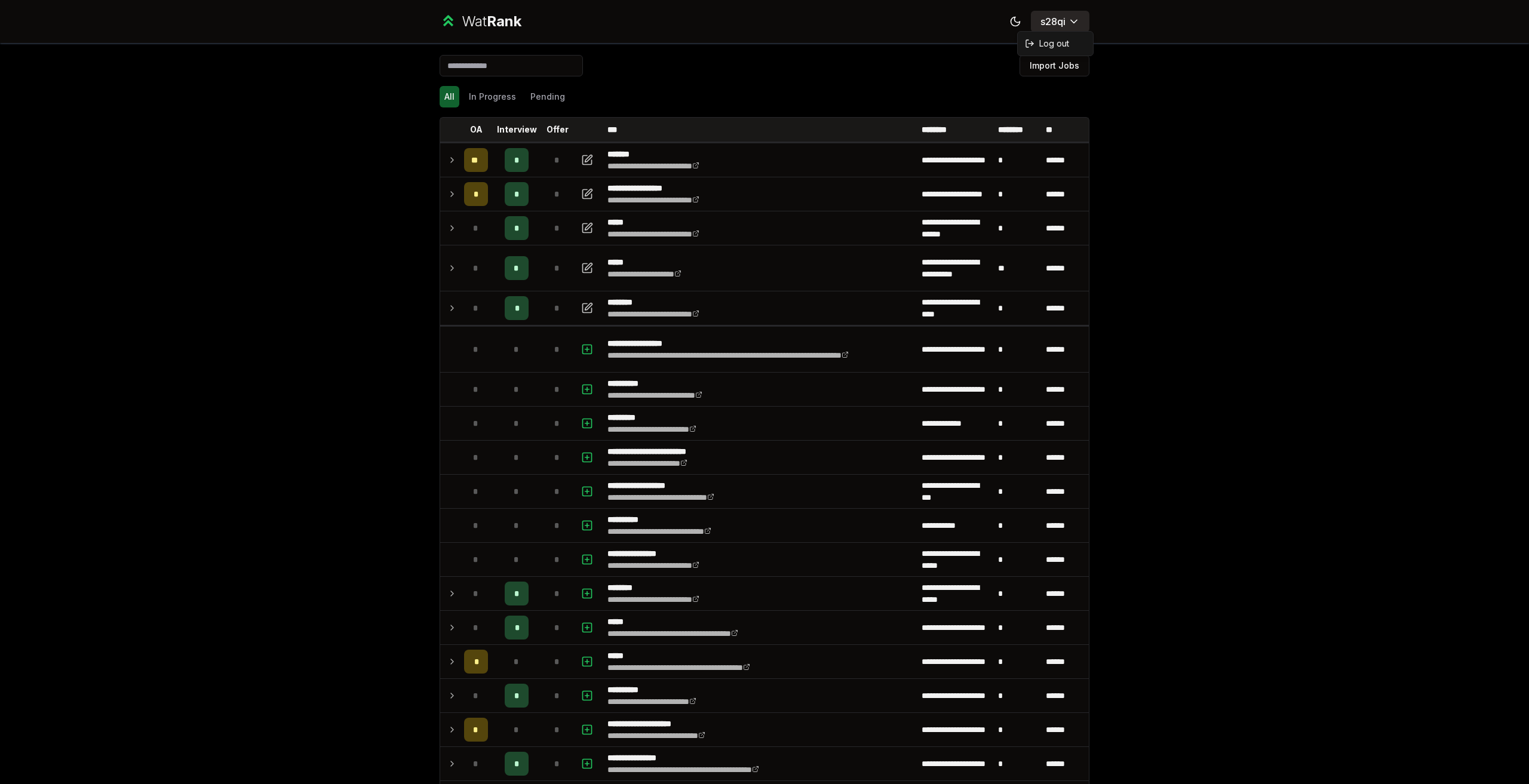
click at [1067, 25] on html "**********" at bounding box center [764, 392] width 1529 height 784
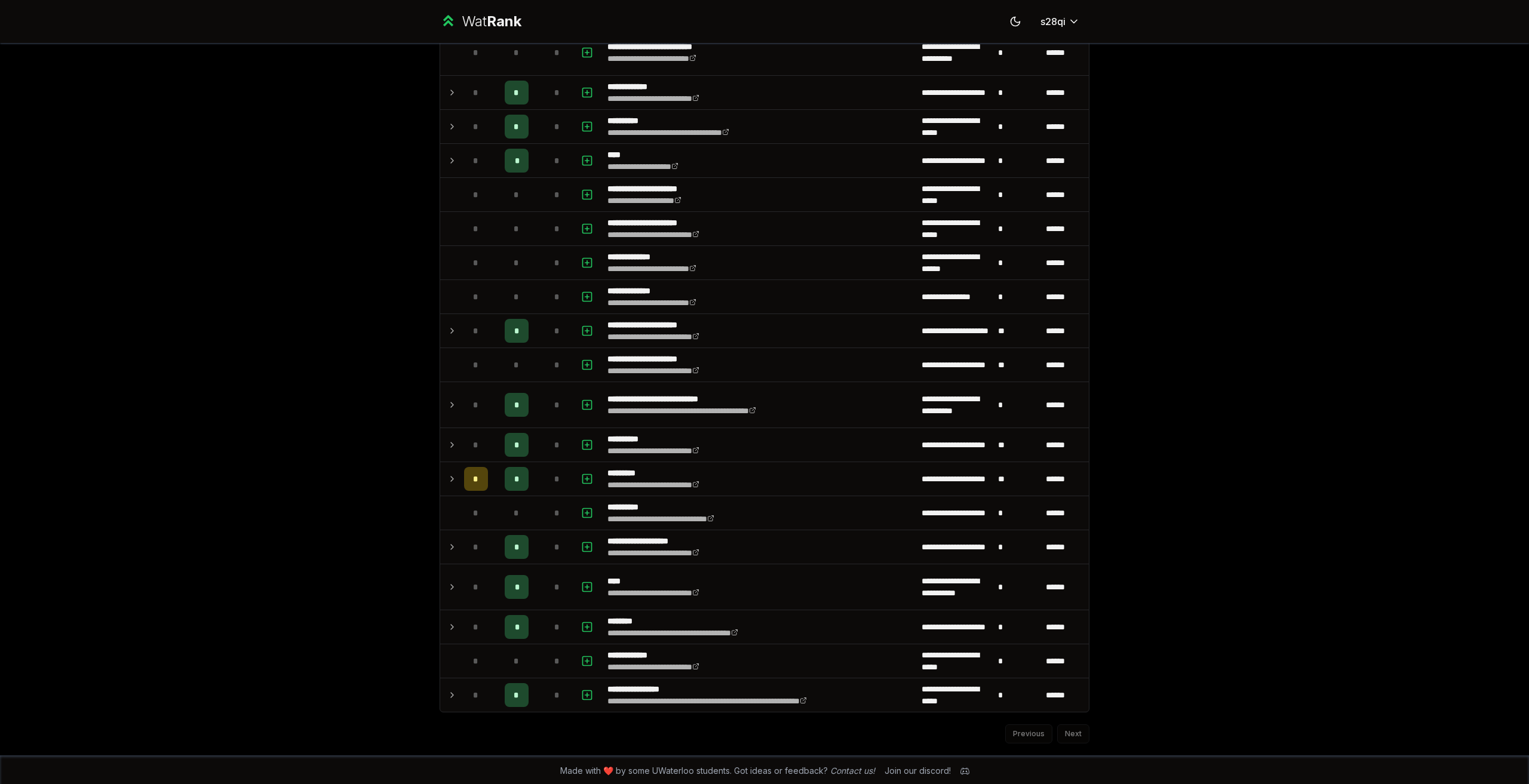
scroll to position [1038, 0]
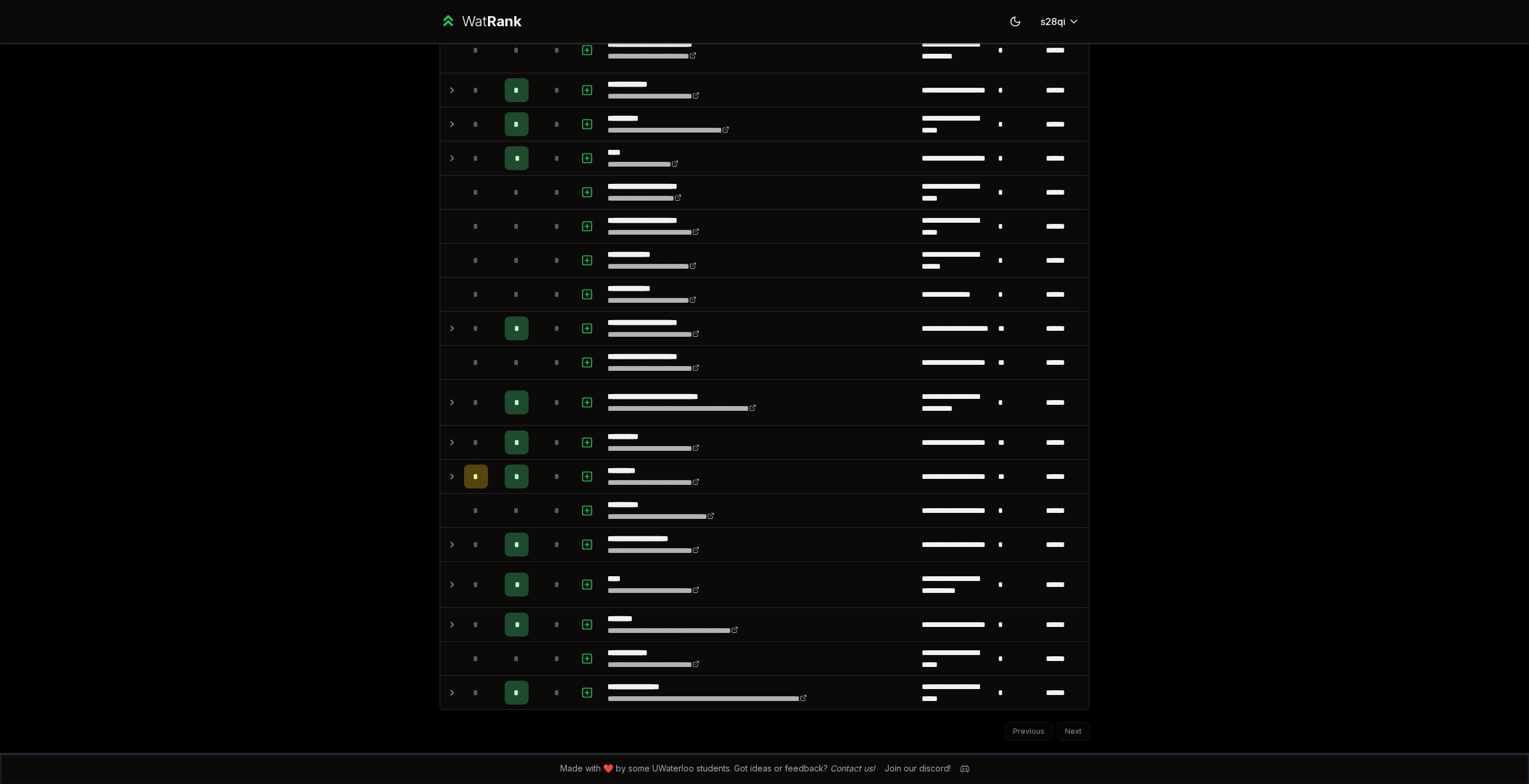
click at [964, 773] on icon at bounding box center [965, 768] width 9 height 9
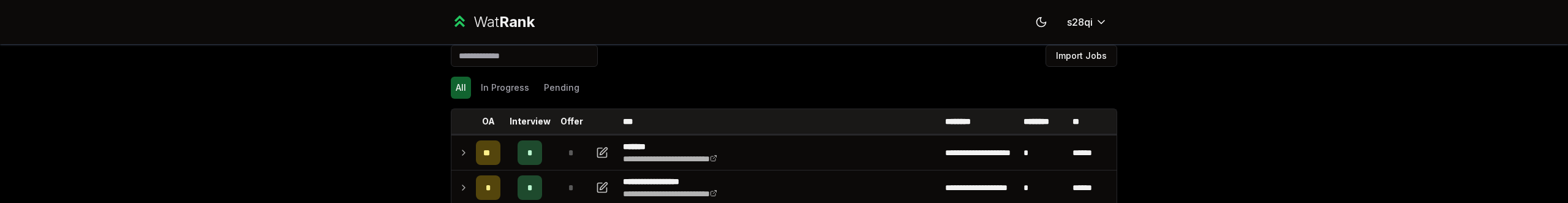
scroll to position [0, 0]
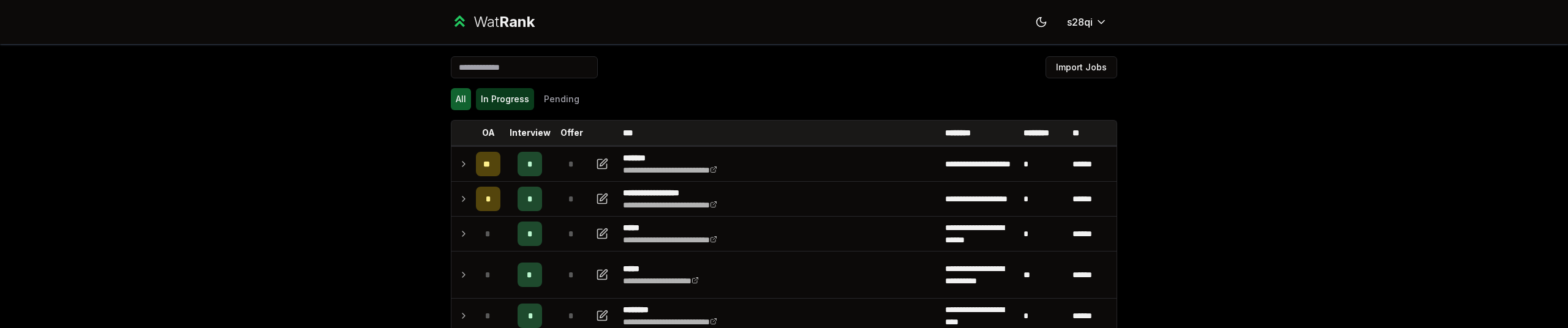
click at [493, 104] on button "In Progress" at bounding box center [505, 99] width 58 height 22
click at [456, 98] on button "All" at bounding box center [461, 99] width 20 height 22
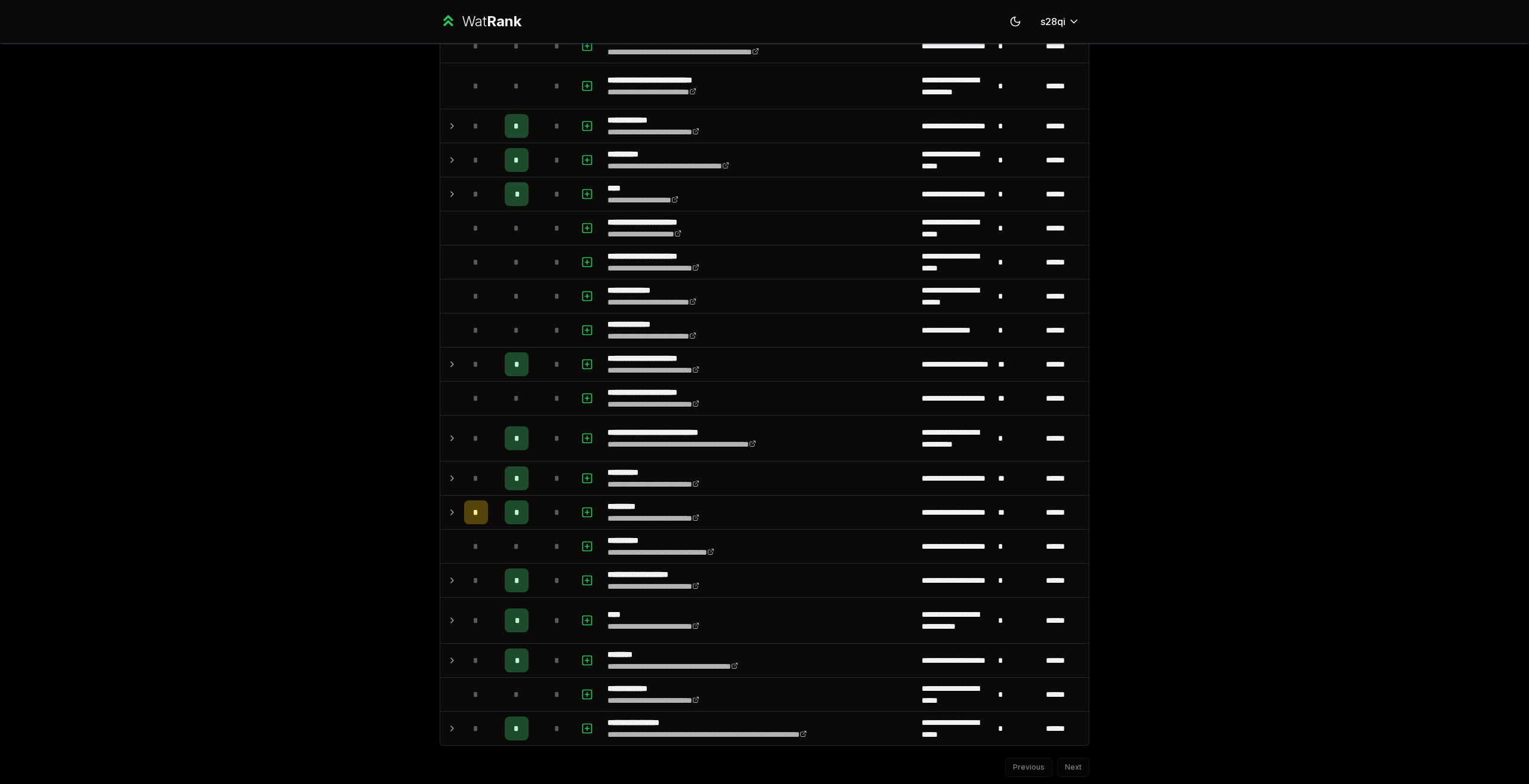
scroll to position [1038, 0]
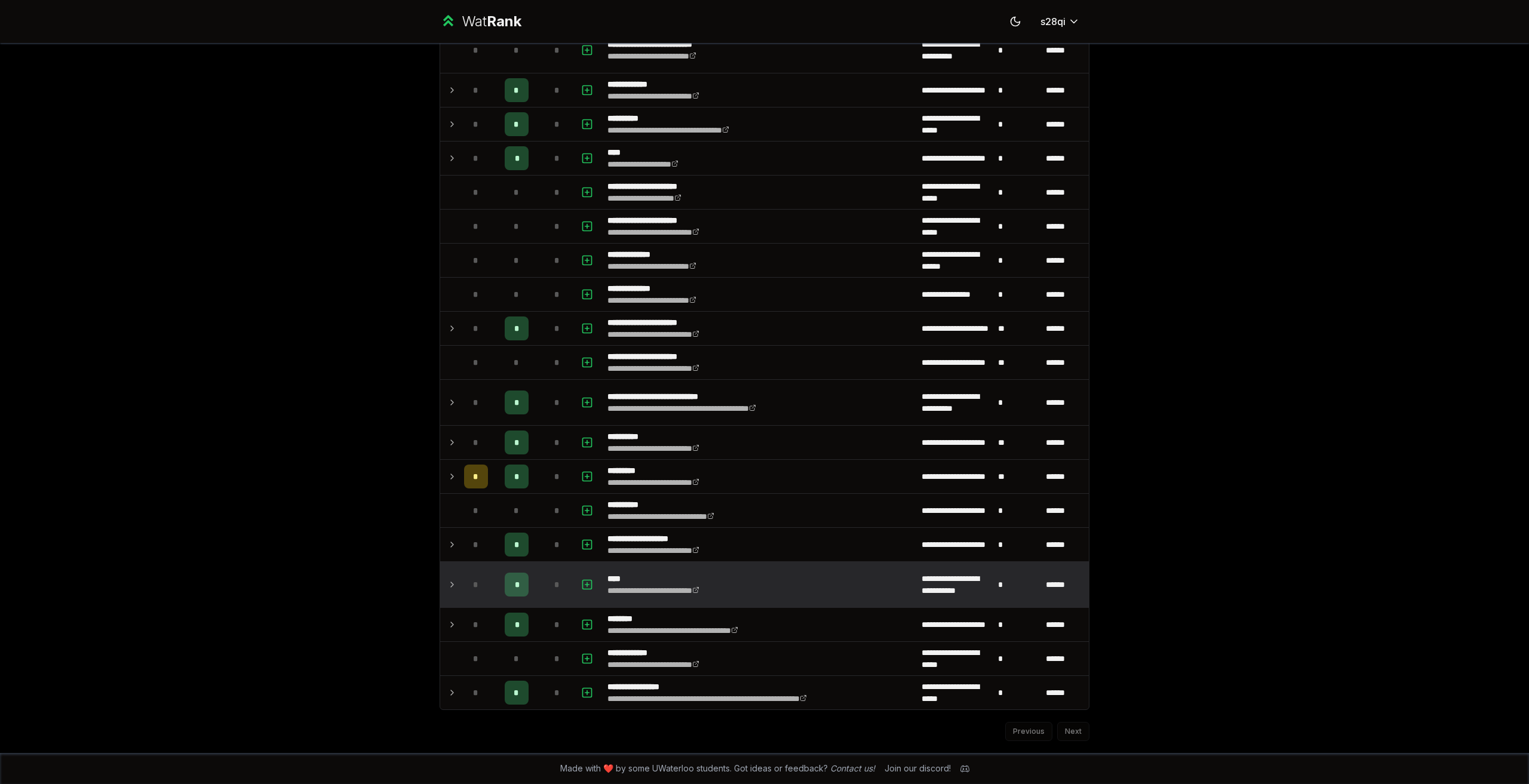
click at [451, 197] on icon at bounding box center [452, 585] width 2 height 5
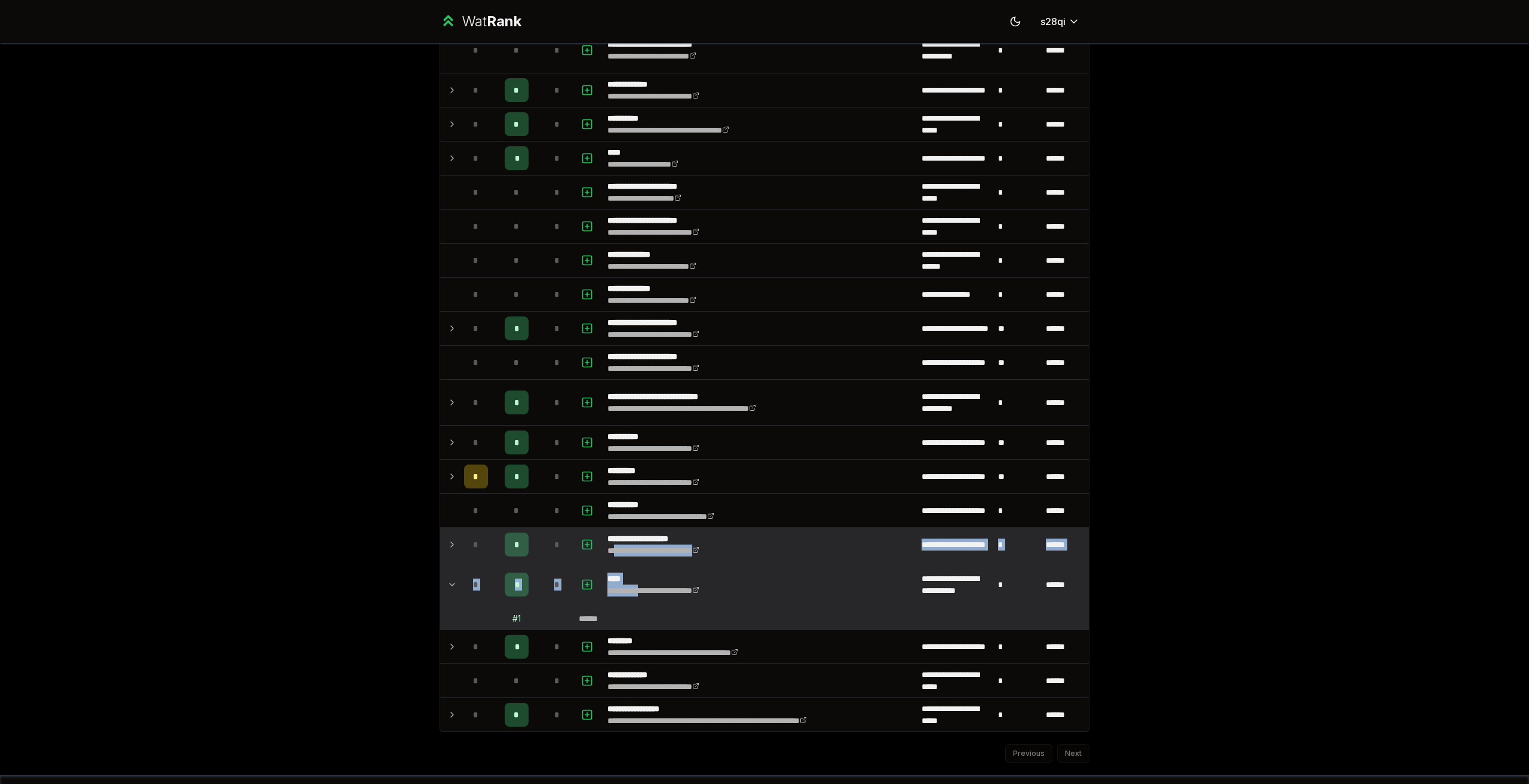
drag, startPoint x: 648, startPoint y: 603, endPoint x: 611, endPoint y: 556, distance: 59.8
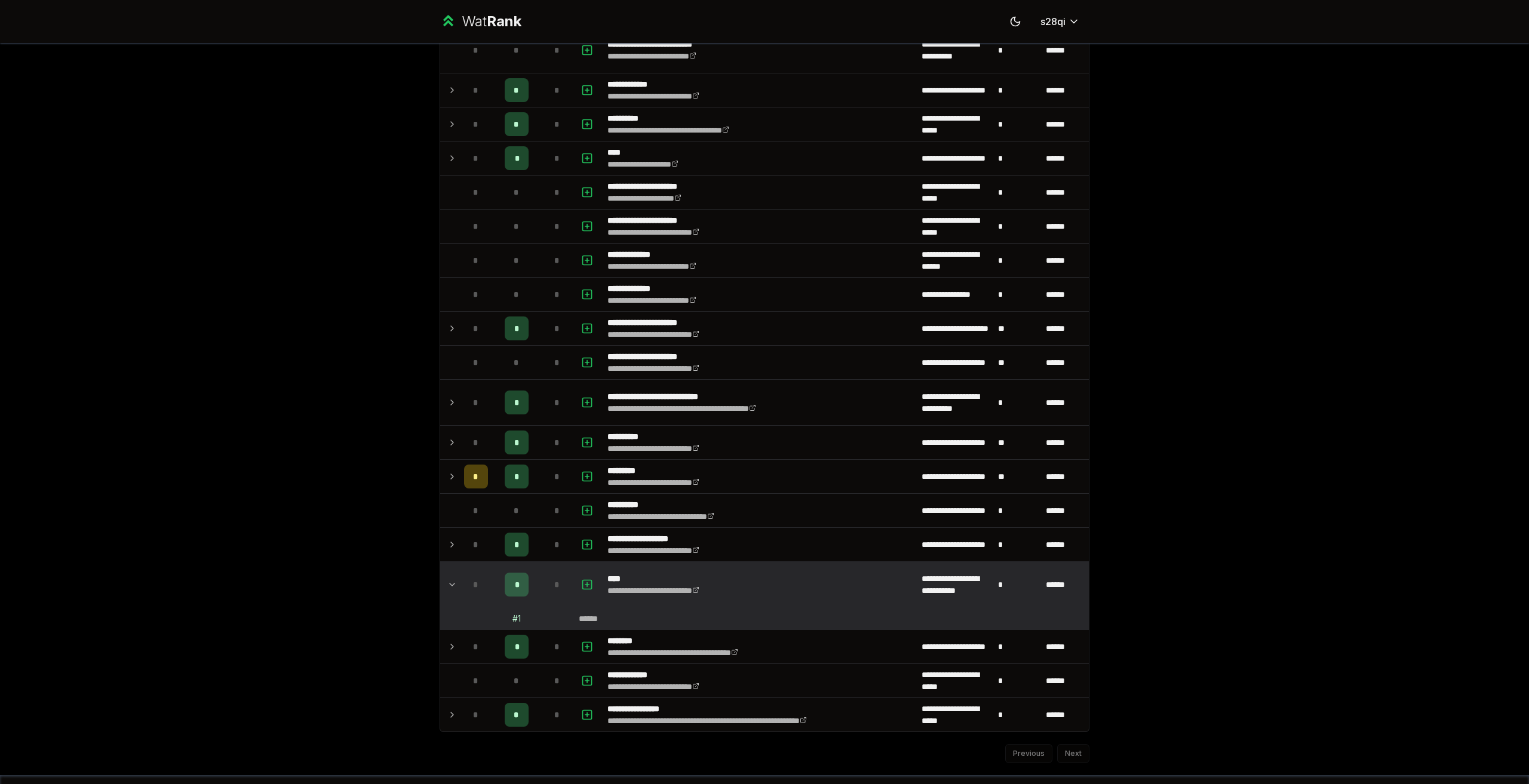
click at [1135, 197] on div "**********" at bounding box center [764, 392] width 1529 height 784
drag, startPoint x: 666, startPoint y: 603, endPoint x: 610, endPoint y: 568, distance: 66.0
click at [610, 197] on td "**********" at bounding box center [759, 584] width 314 height 45
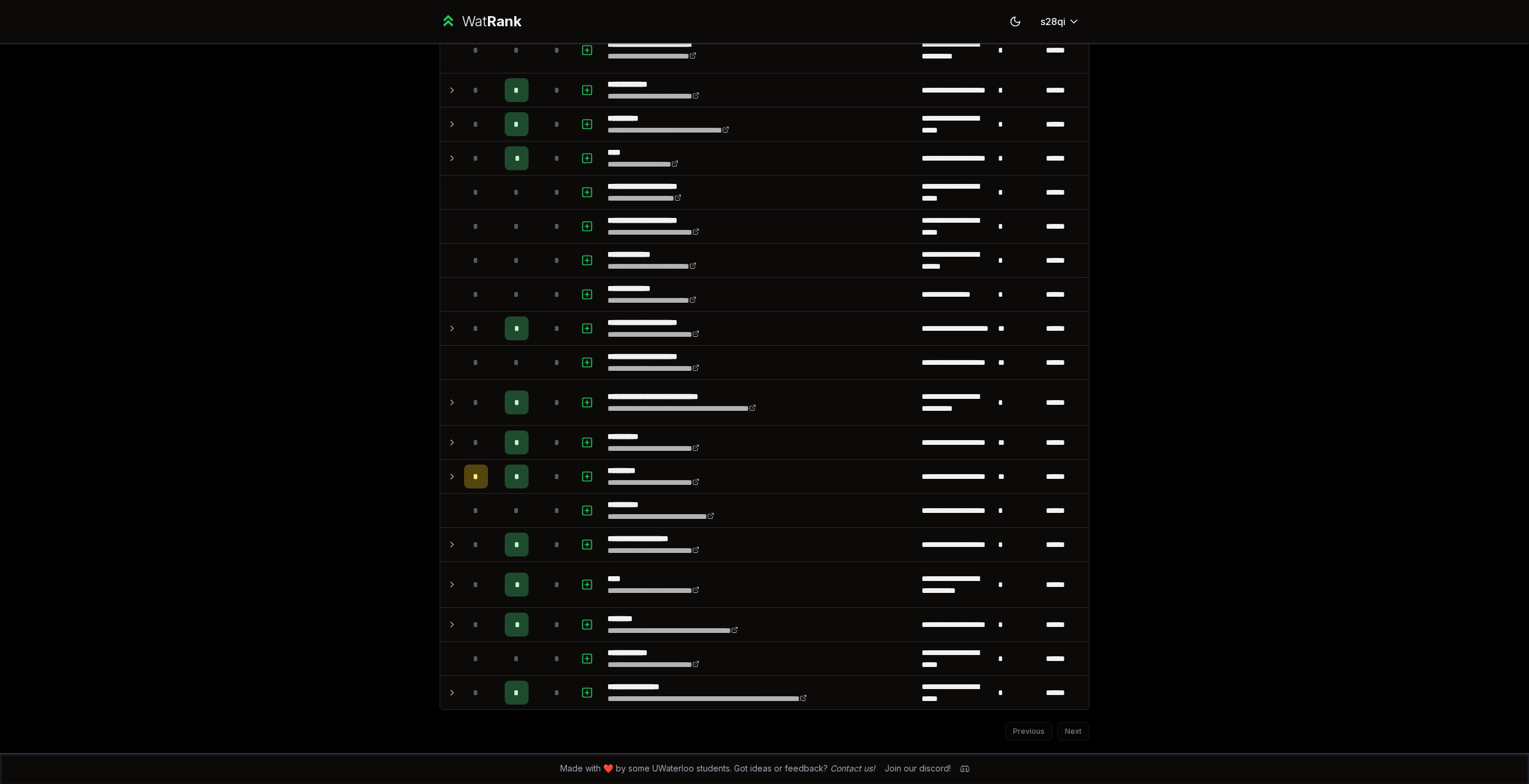
click at [1150, 197] on div "**********" at bounding box center [764, 392] width 1529 height 784
click at [440, 197] on td at bounding box center [450, 584] width 19 height 45
